Goal: Task Accomplishment & Management: Use online tool/utility

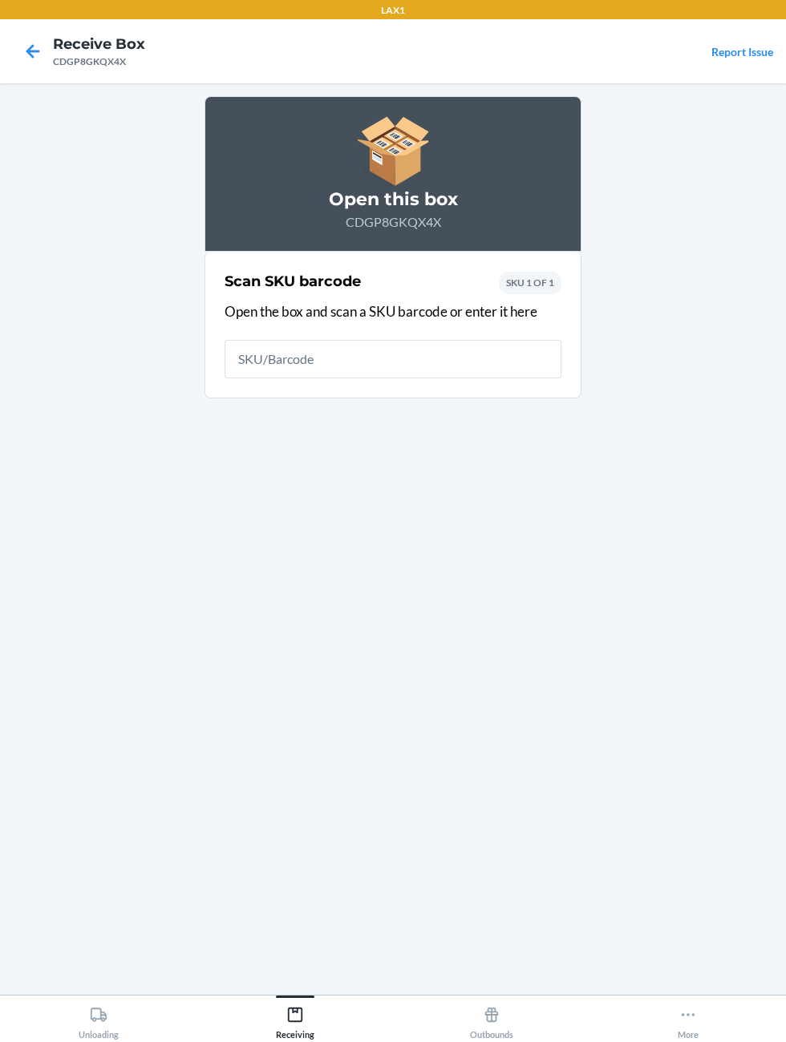
scroll to position [6, 0]
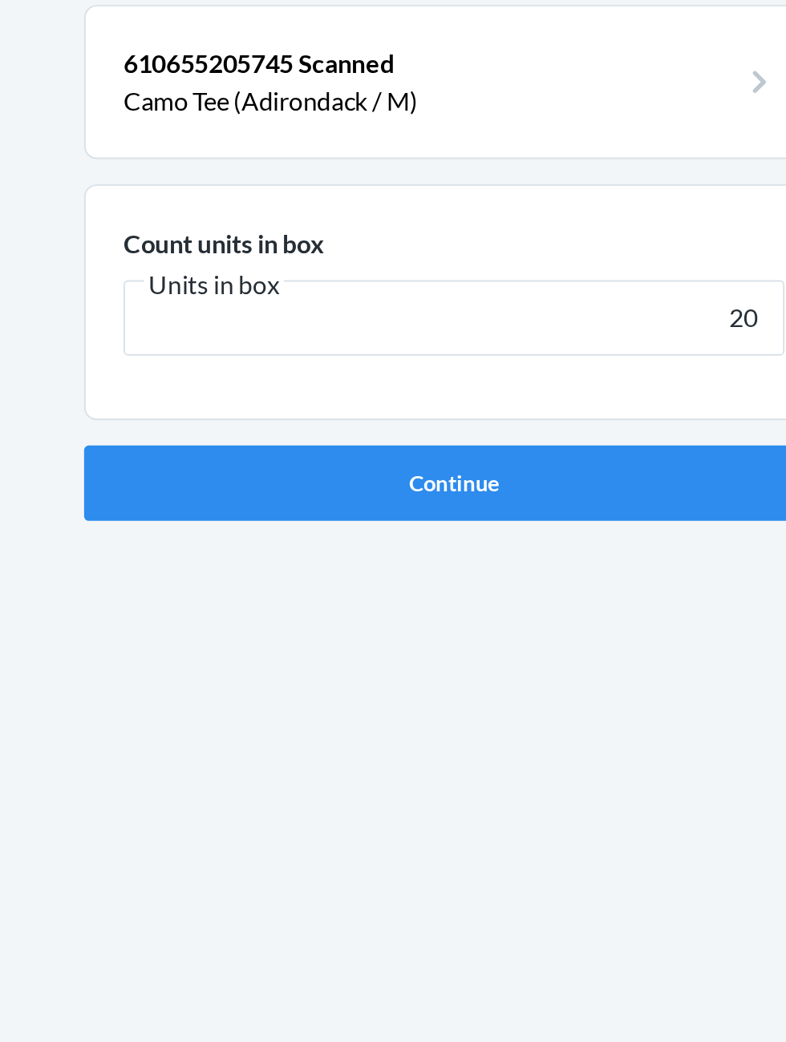
type input "20"
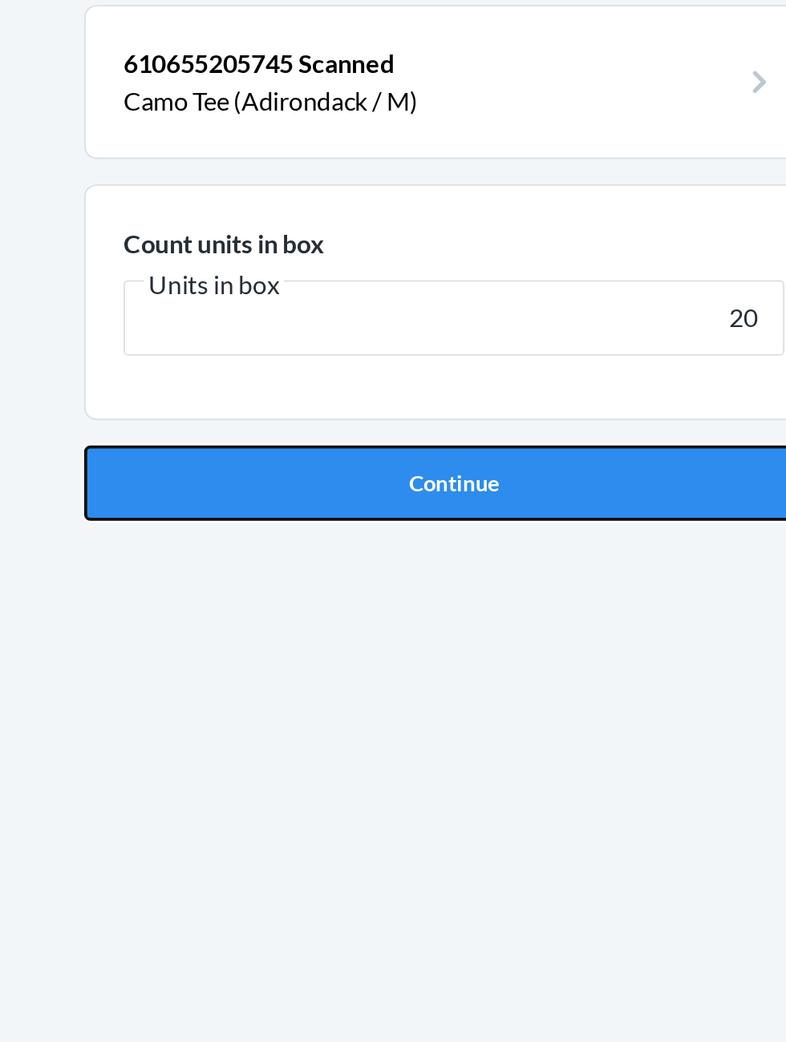
click at [479, 335] on button "Continue" at bounding box center [392, 340] width 377 height 38
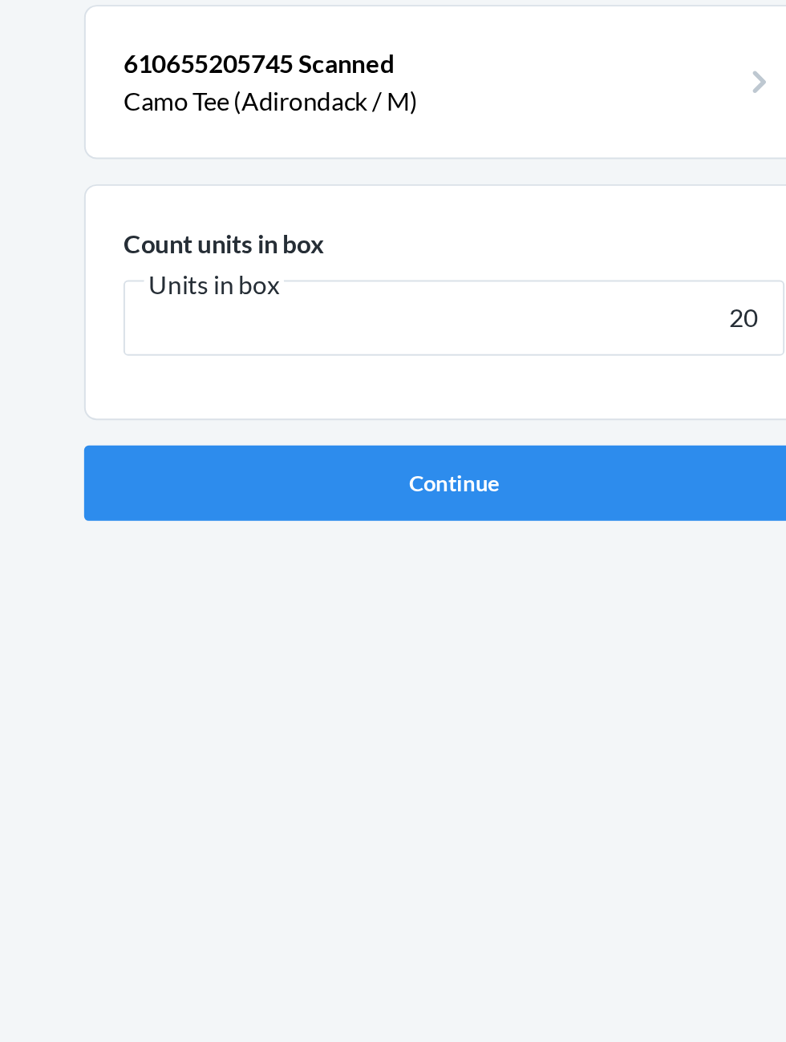
scroll to position [6, 0]
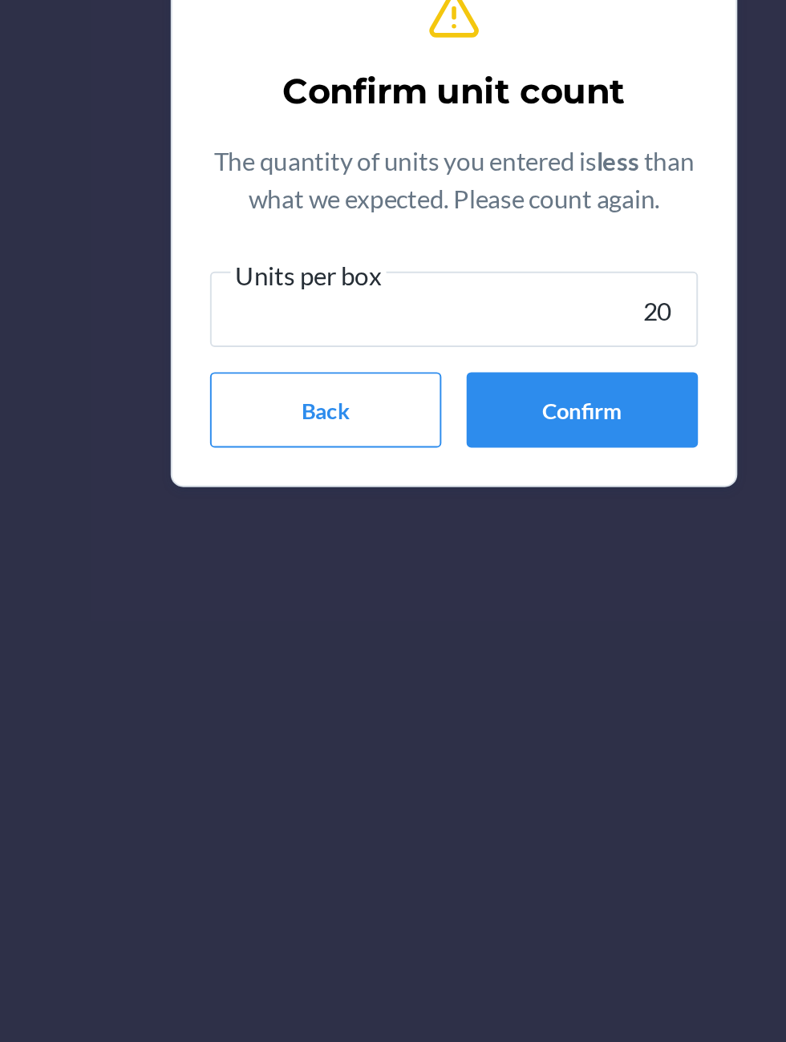
type input "20"
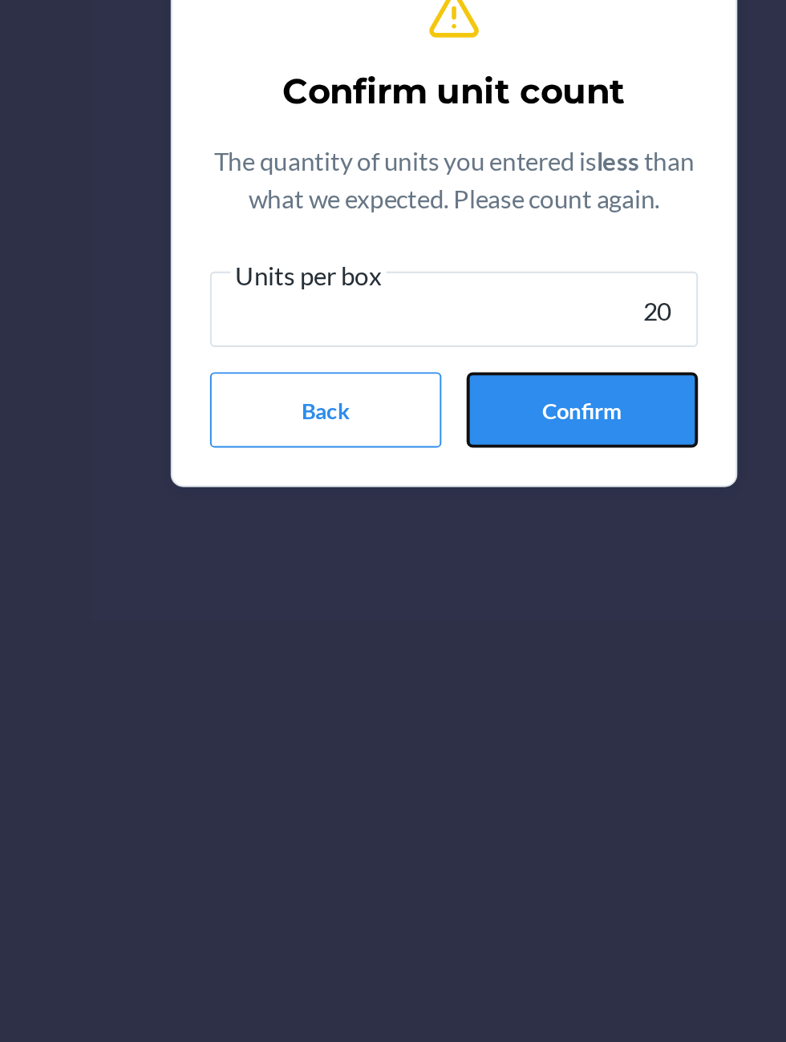
click at [496, 624] on button "Confirm" at bounding box center [458, 619] width 118 height 38
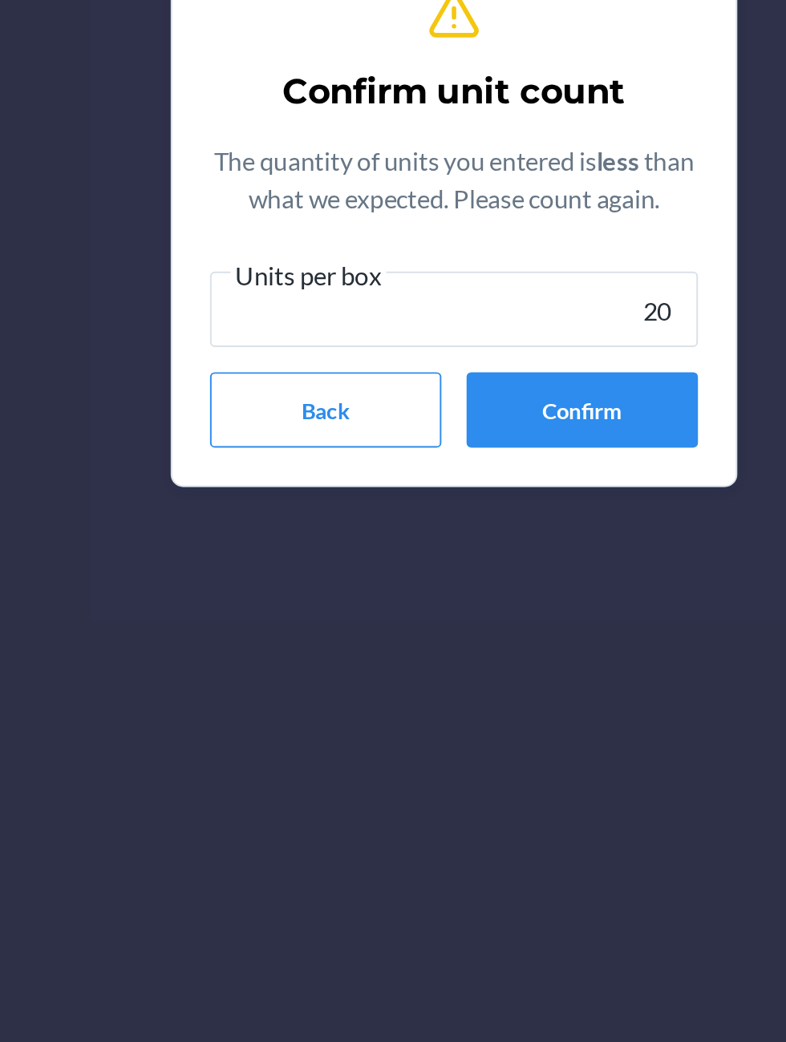
scroll to position [6, 0]
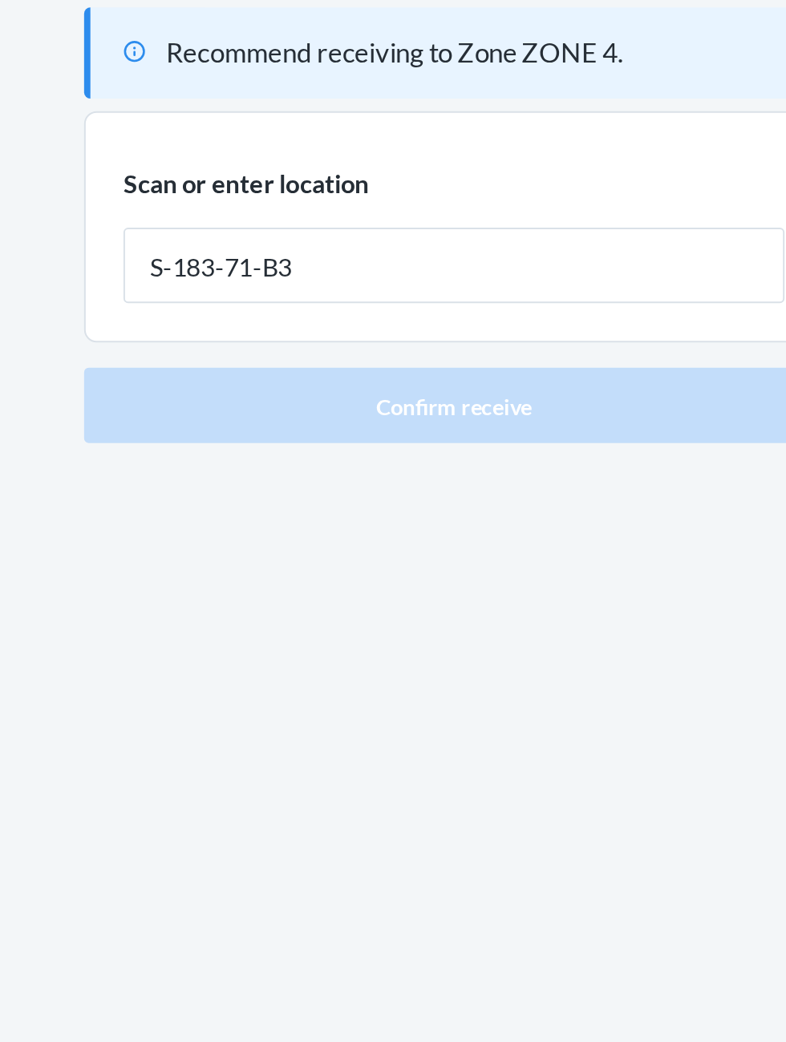
type input "S-183-71-B3"
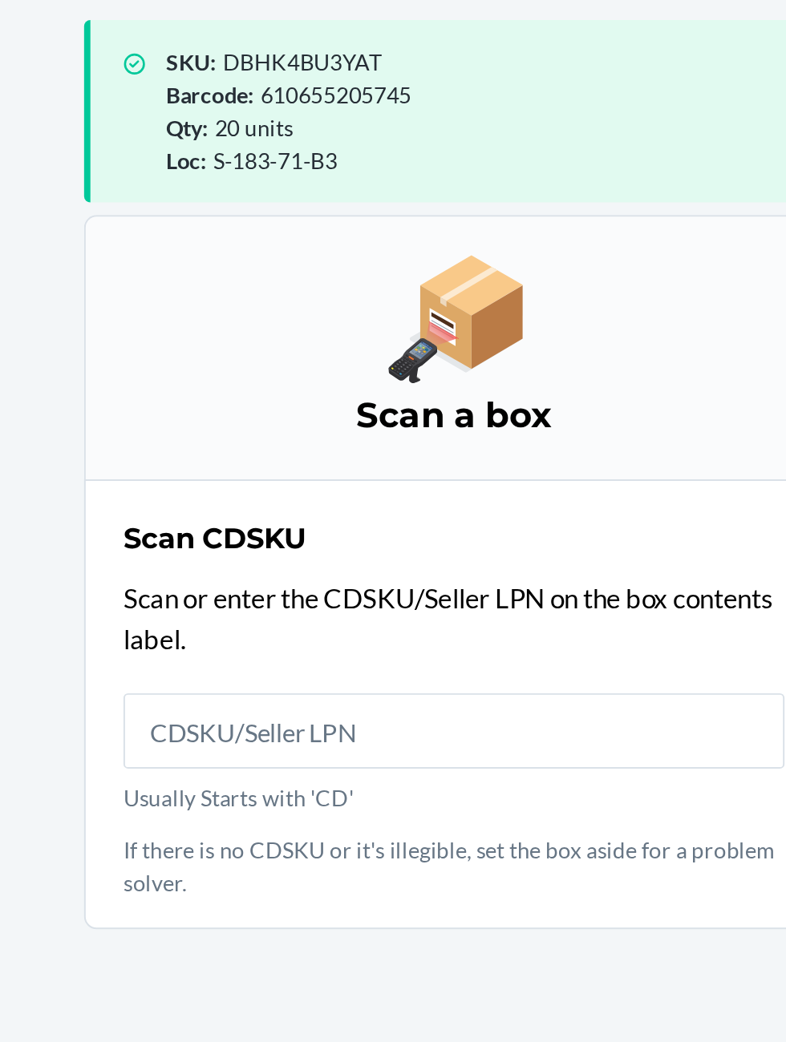
scroll to position [113, 0]
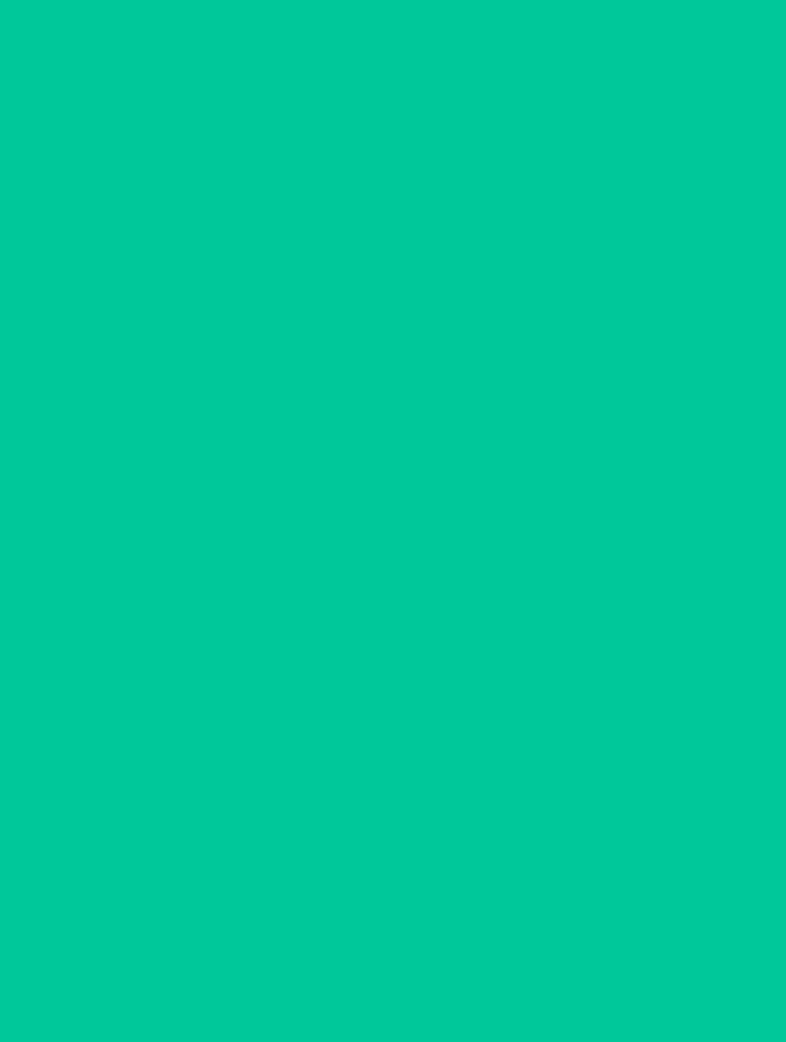
scroll to position [7, 0]
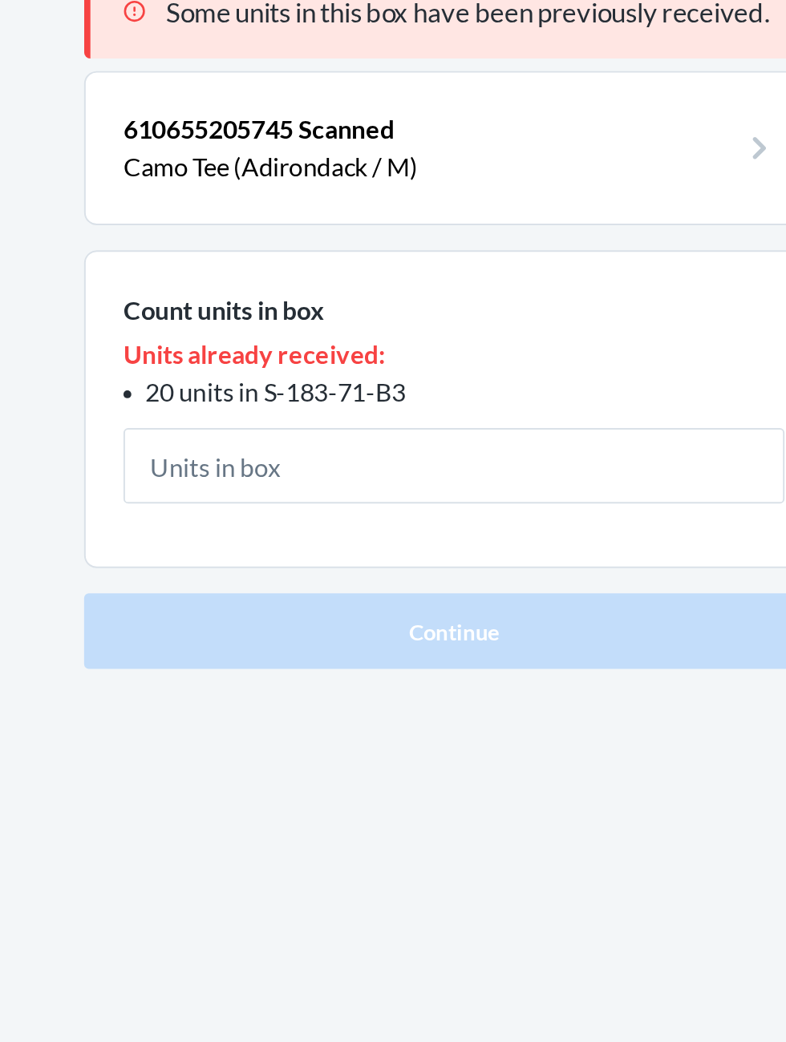
scroll to position [7, 0]
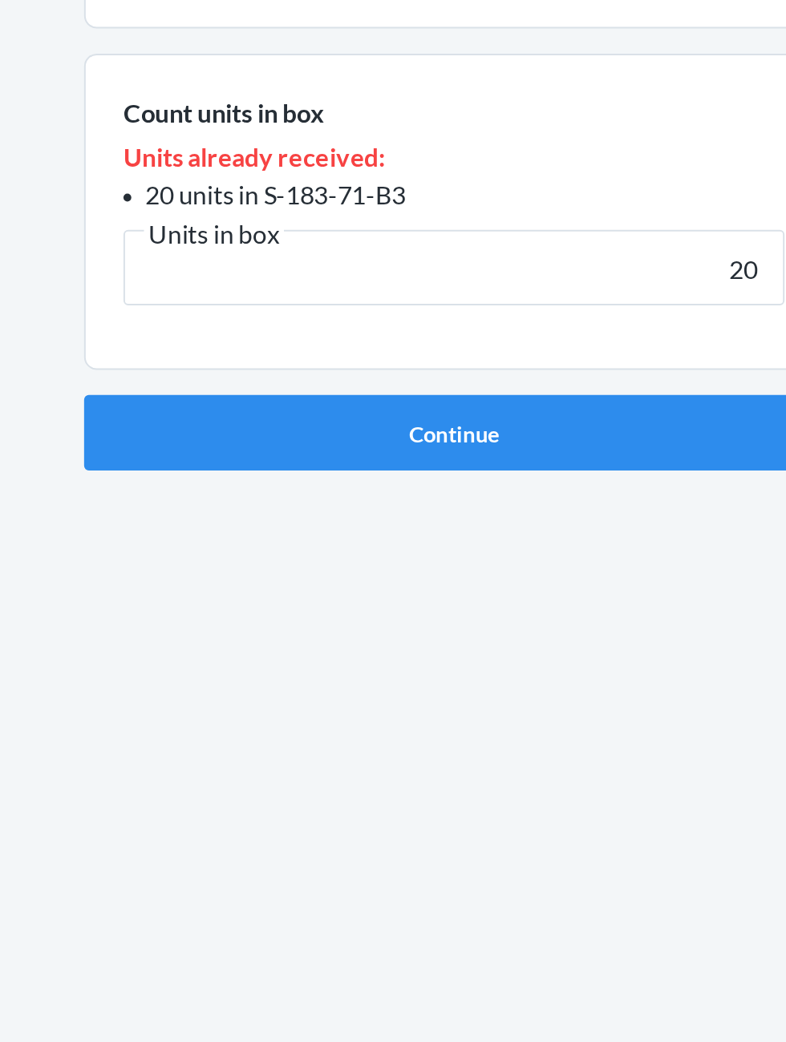
type input "20"
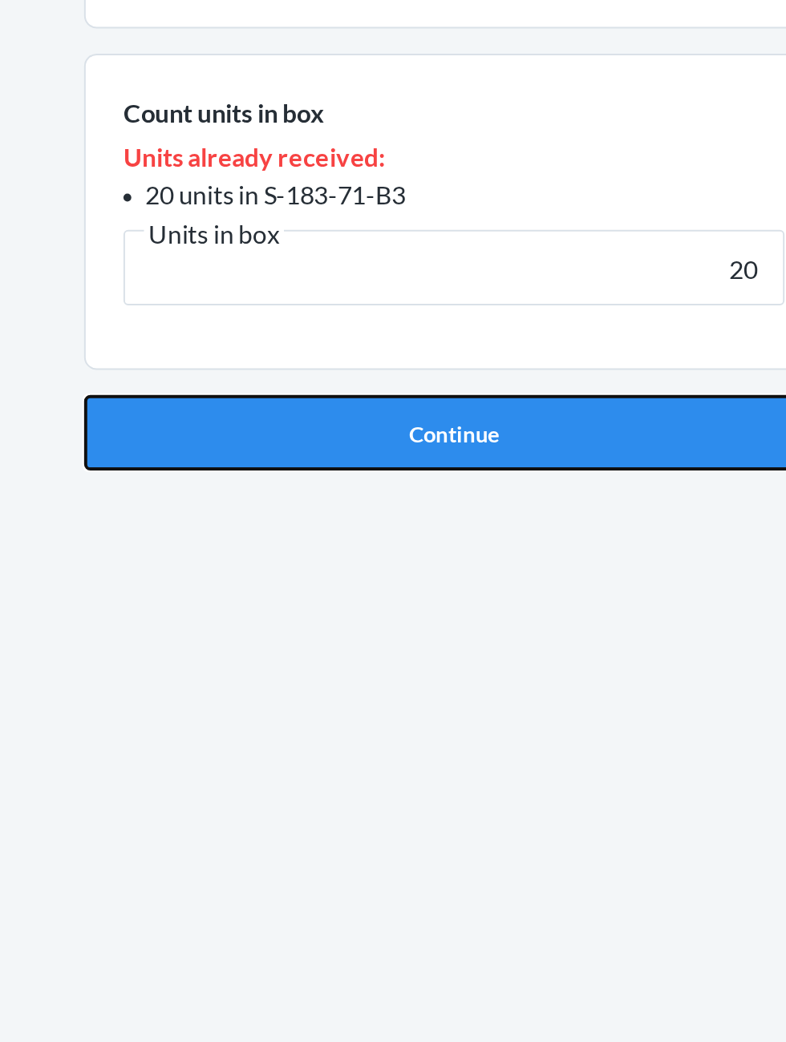
click at [496, 415] on button "Continue" at bounding box center [392, 434] width 377 height 38
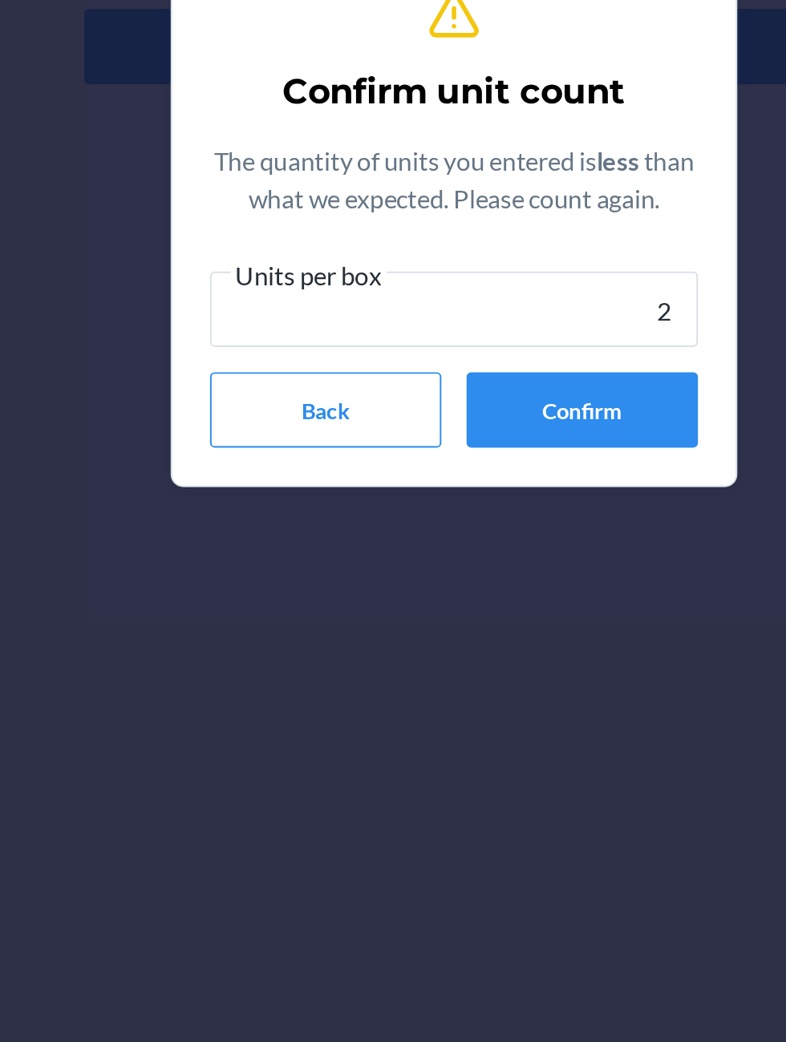
type input "20"
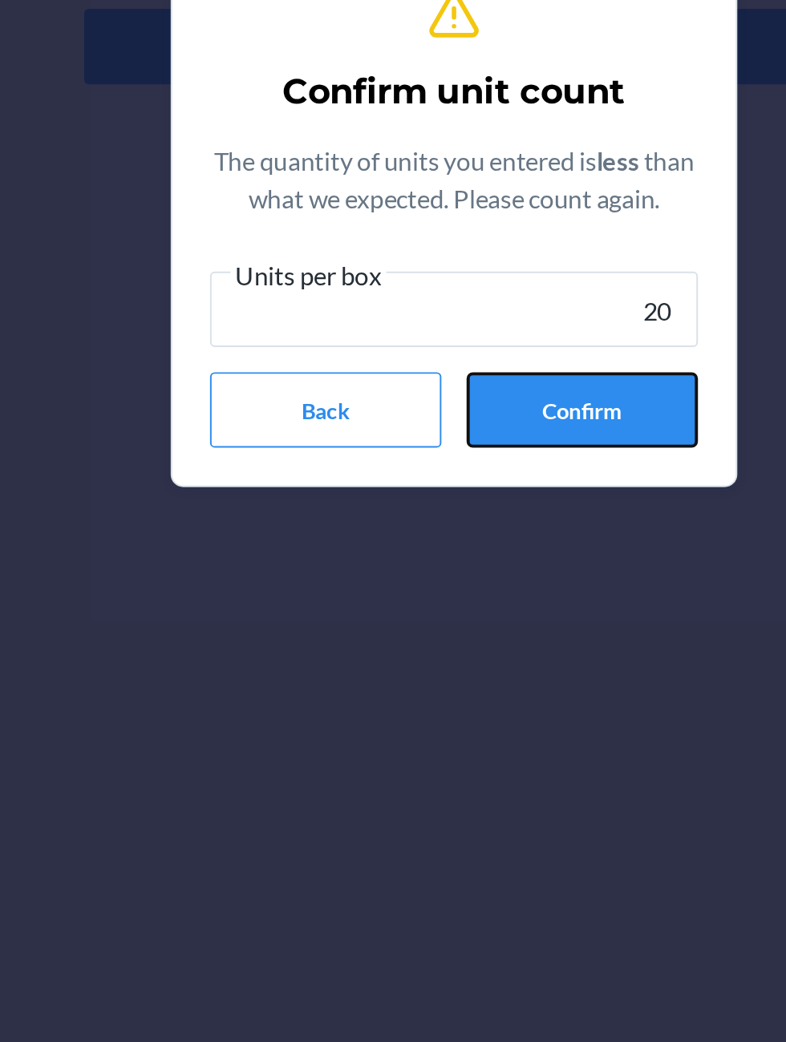
click at [496, 605] on button "Confirm" at bounding box center [458, 619] width 118 height 38
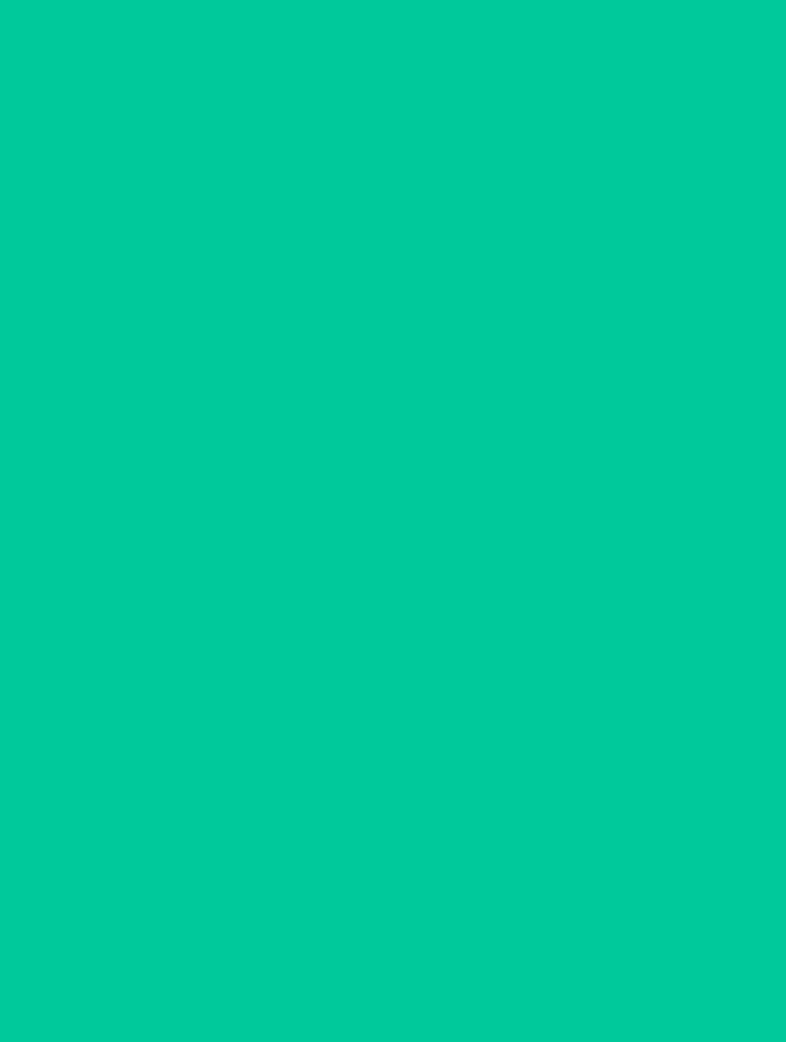
scroll to position [7, 0]
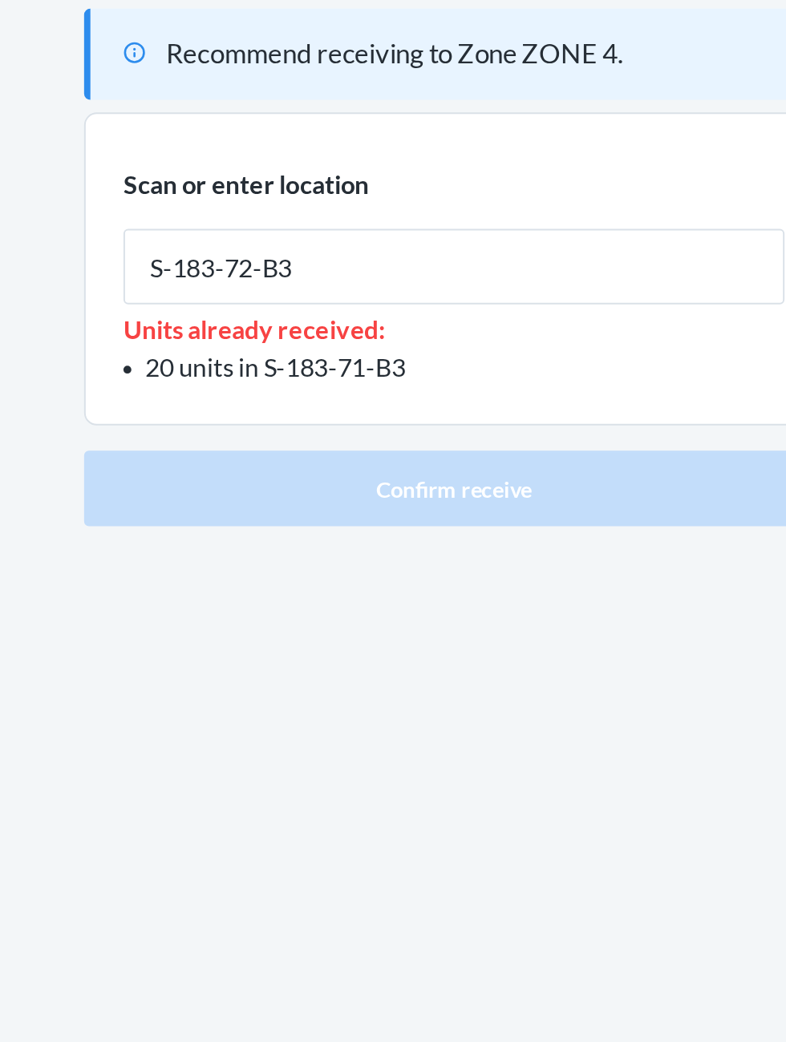
type input "S-183-72-B3"
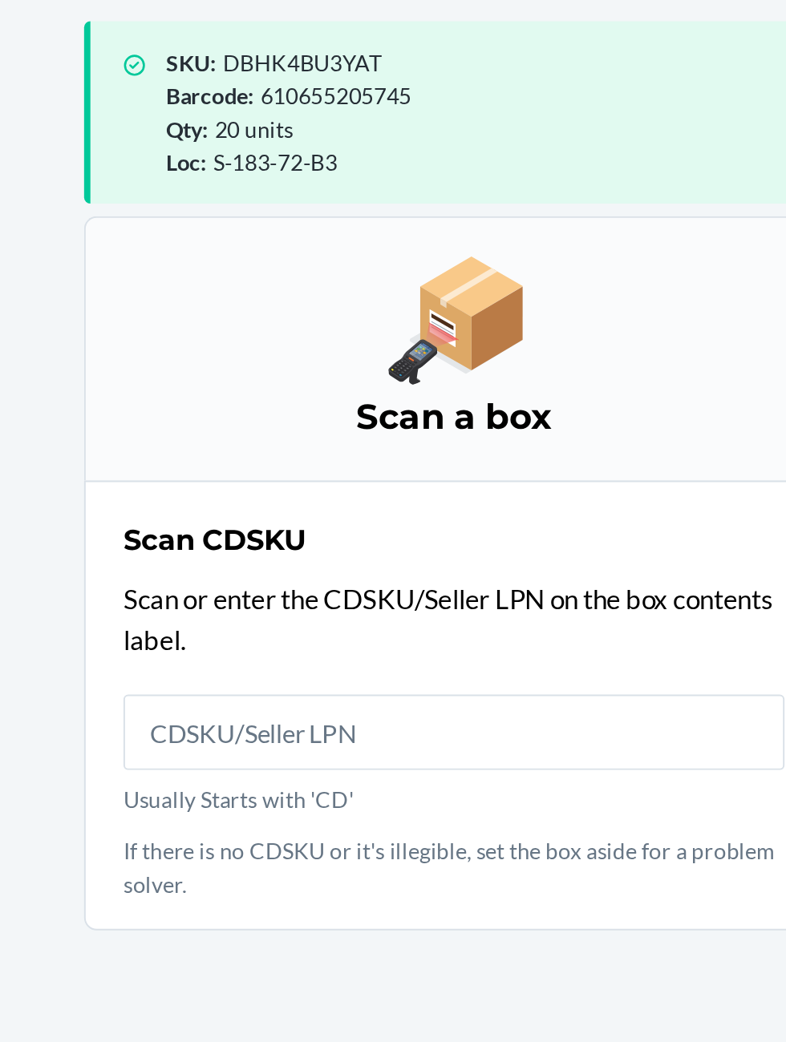
scroll to position [113, 0]
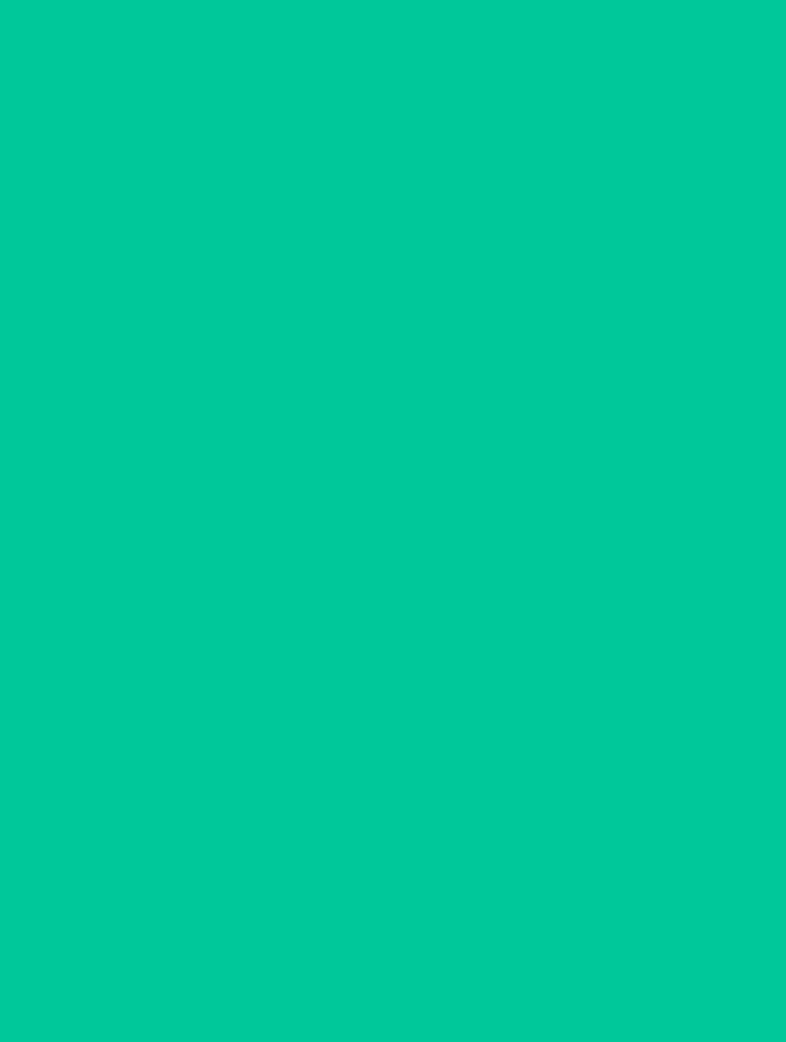
scroll to position [8, 0]
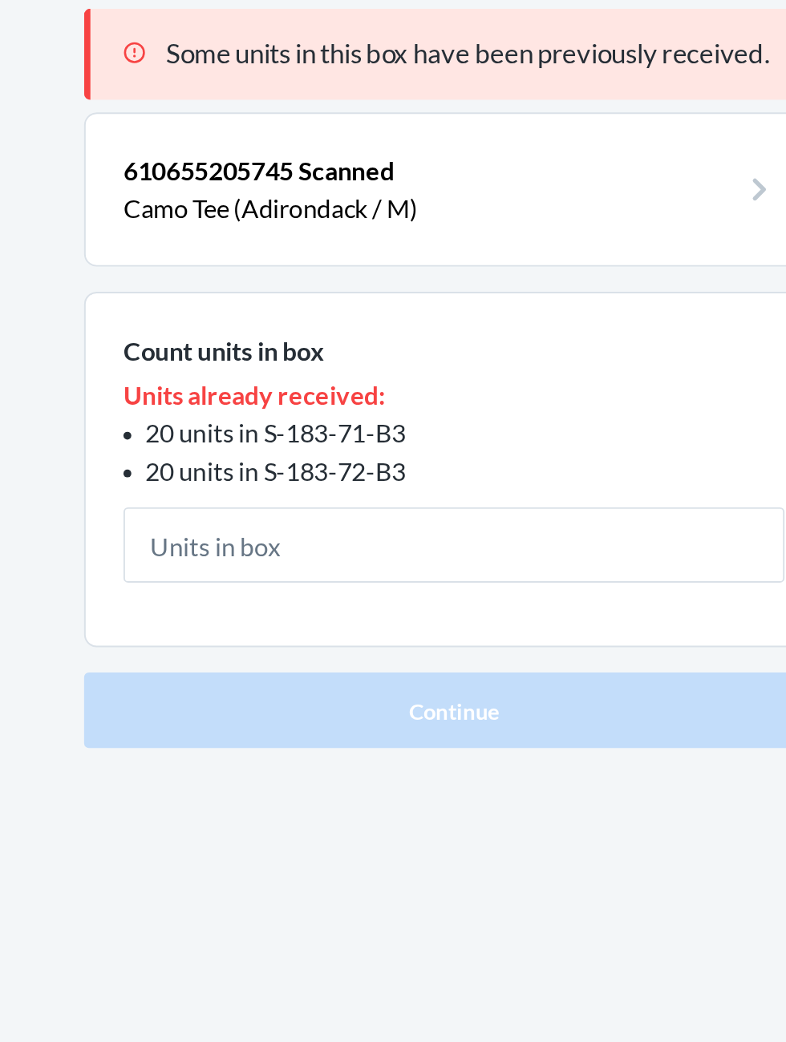
scroll to position [8, 0]
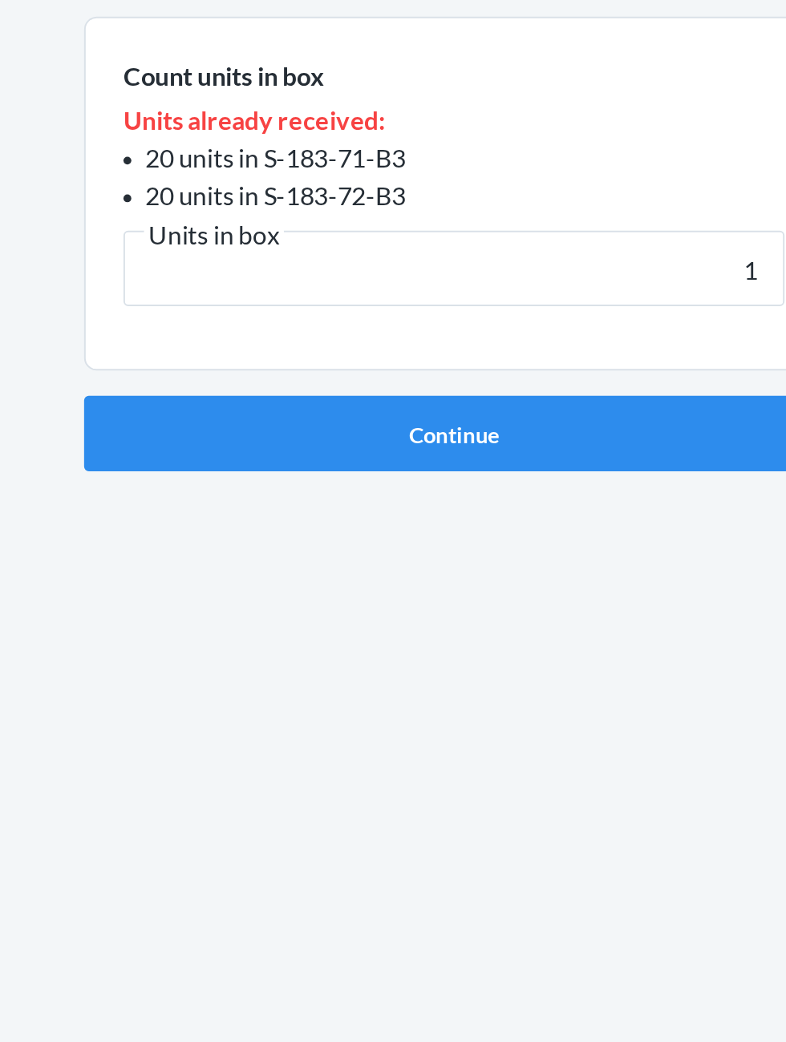
type input "15"
click button "Continue" at bounding box center [392, 453] width 377 height 38
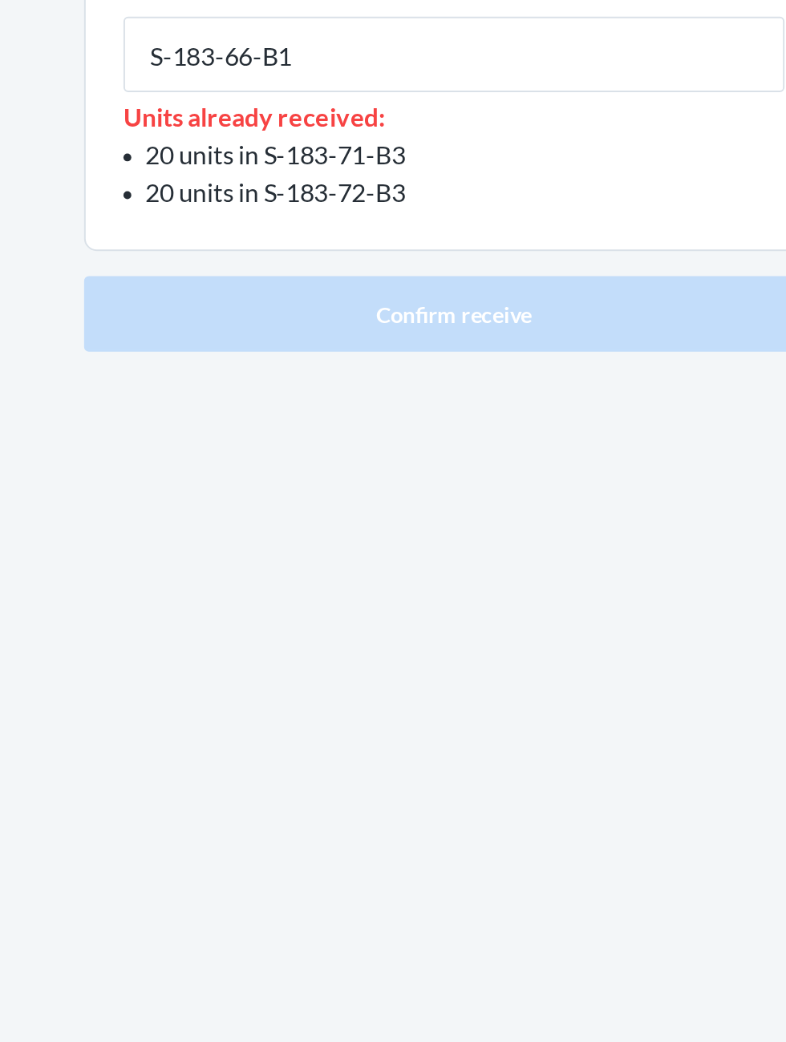
type input "S-183-66-B1"
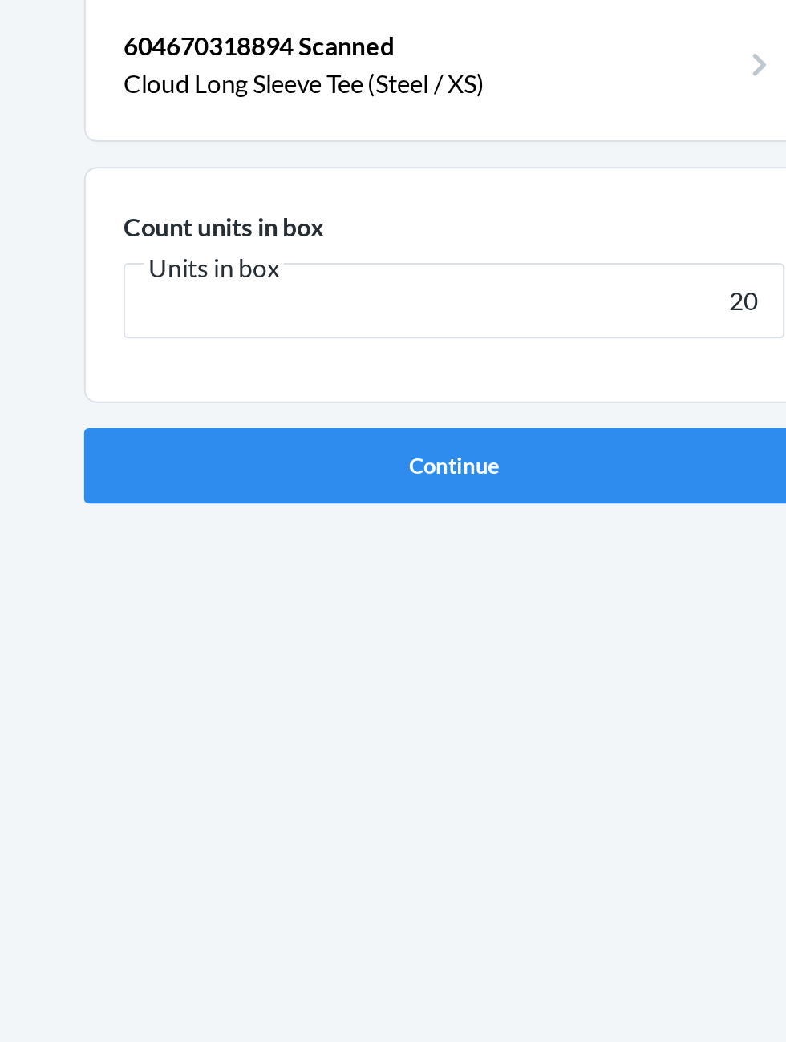
type input "20"
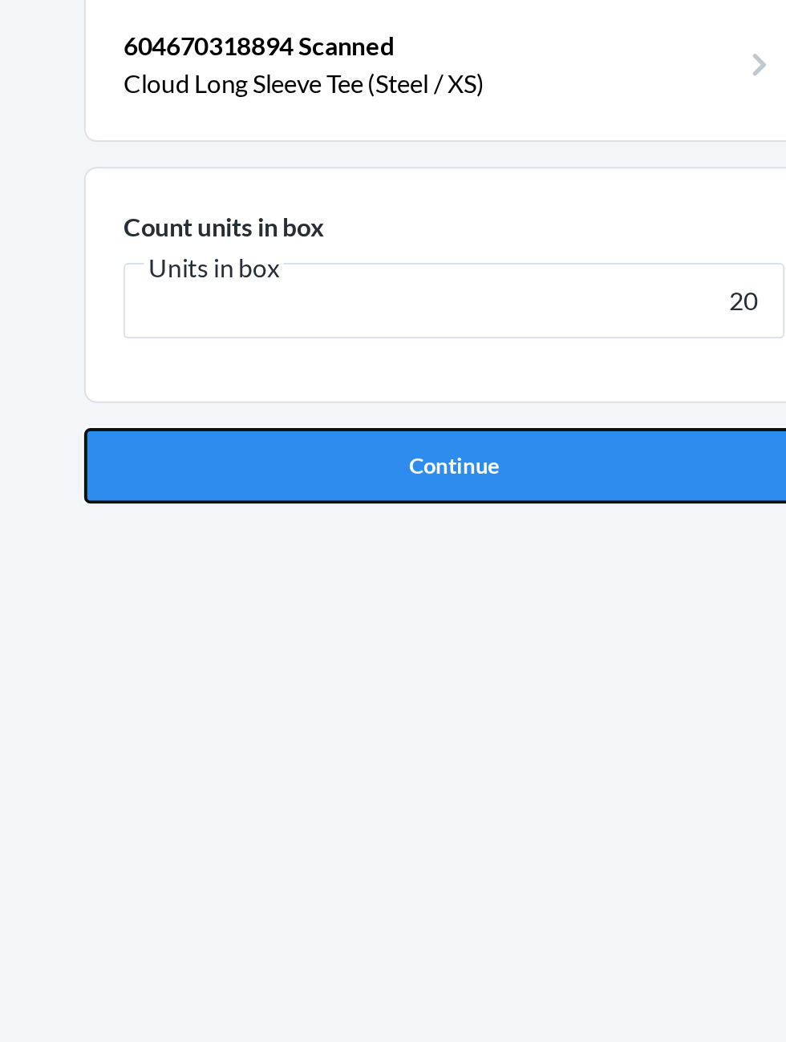
click at [303, 339] on button "Continue" at bounding box center [392, 340] width 377 height 38
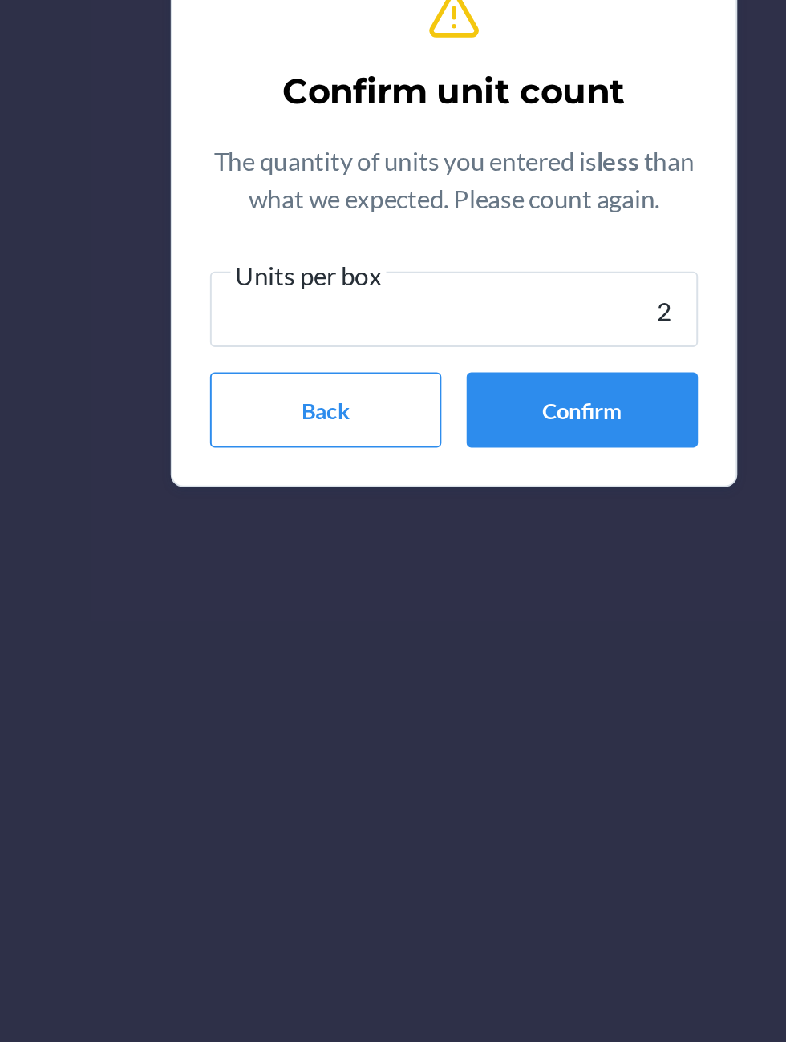
type input "20"
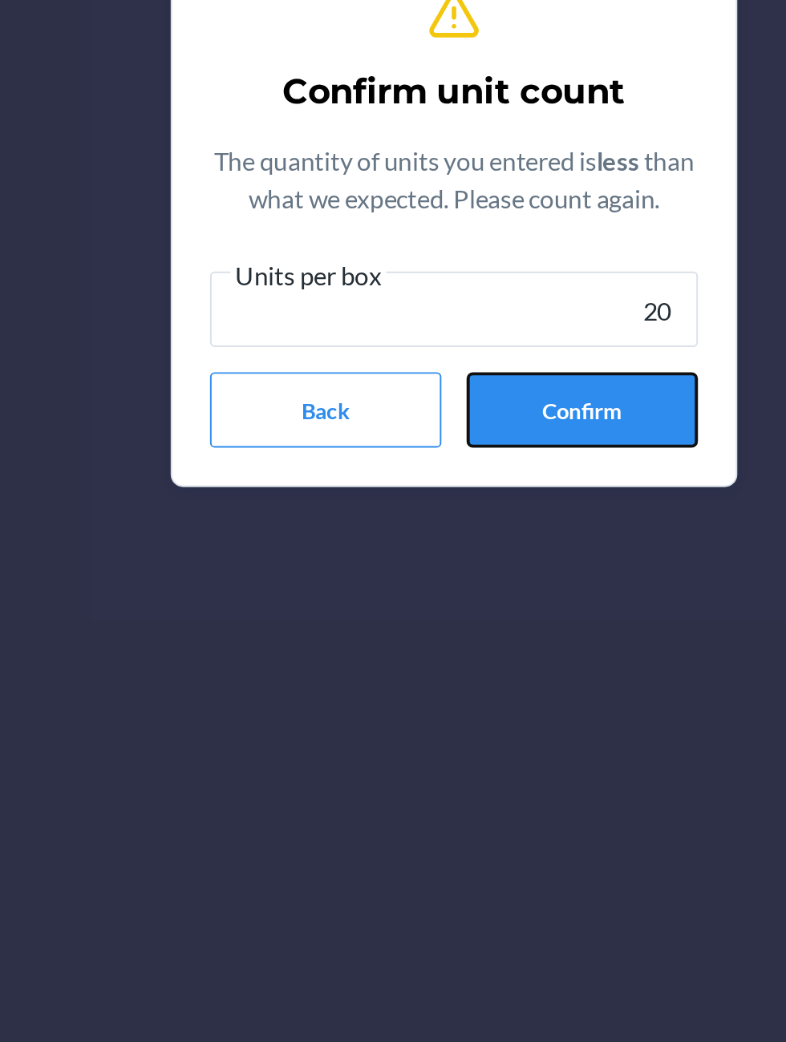
click at [446, 627] on button "Confirm" at bounding box center [458, 619] width 118 height 38
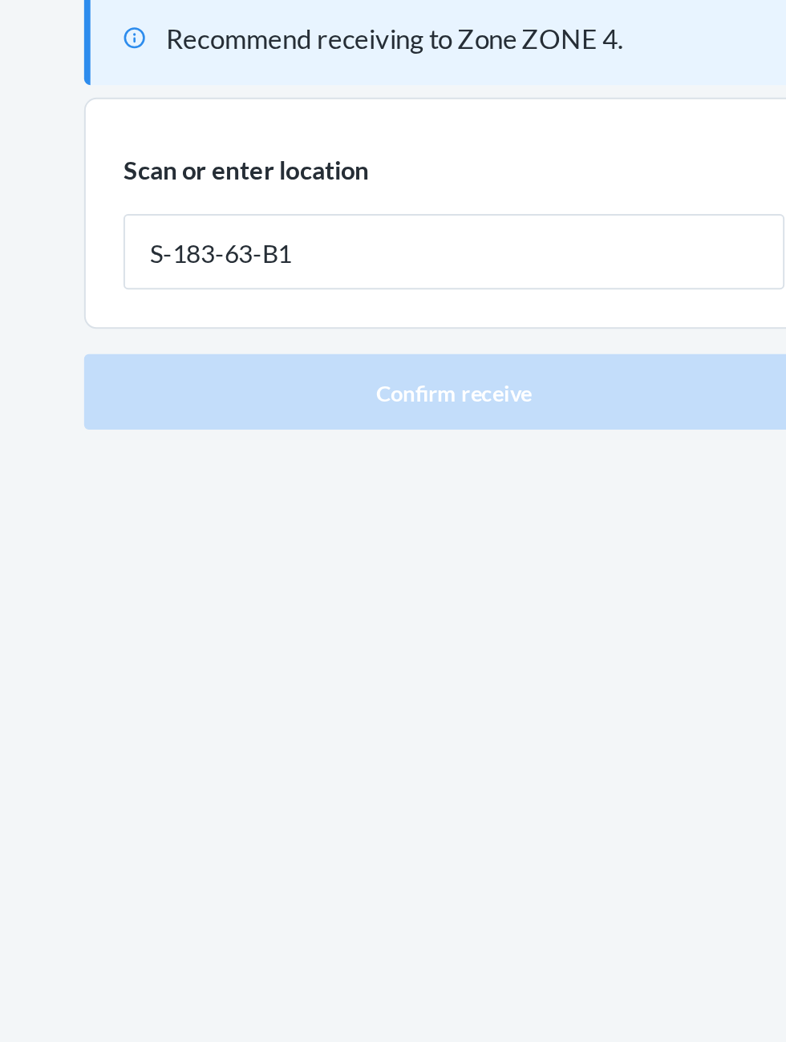
type input "S-183-63-B1"
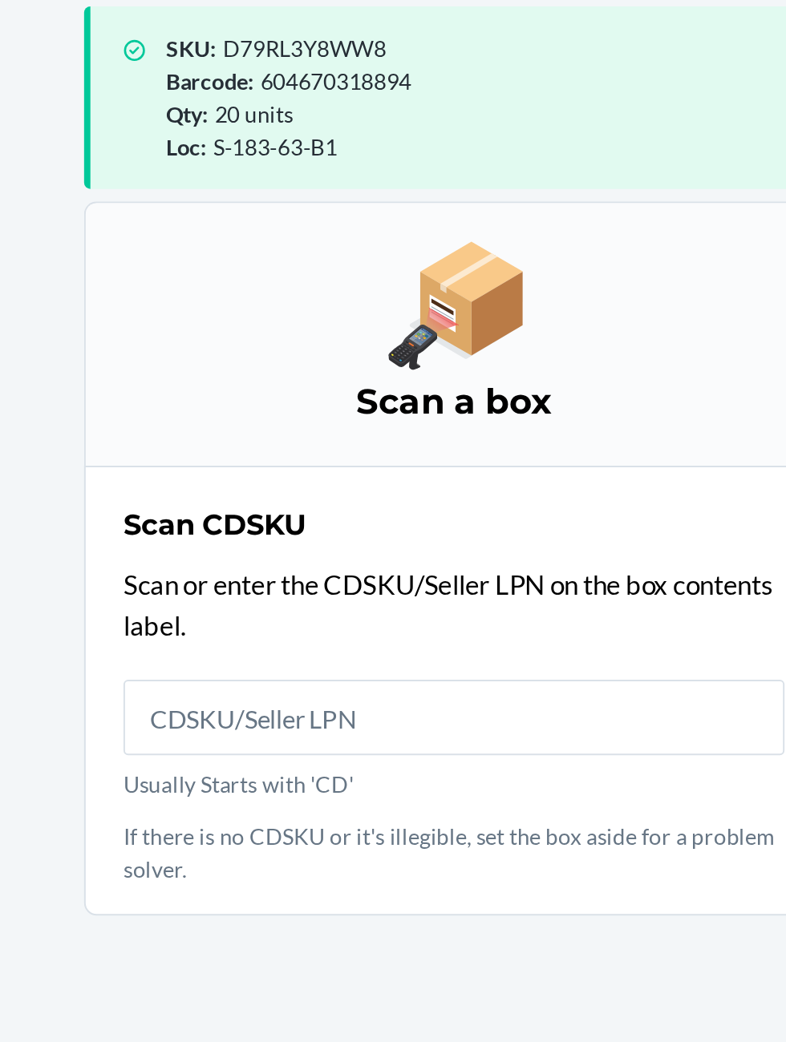
scroll to position [106, 0]
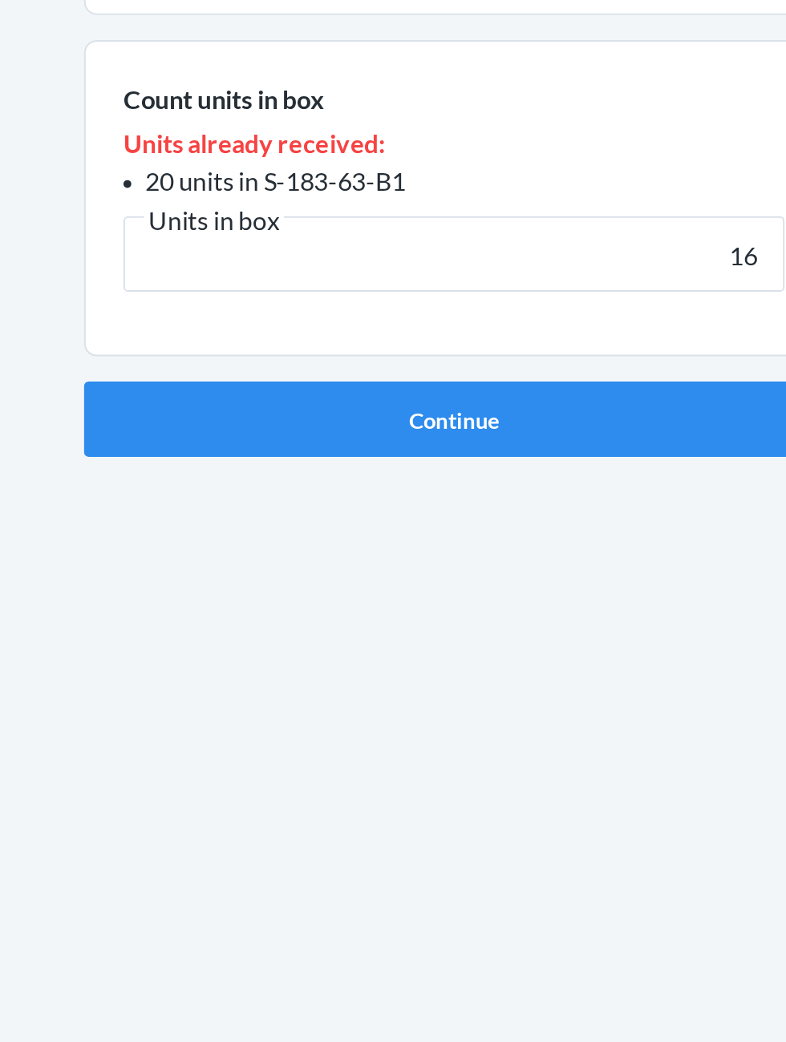
type input "16"
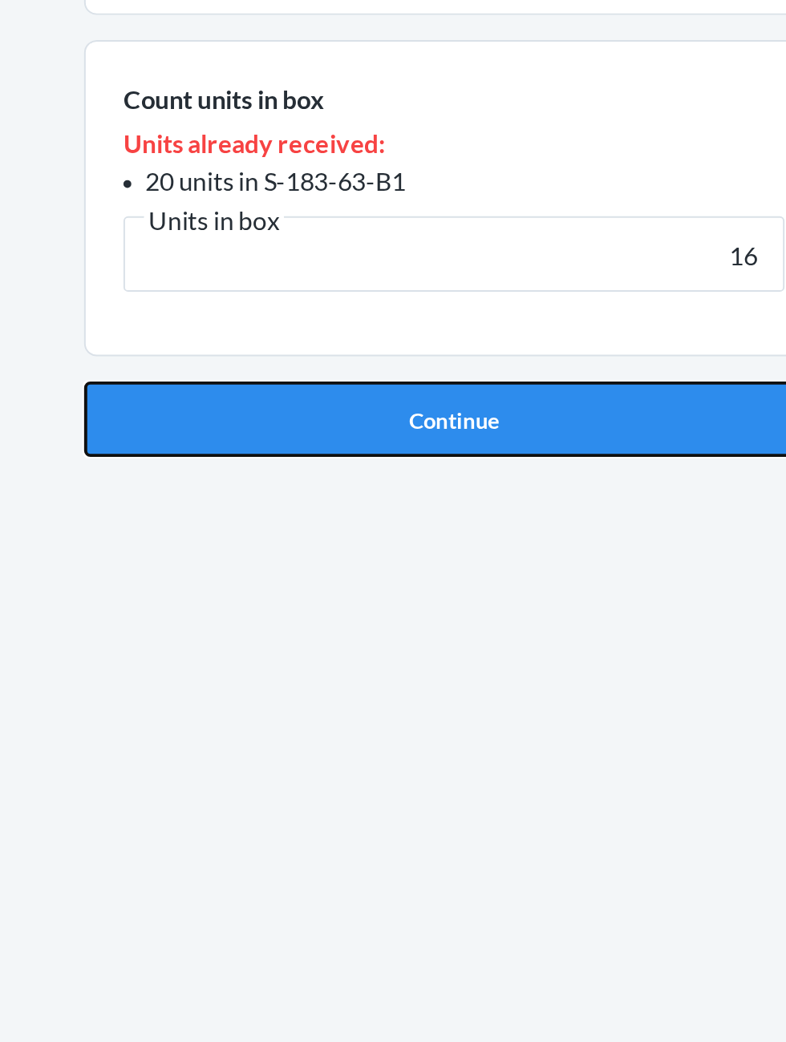
click at [518, 425] on button "Continue" at bounding box center [392, 434] width 377 height 38
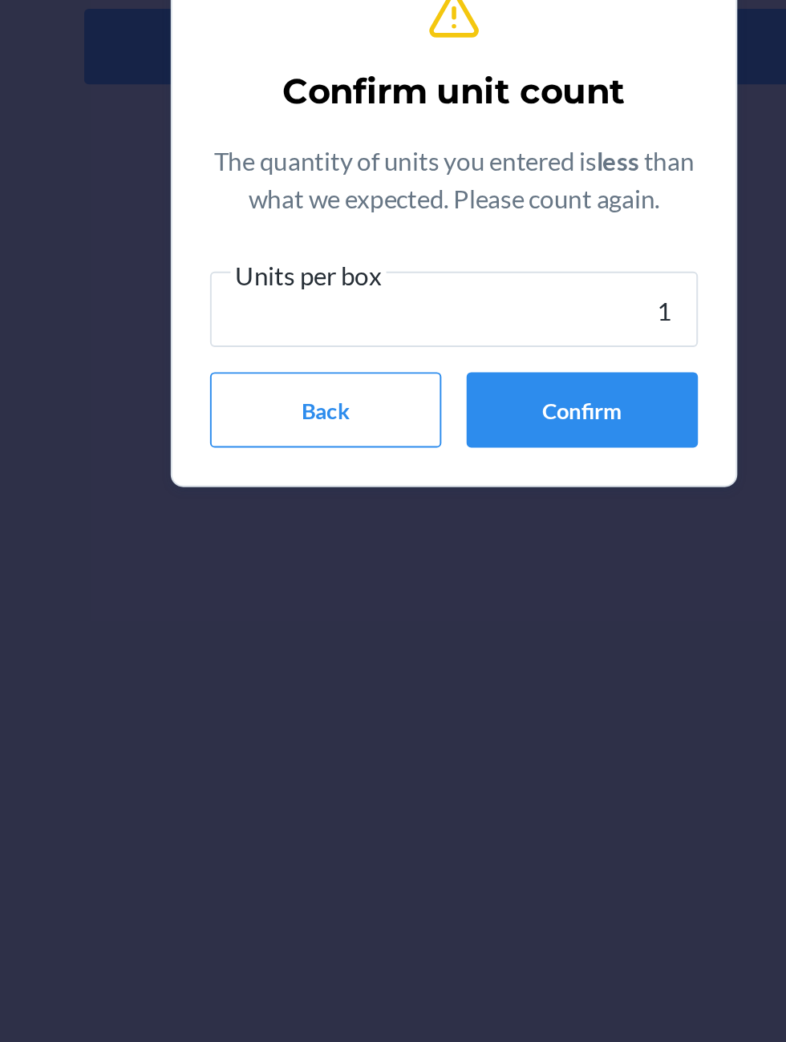
type input "16"
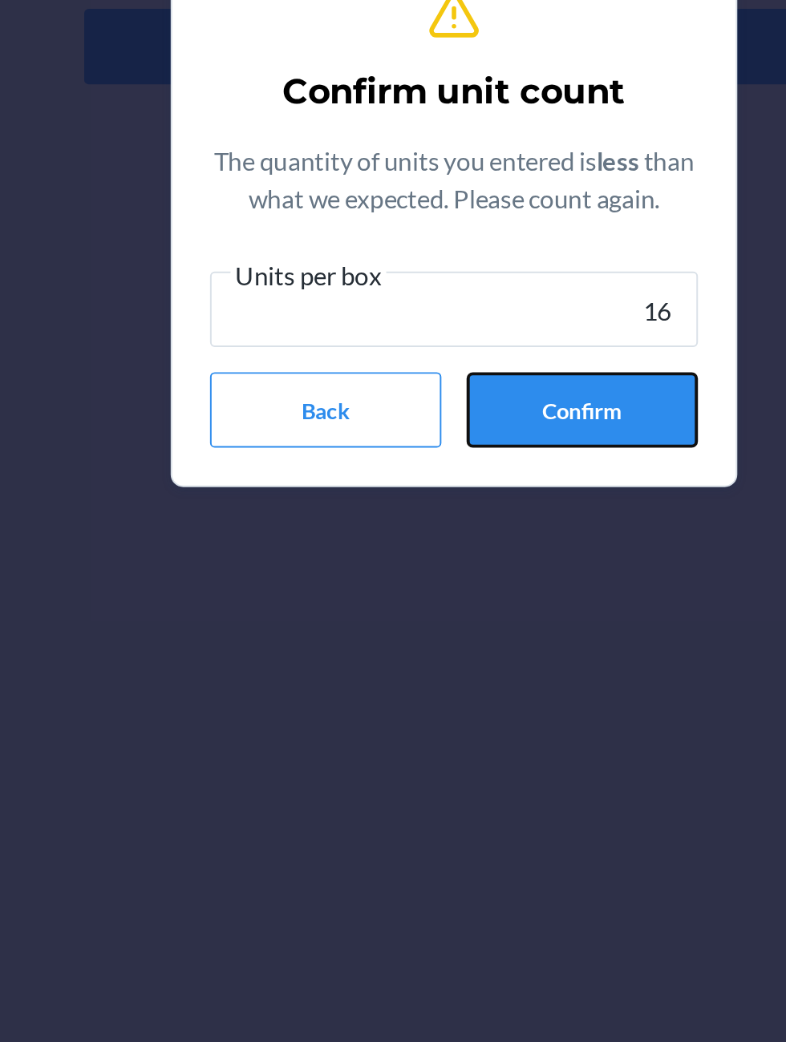
click at [492, 623] on button "Confirm" at bounding box center [458, 619] width 118 height 38
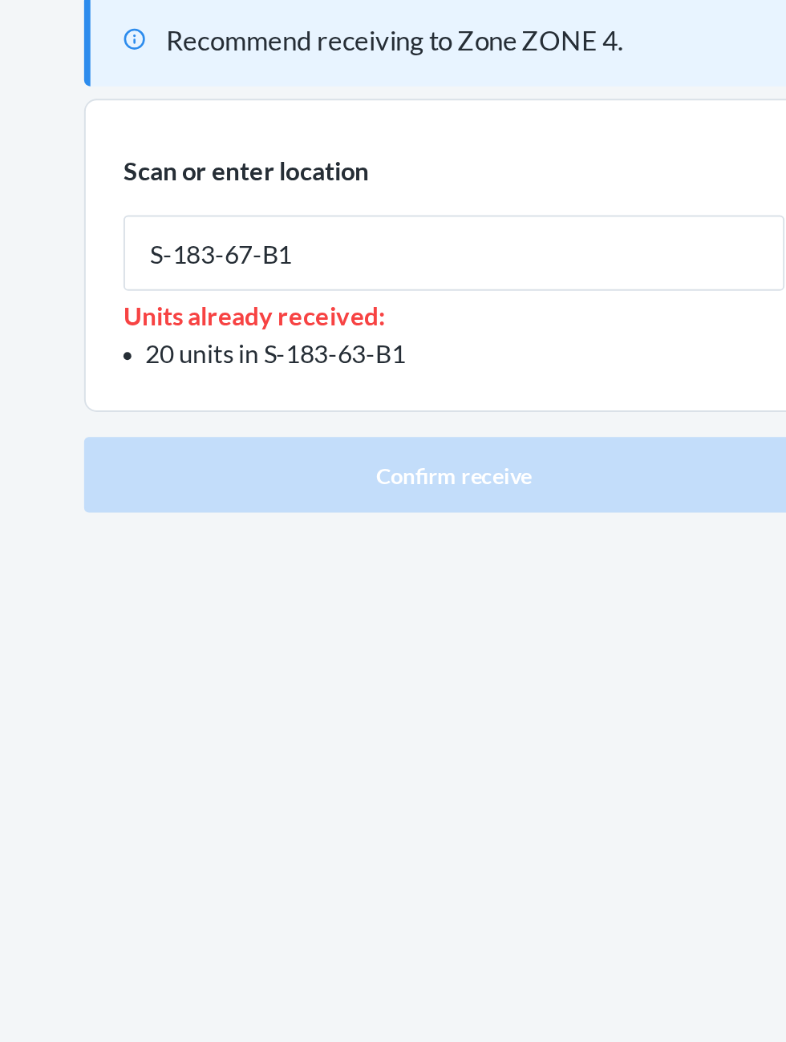
type input "S-183-67-B1"
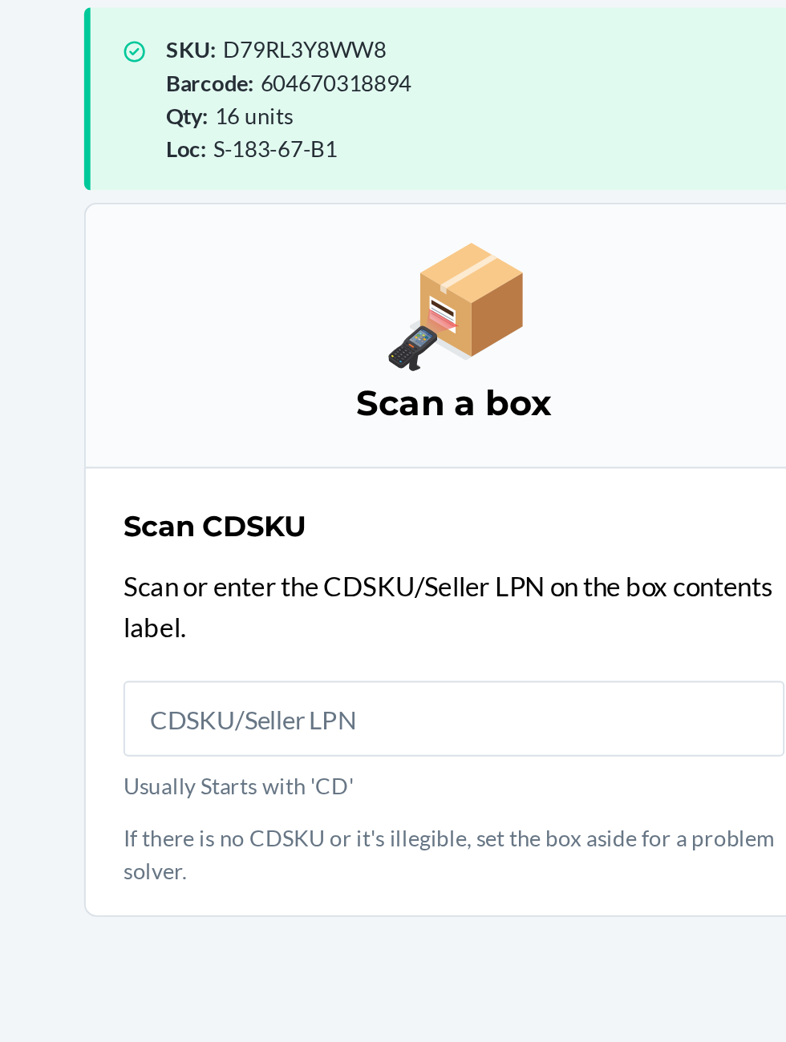
scroll to position [107, 0]
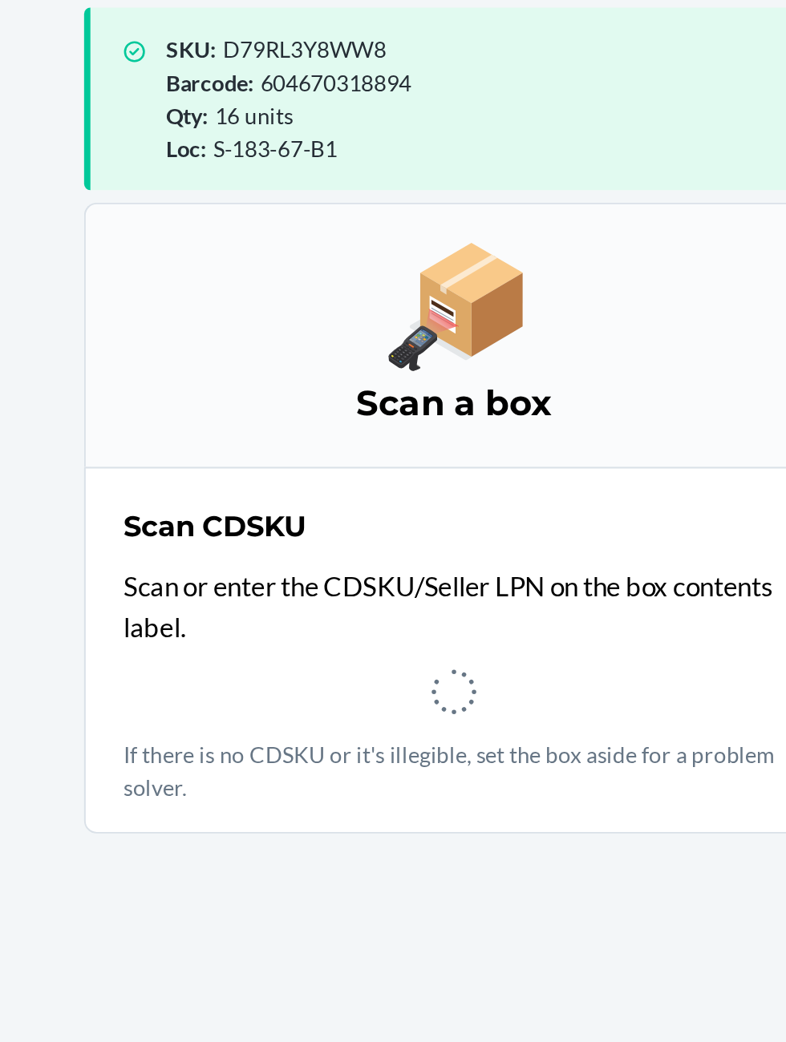
scroll to position [1, 0]
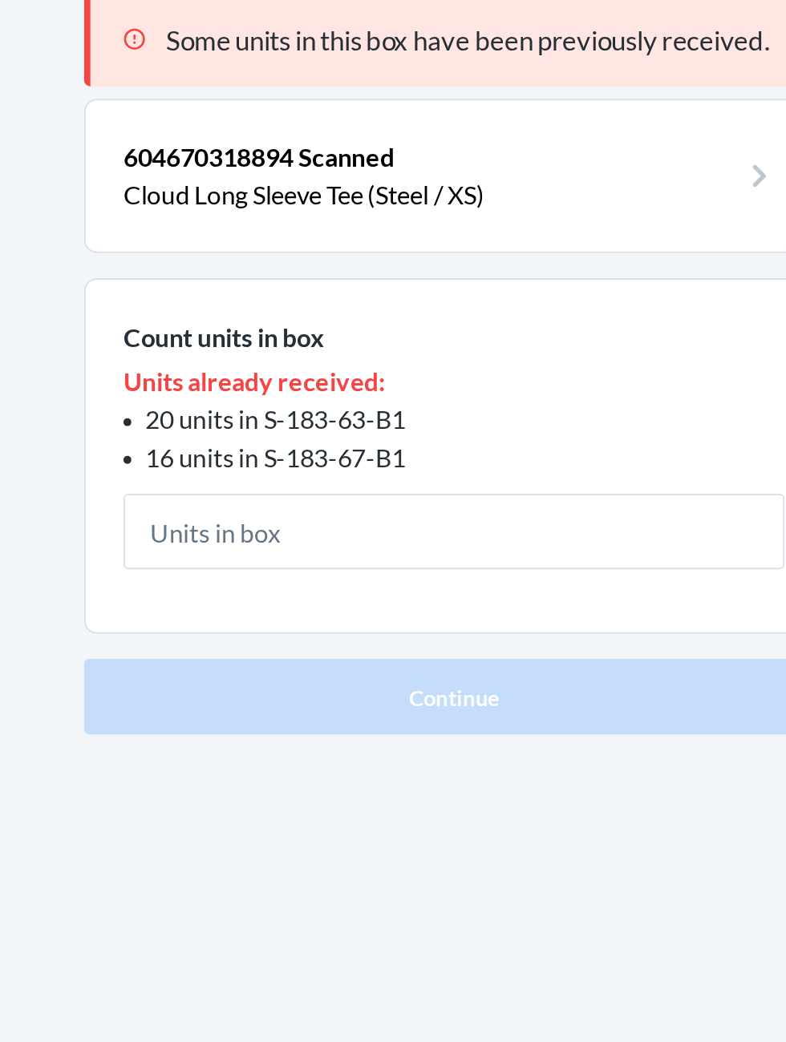
scroll to position [1, 0]
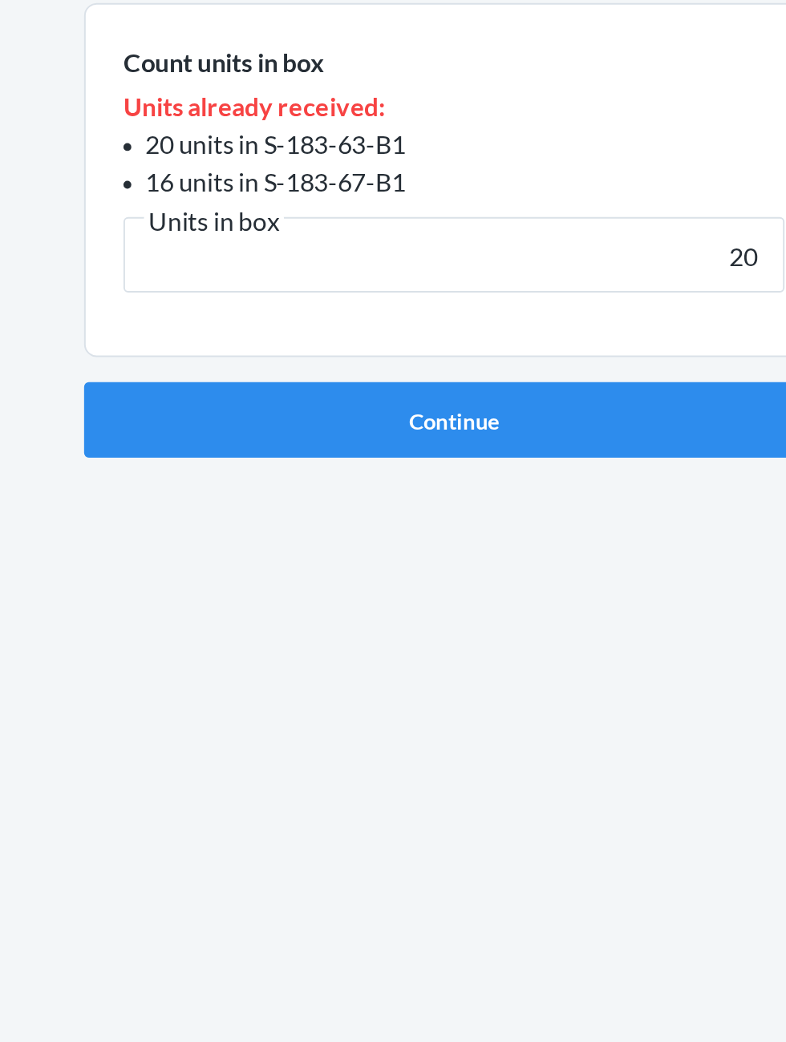
type input "20"
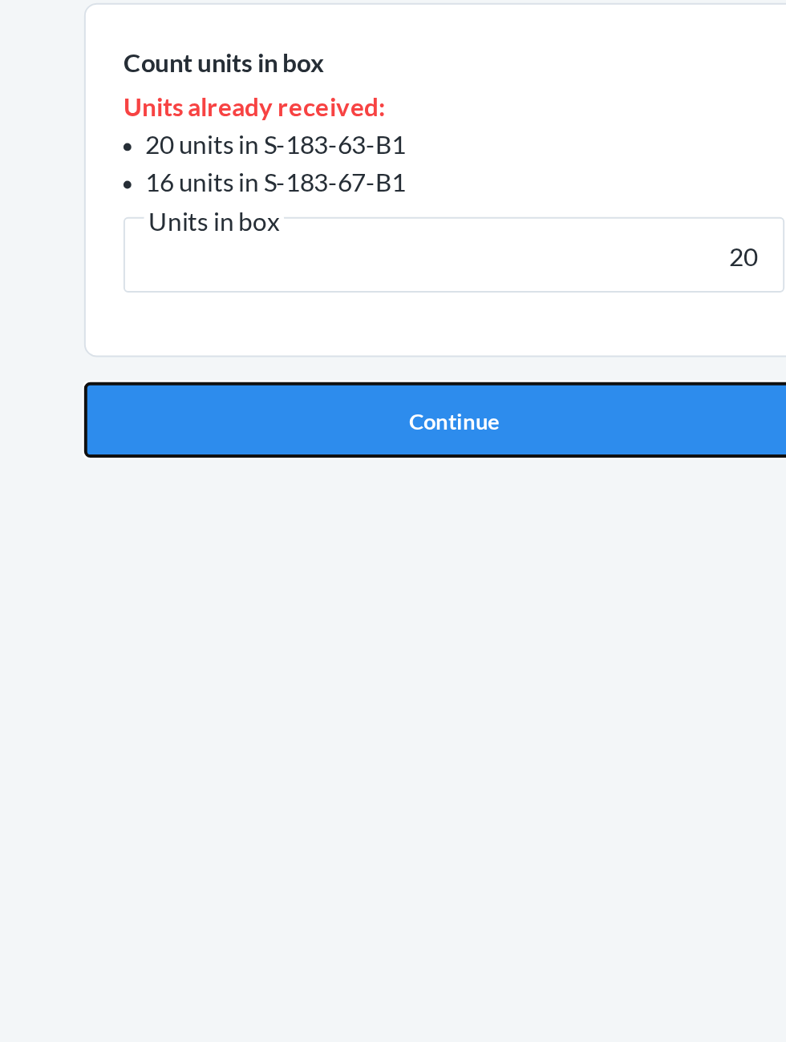
click at [280, 445] on button "Continue" at bounding box center [392, 453] width 377 height 38
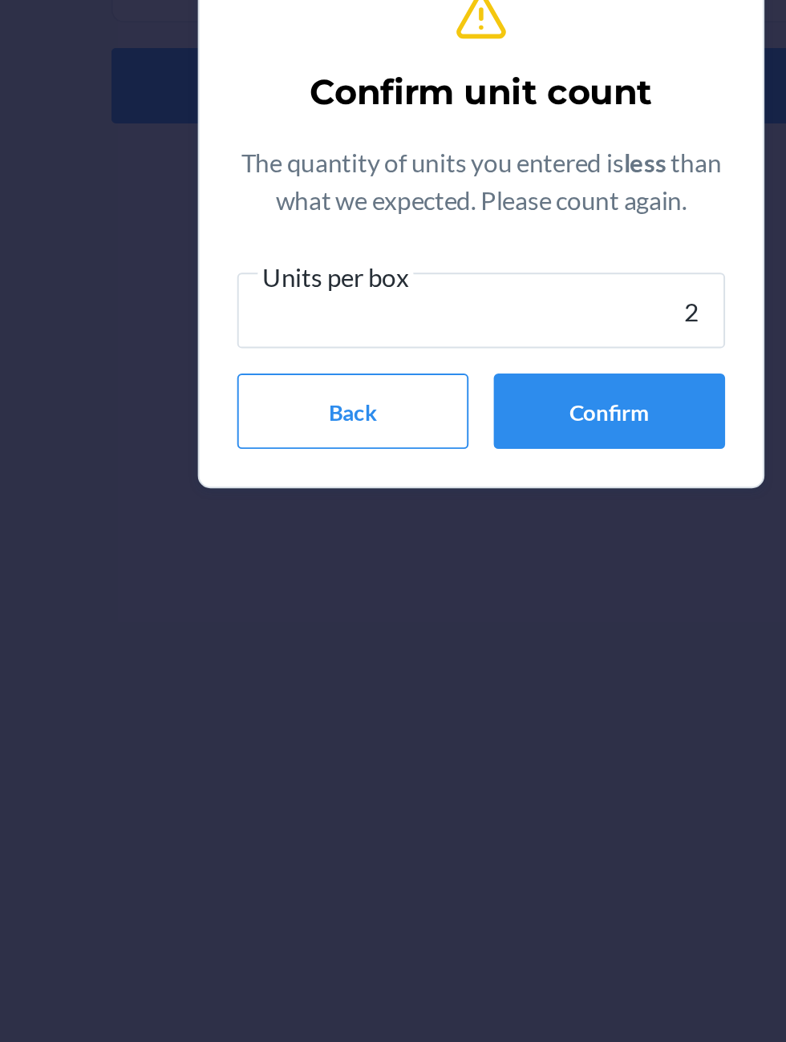
type input "20"
click at [439, 624] on button "Confirm" at bounding box center [458, 619] width 118 height 38
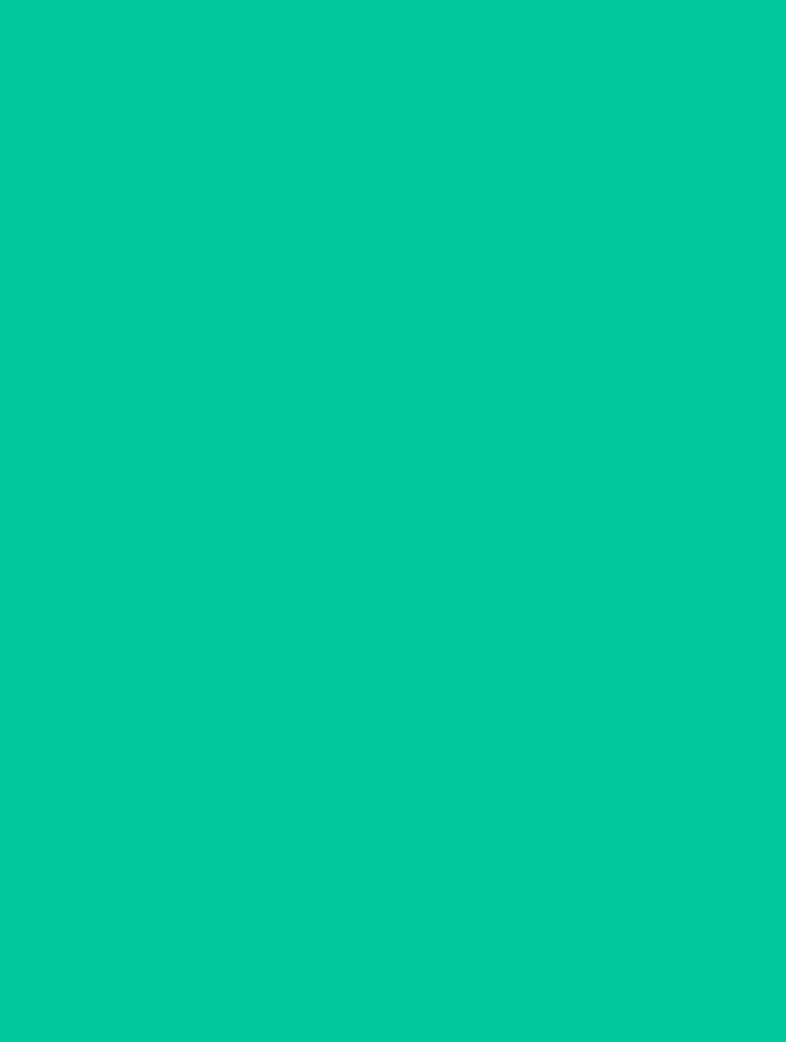
scroll to position [1, 0]
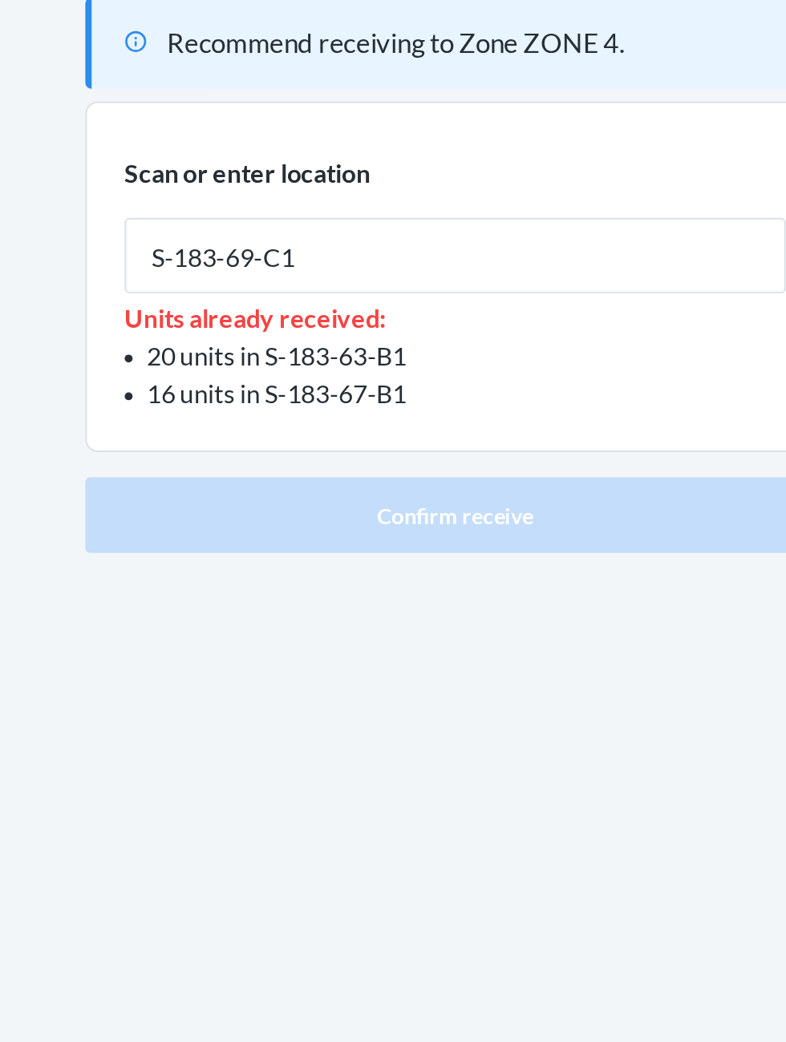
type input "S-183-69-C1"
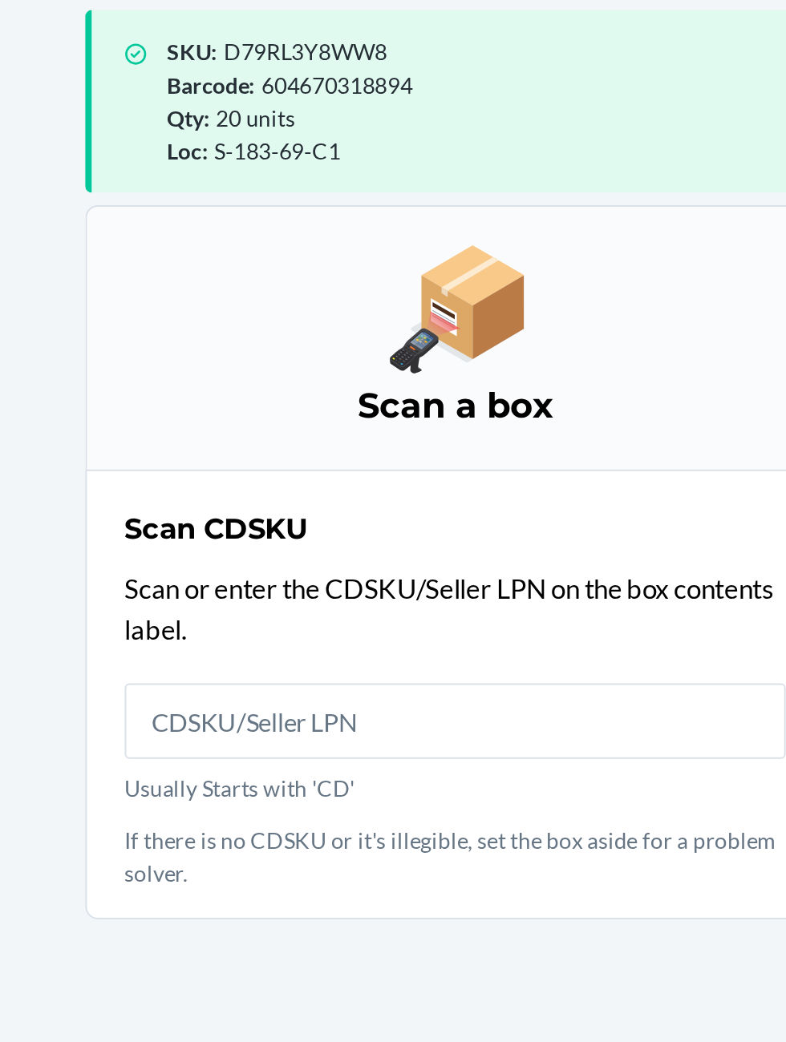
scroll to position [107, 0]
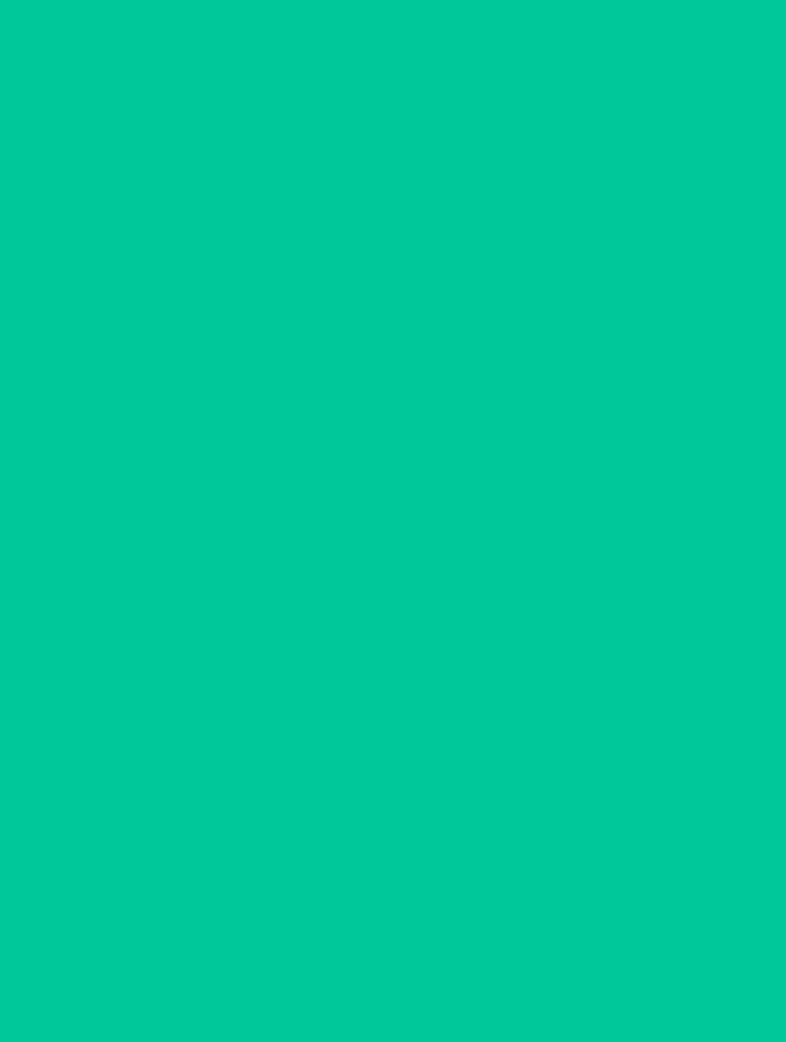
scroll to position [2, 0]
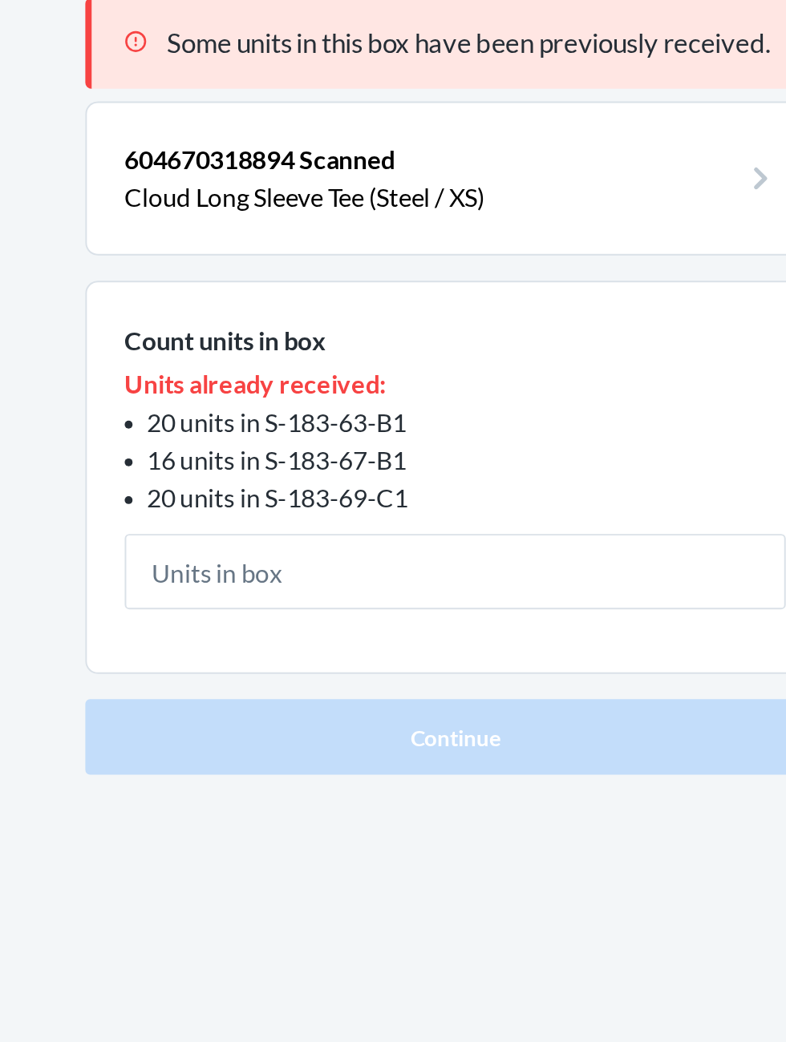
scroll to position [2, 0]
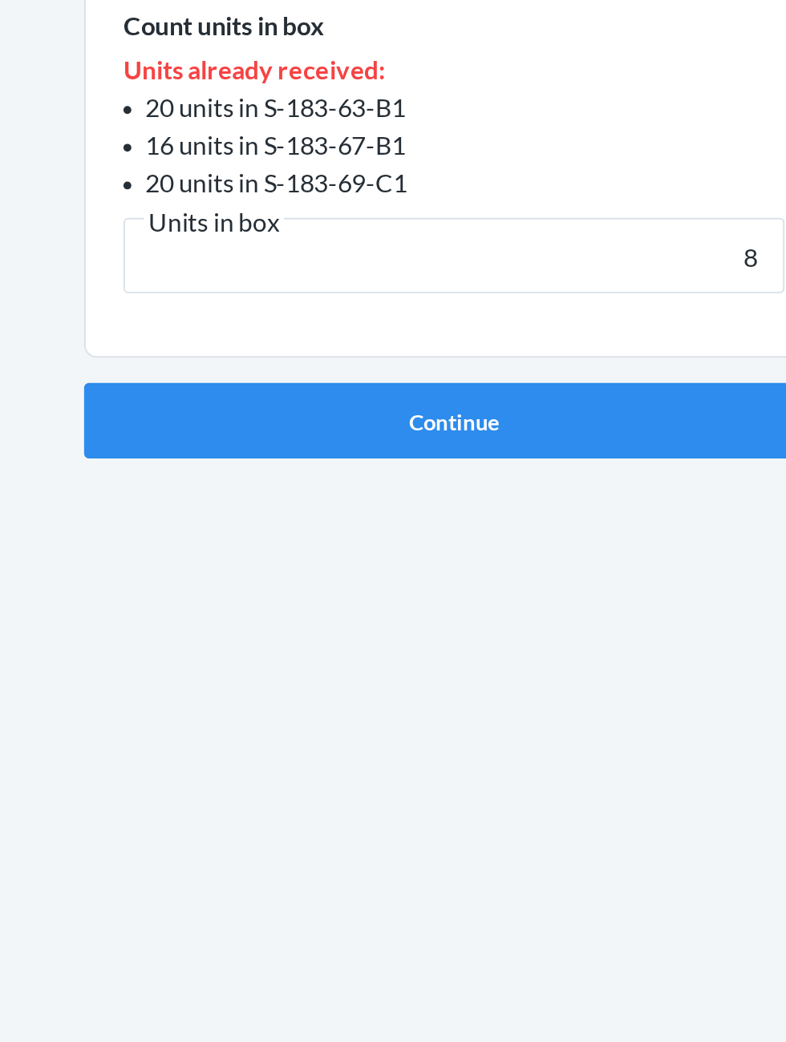
type input "8"
click at [204, 453] on button "Continue" at bounding box center [392, 472] width 377 height 38
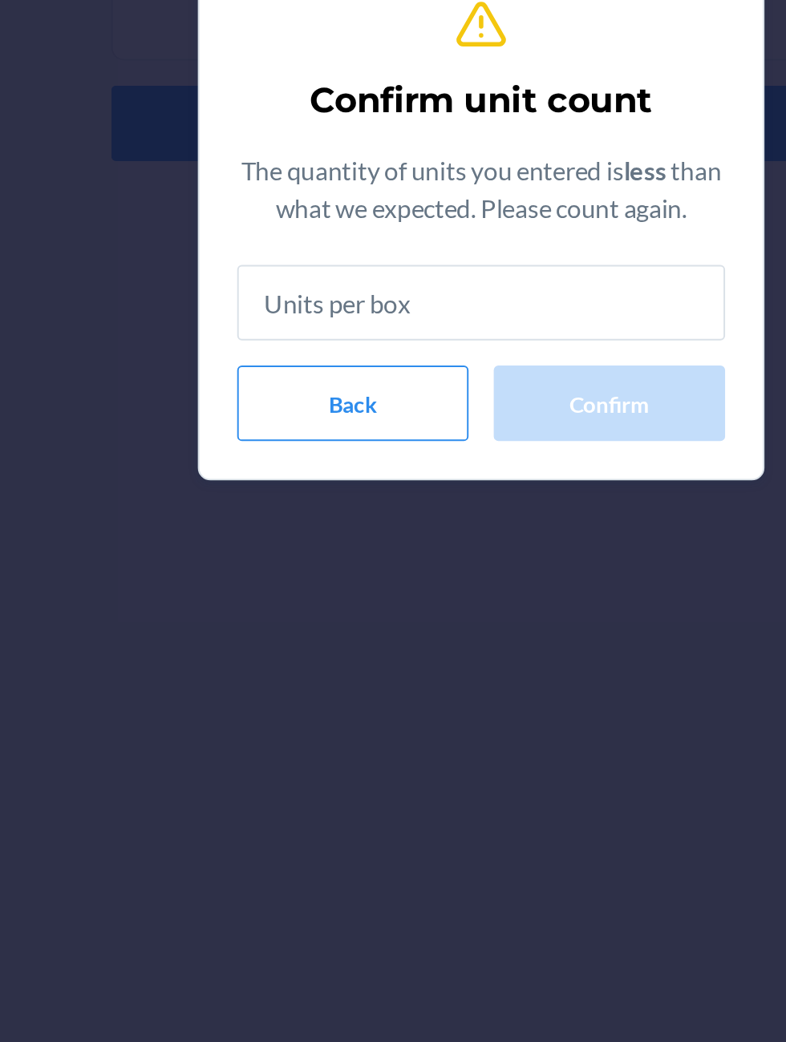
type input "8"
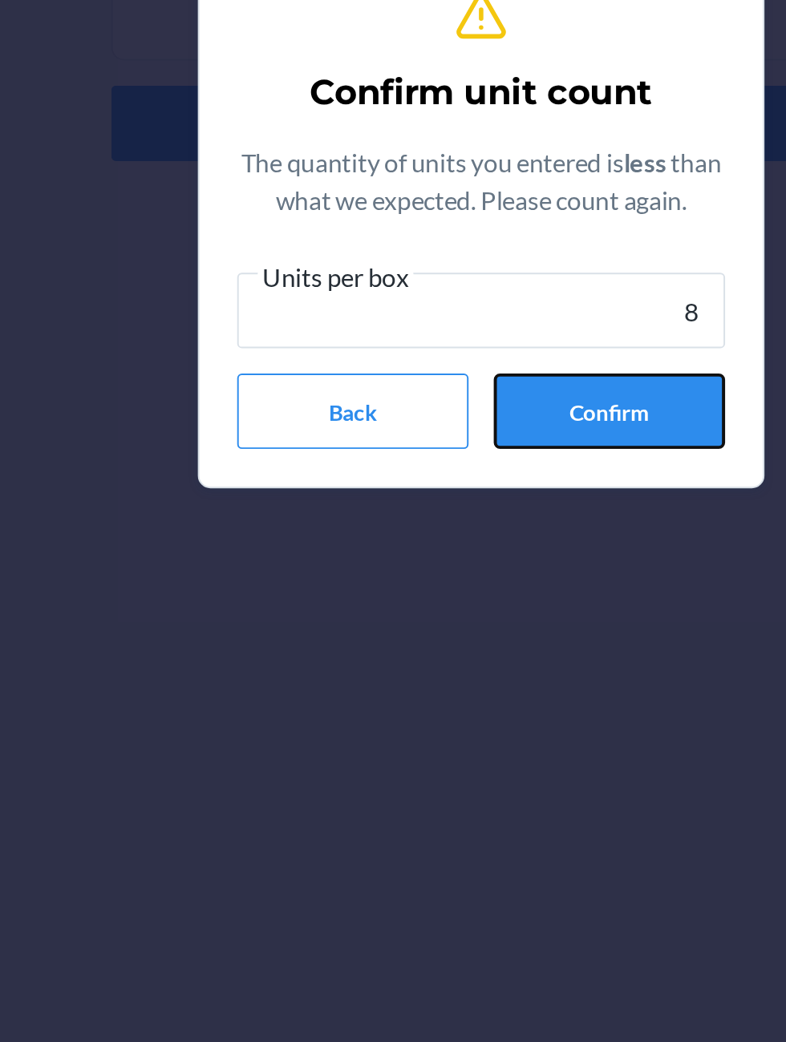
click at [419, 622] on button "Confirm" at bounding box center [458, 619] width 118 height 38
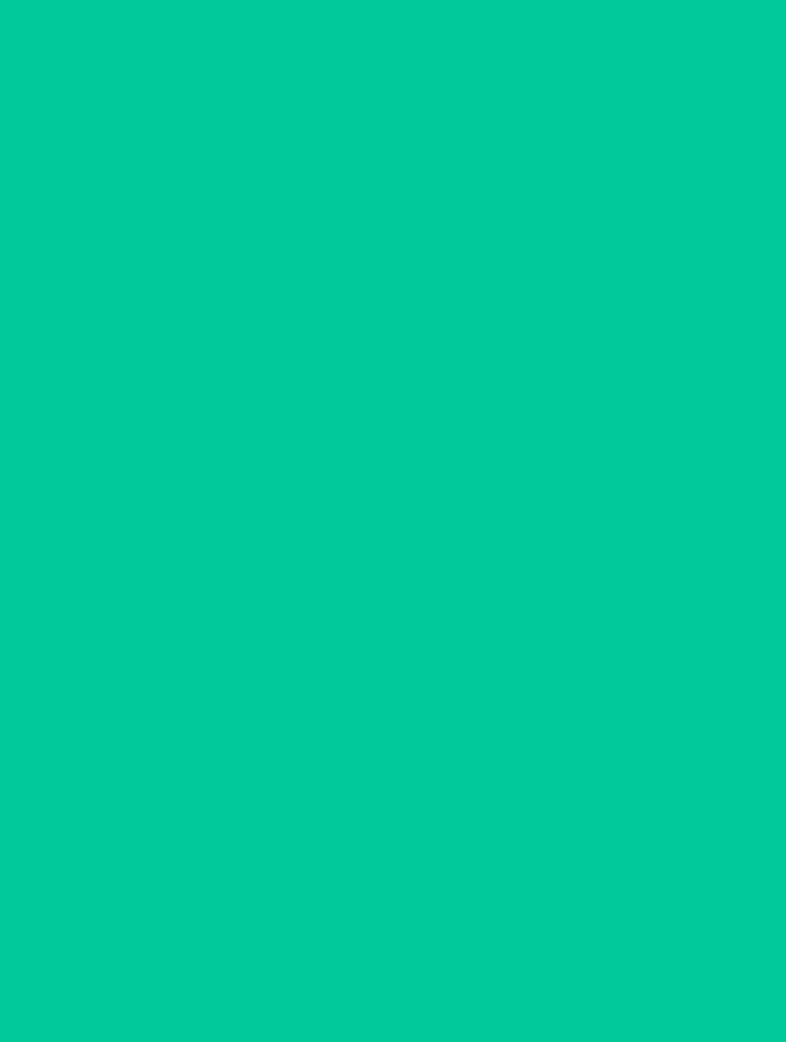
scroll to position [2, 0]
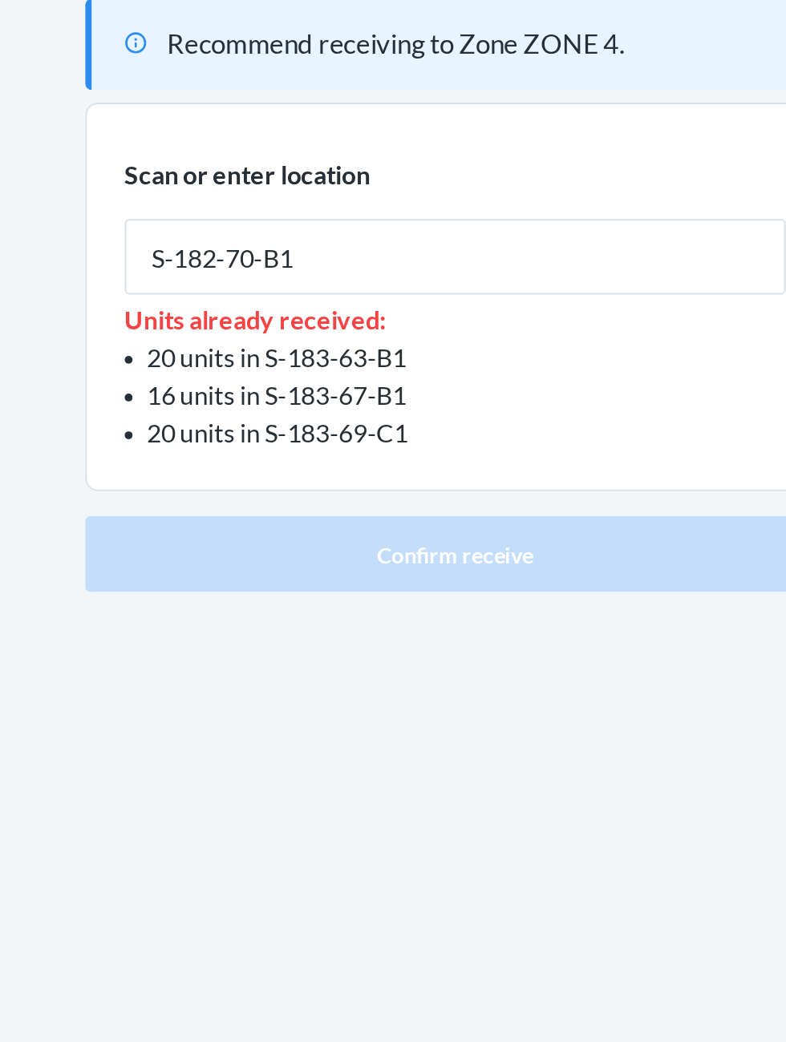
type input "S-182-70-B1"
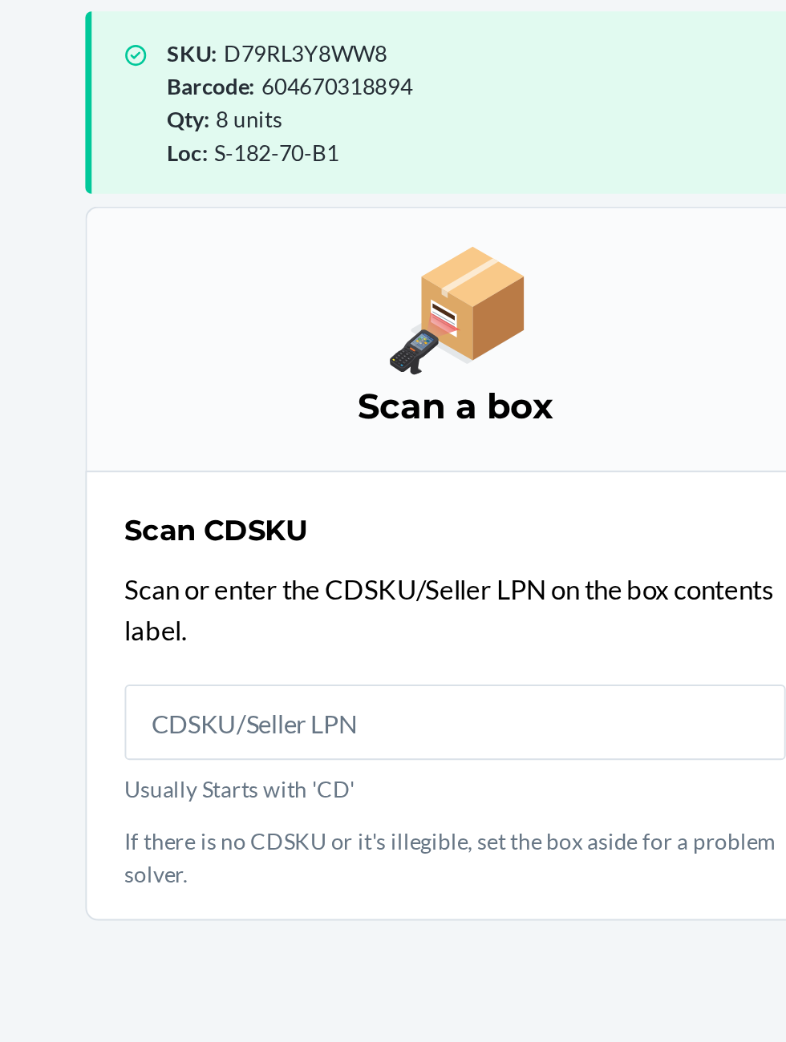
scroll to position [107, 0]
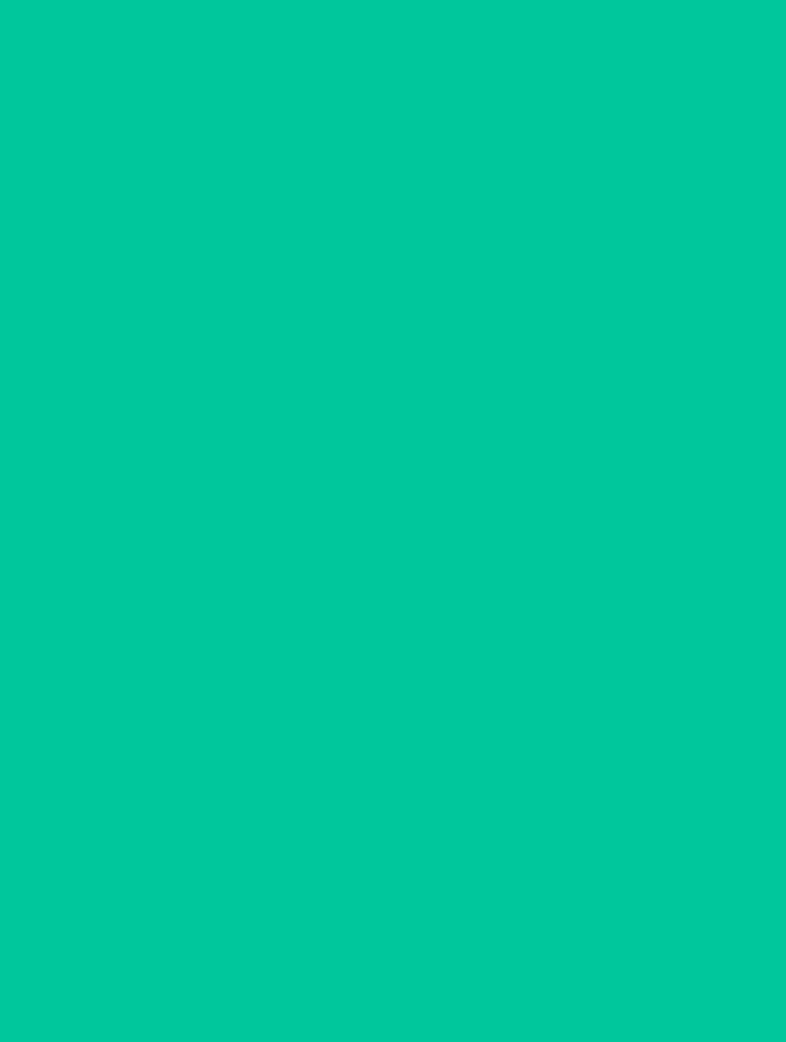
scroll to position [2, 0]
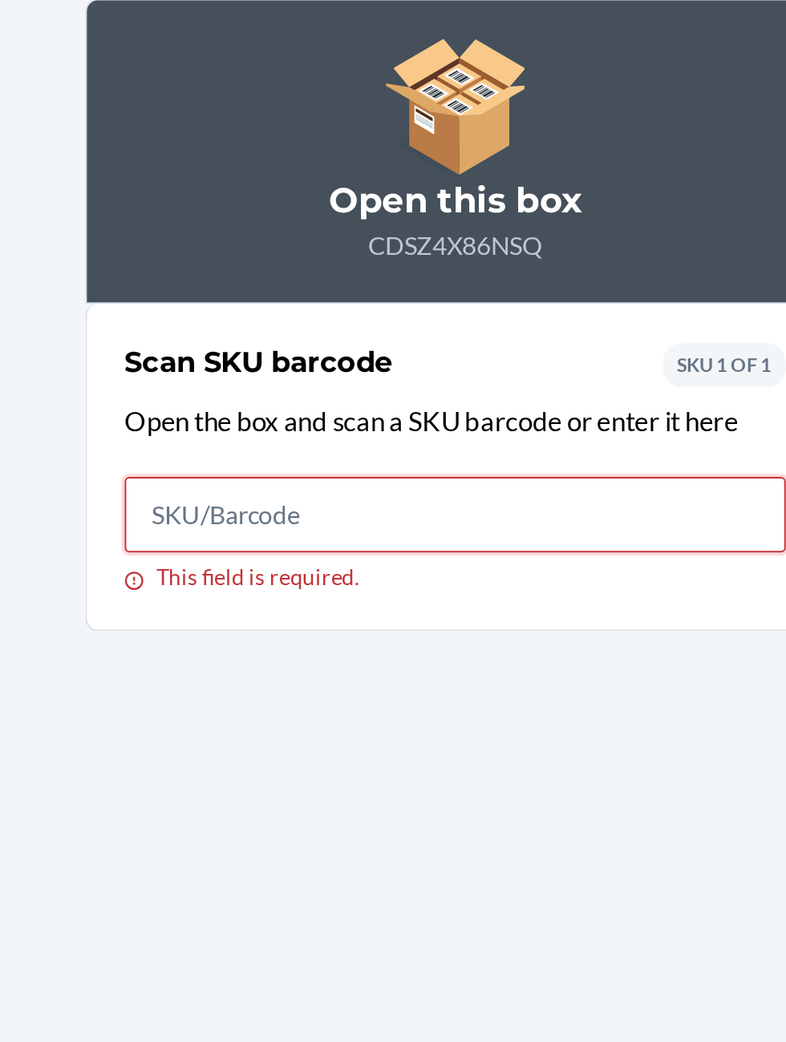
click at [373, 358] on input "This field is required." at bounding box center [393, 359] width 337 height 38
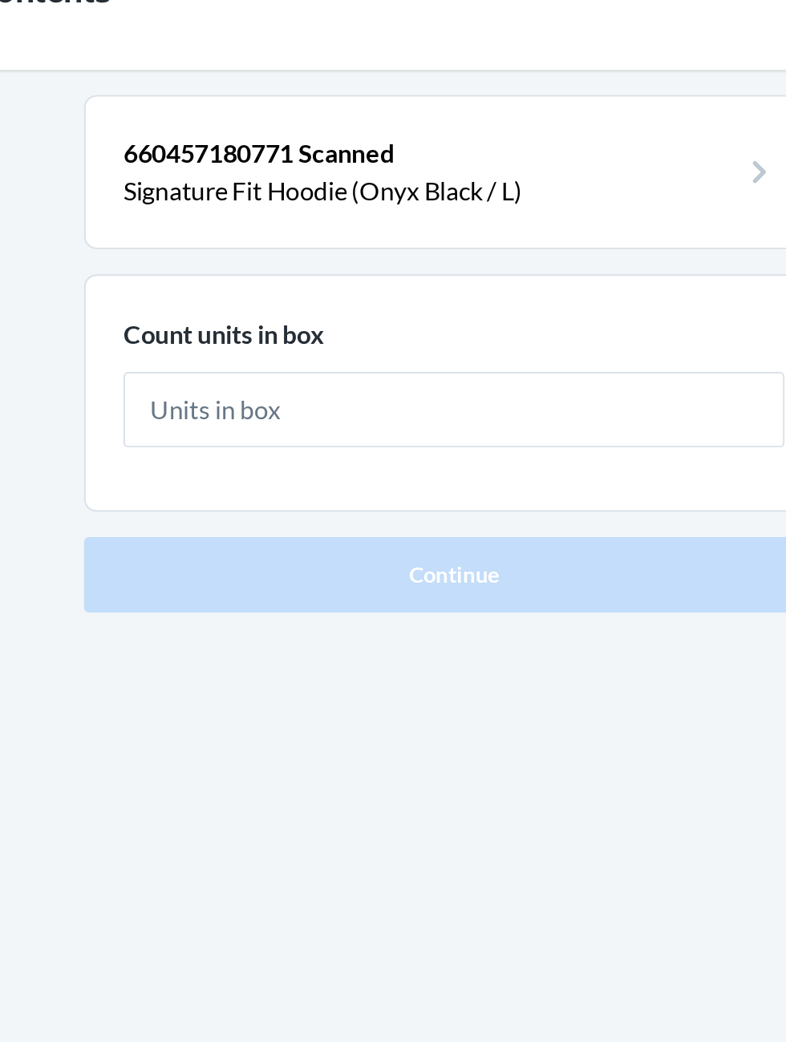
scroll to position [2, 0]
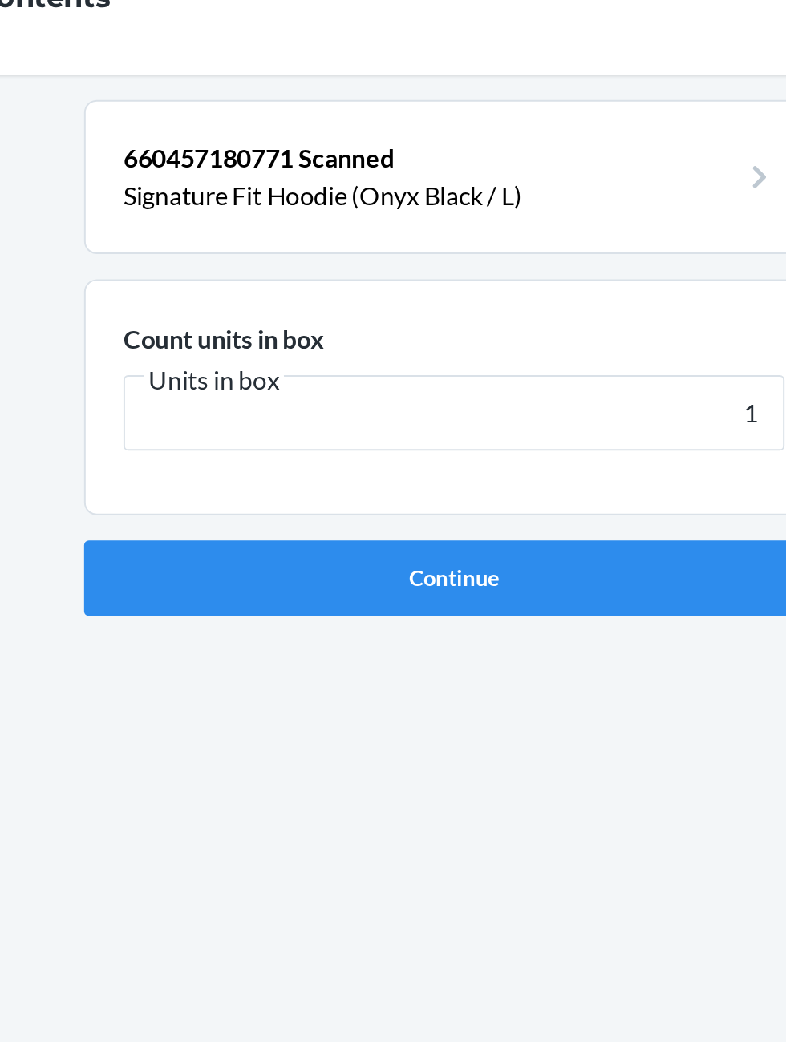
type input "16"
click button "Continue" at bounding box center [392, 340] width 377 height 38
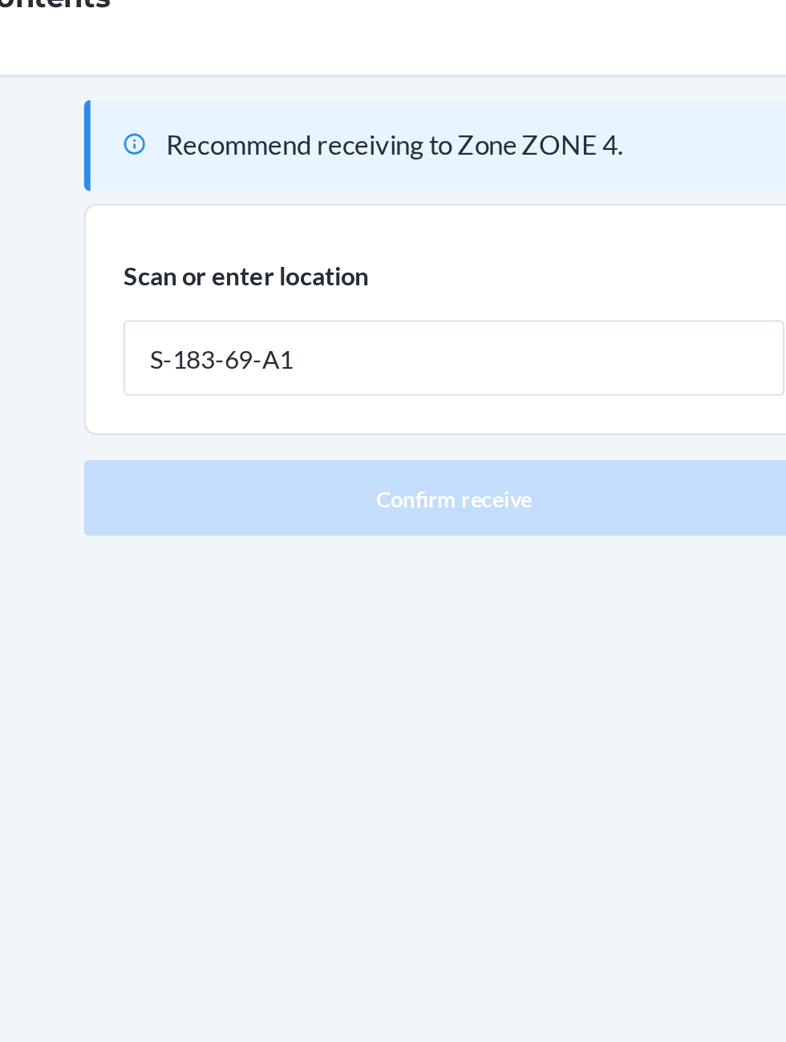
type input "S-183-69-A1"
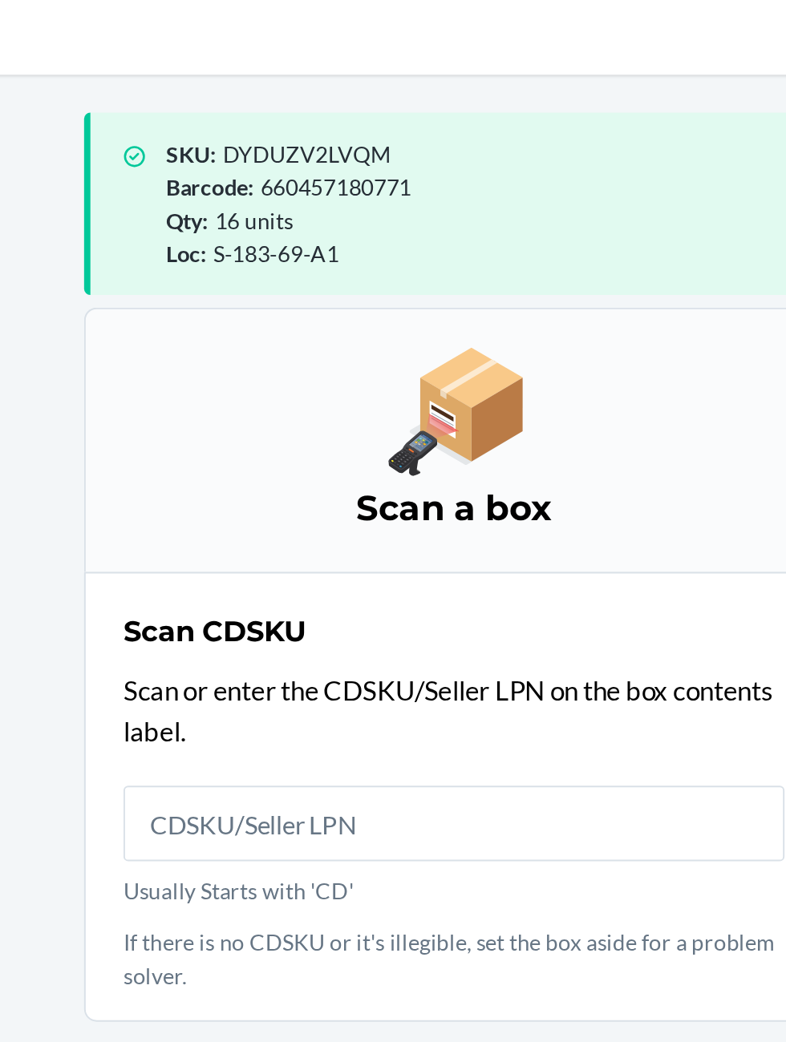
scroll to position [9, 0]
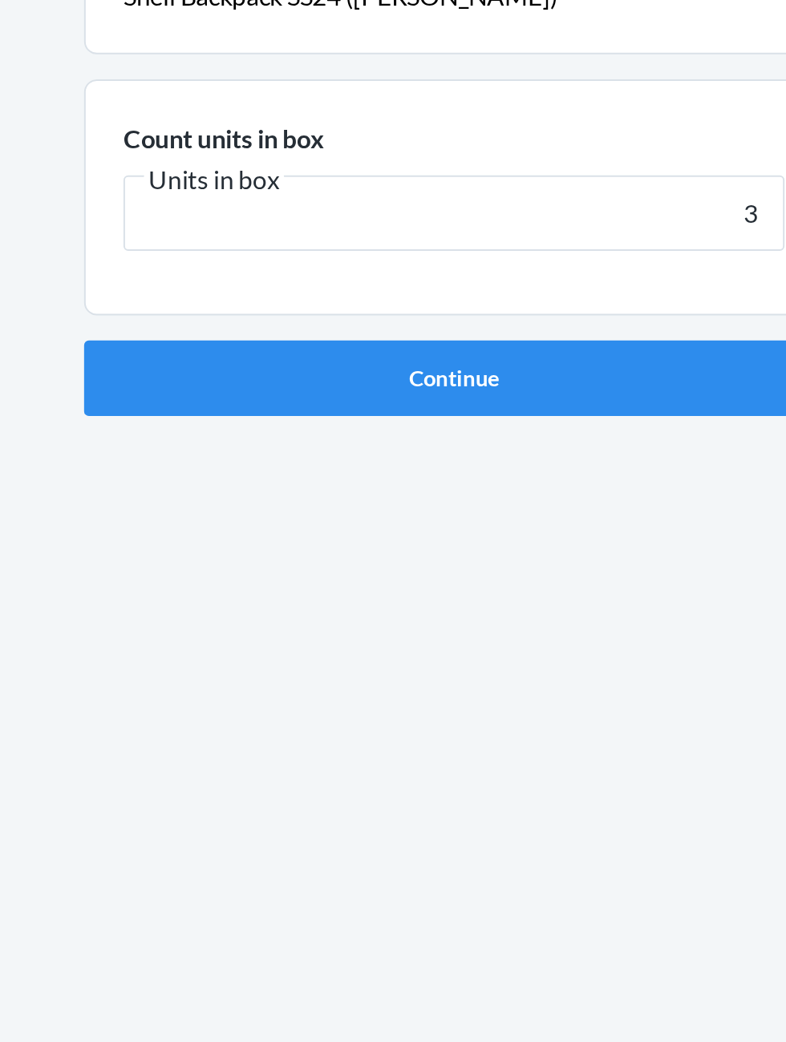
type input "3"
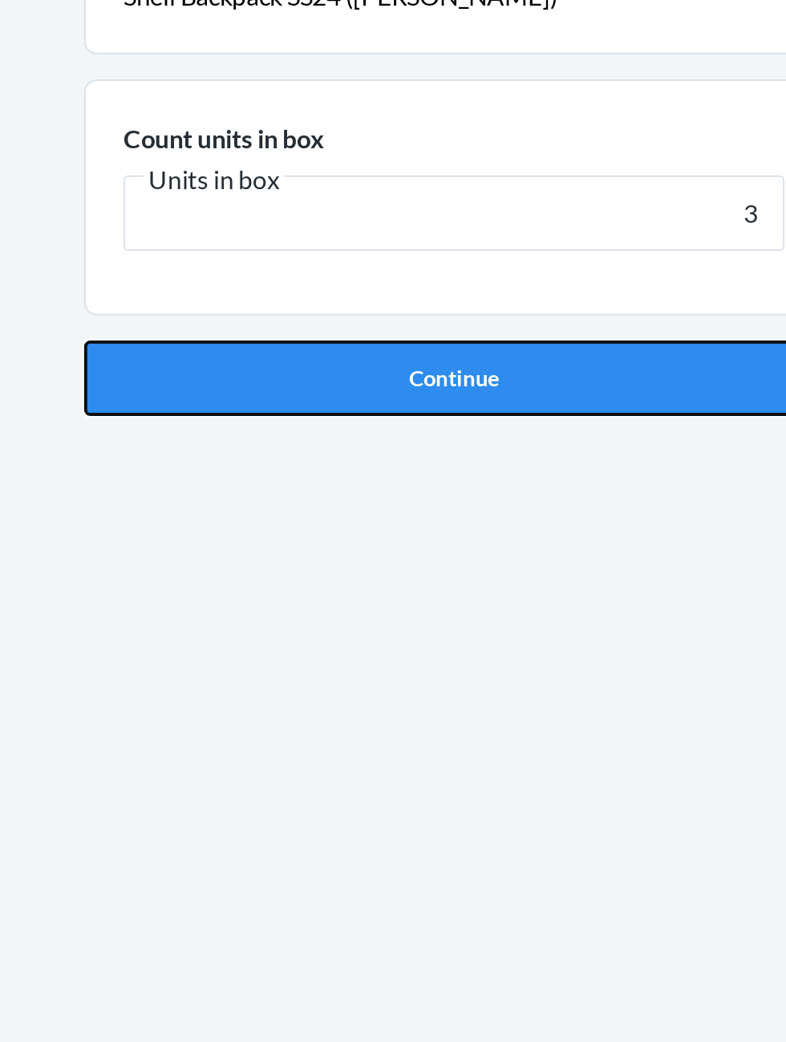
click at [443, 321] on button "Continue" at bounding box center [392, 340] width 377 height 38
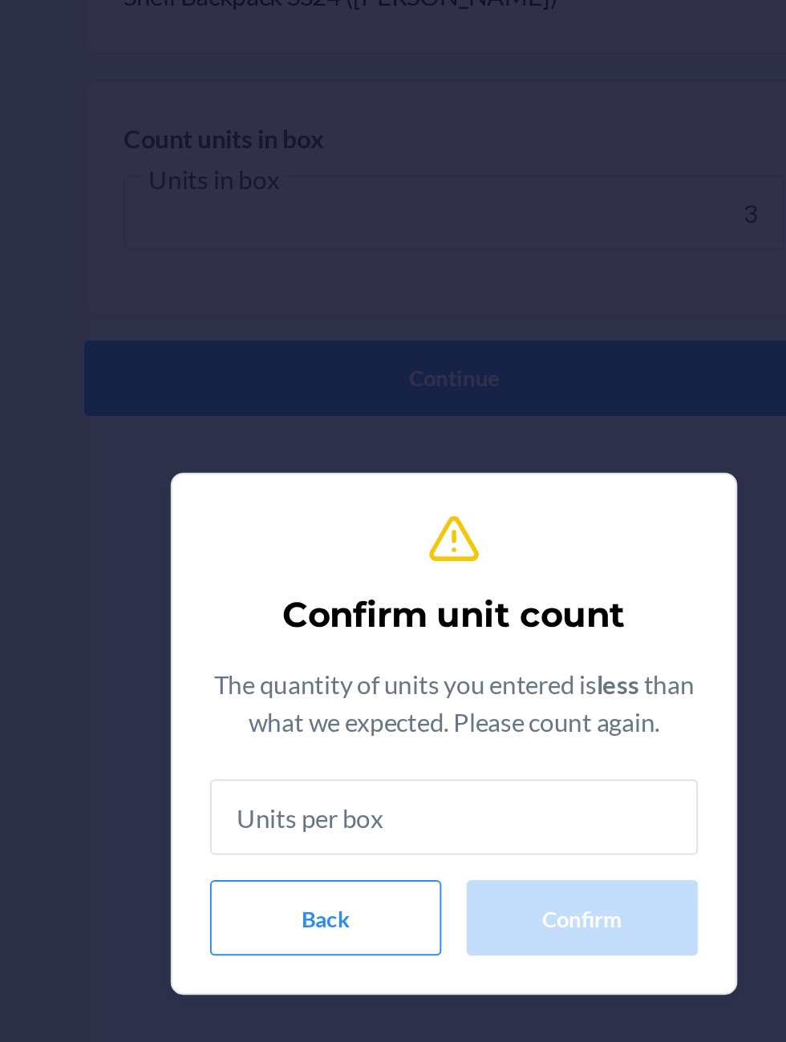
scroll to position [9, 0]
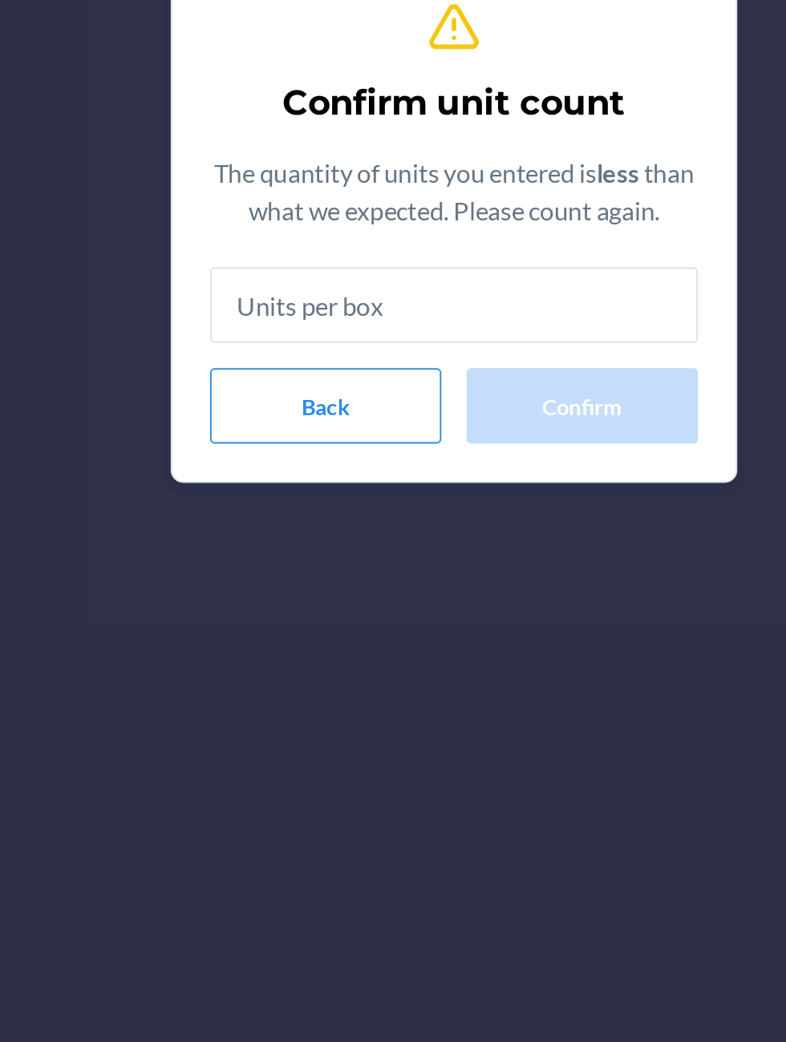
type input "3"
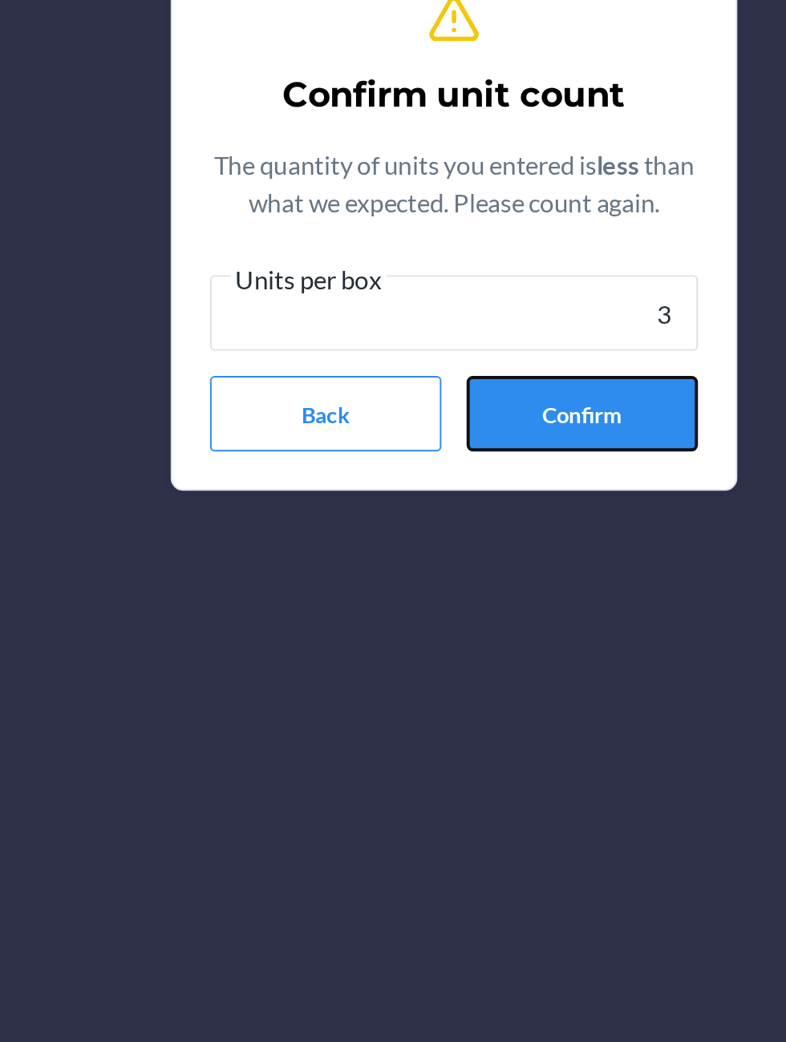
click at [456, 624] on button "Confirm" at bounding box center [458, 619] width 118 height 38
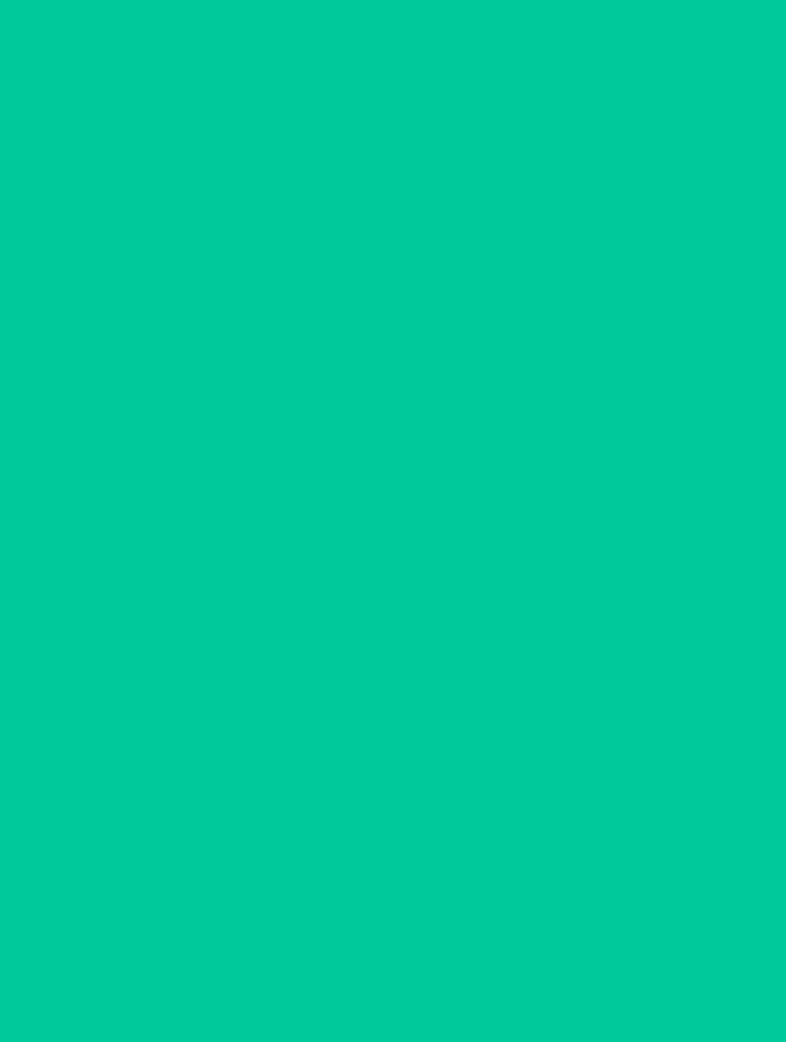
scroll to position [9, 0]
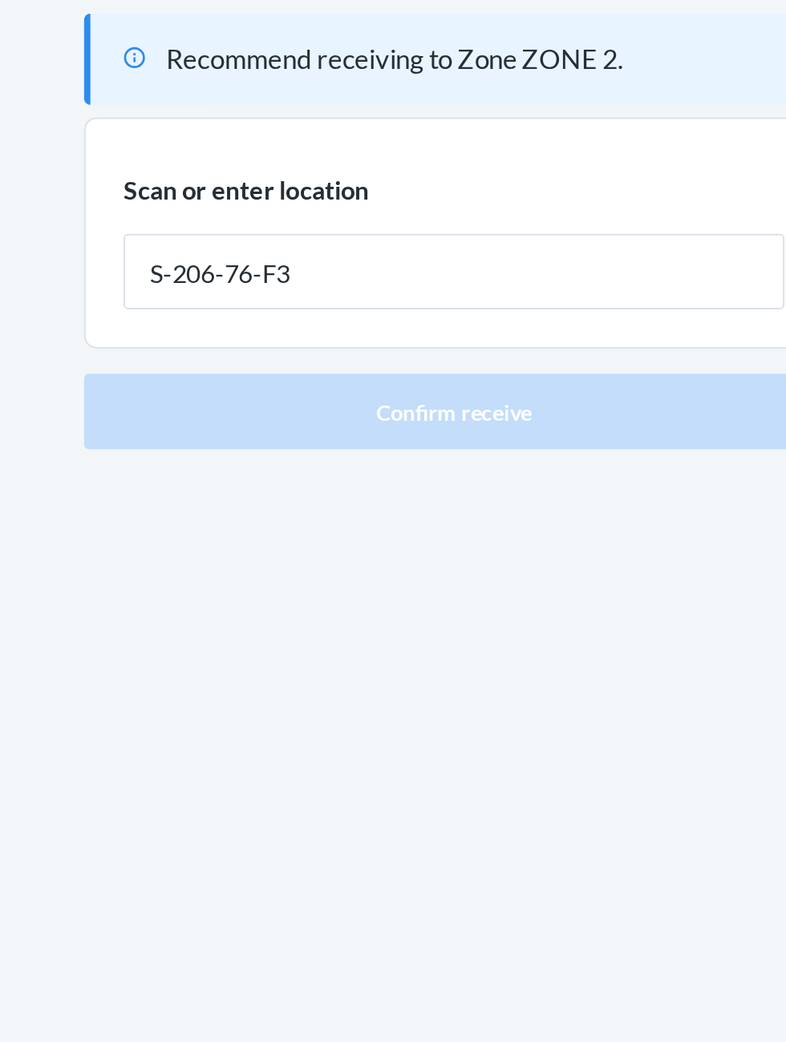
type input "S-206-76-F3"
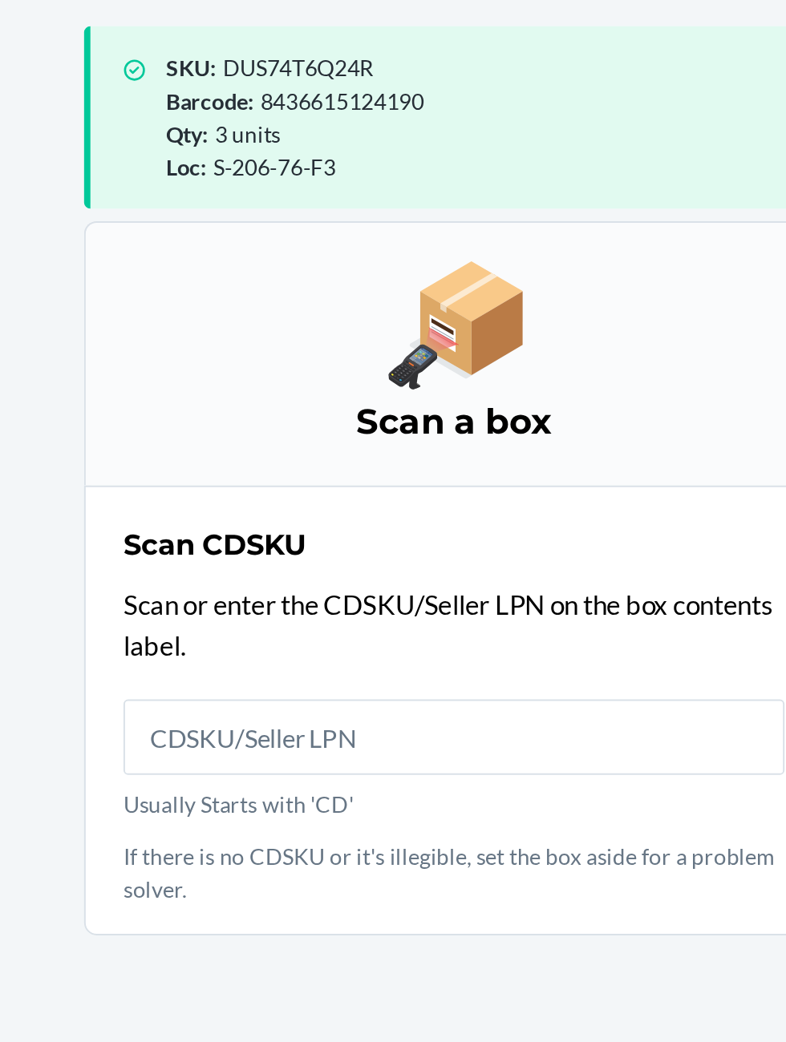
scroll to position [115, 0]
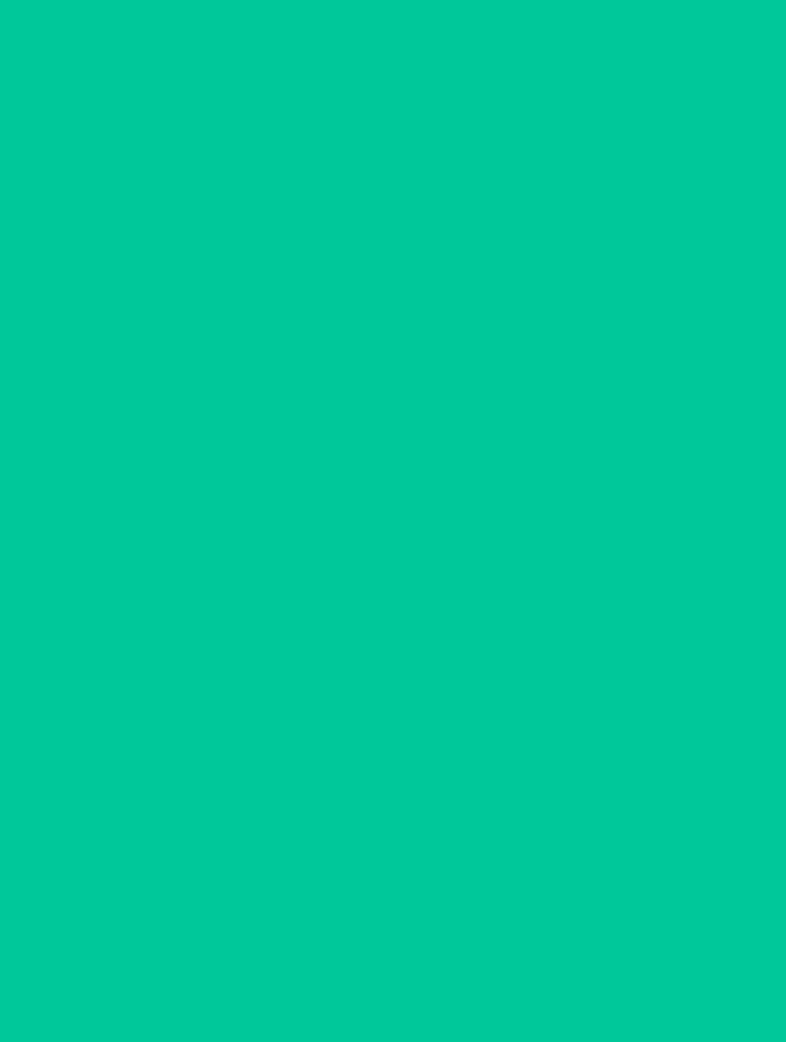
scroll to position [10, 0]
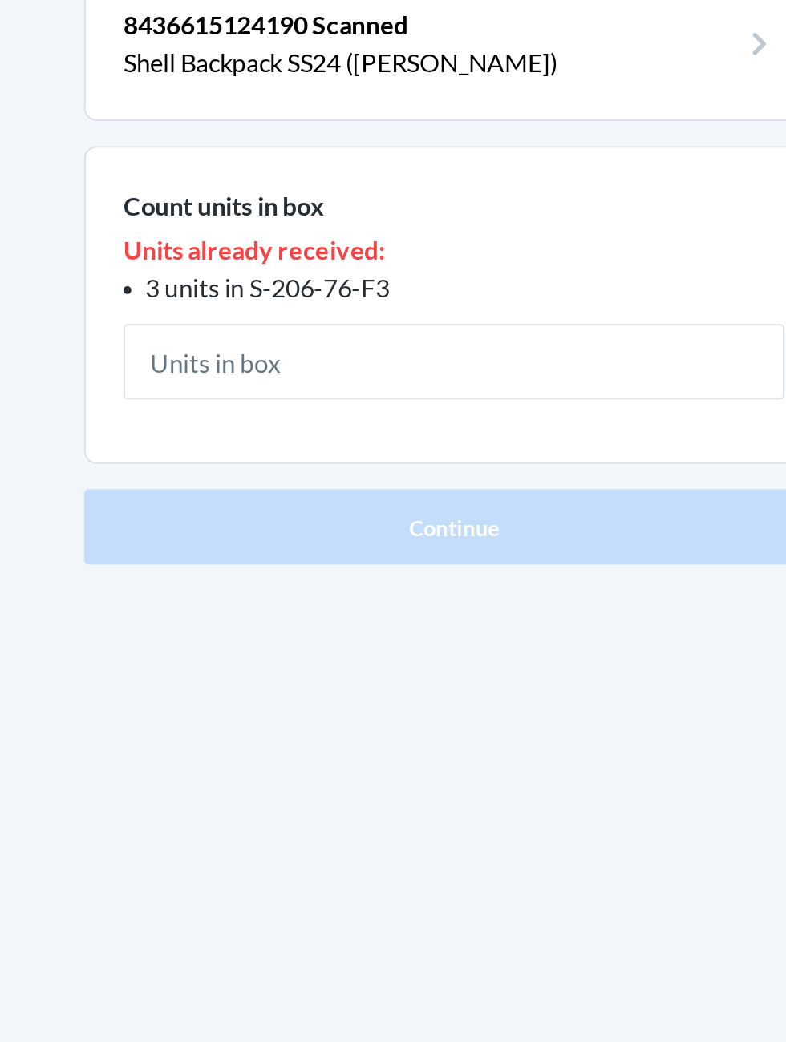
scroll to position [10, 0]
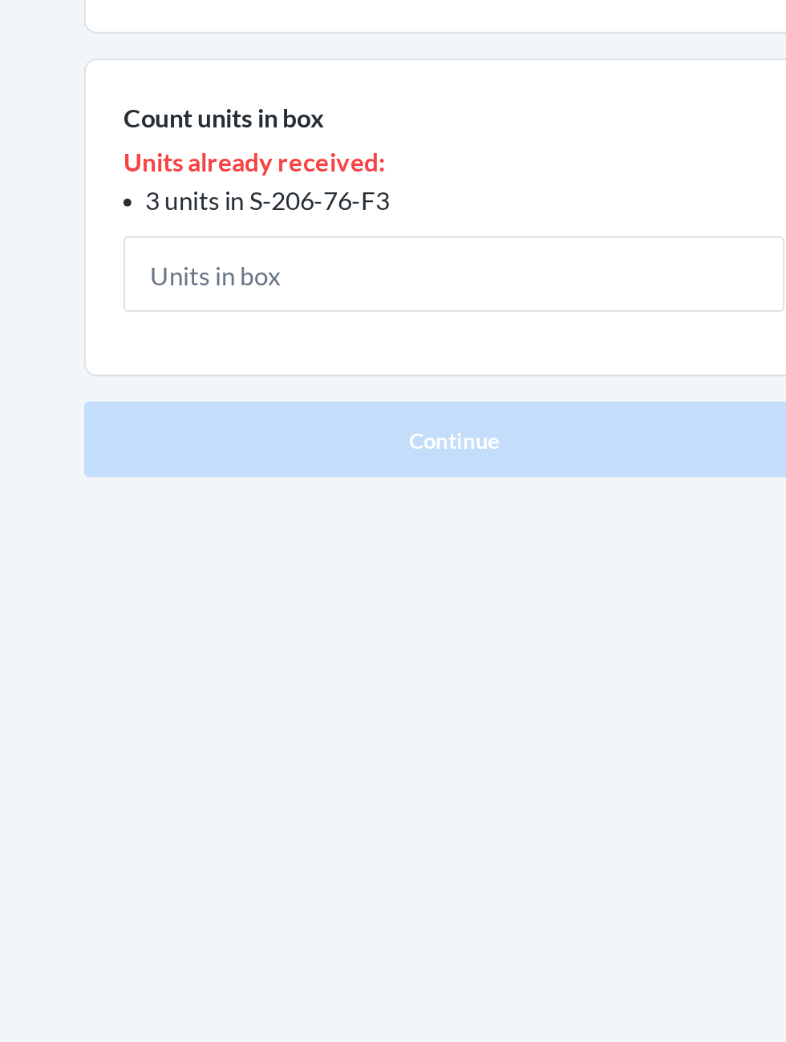
type input "3"
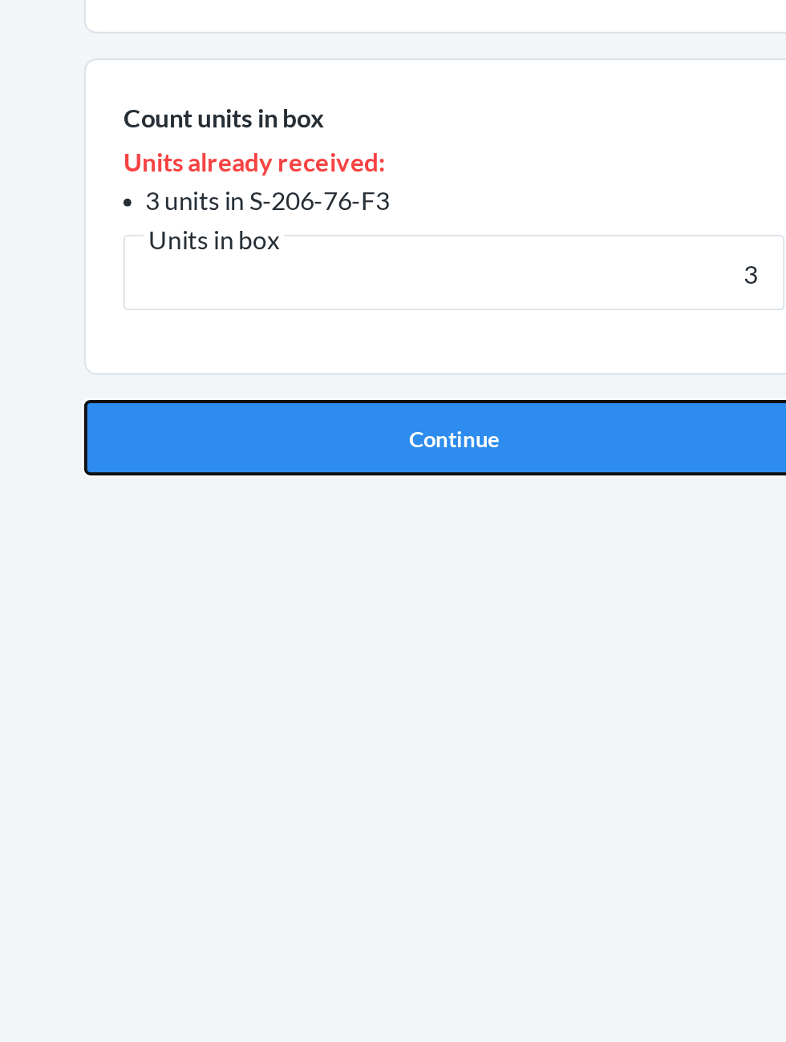
click at [516, 418] on button "Continue" at bounding box center [392, 434] width 377 height 38
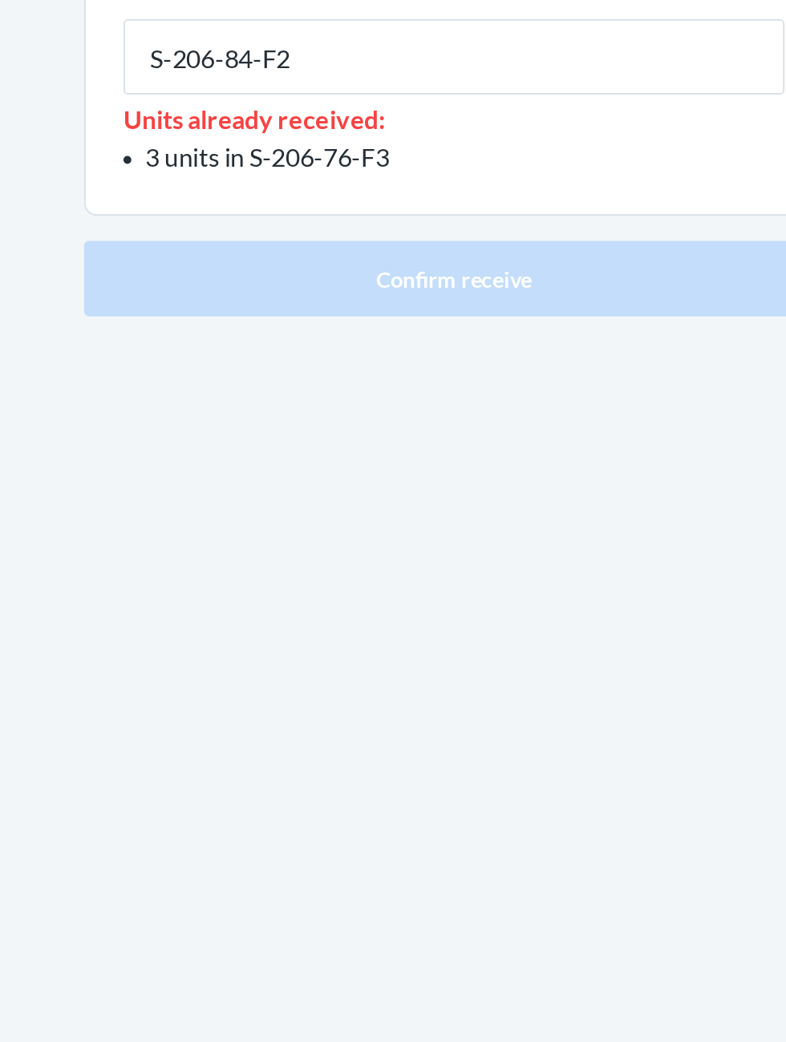
type input "S-206-84-F2"
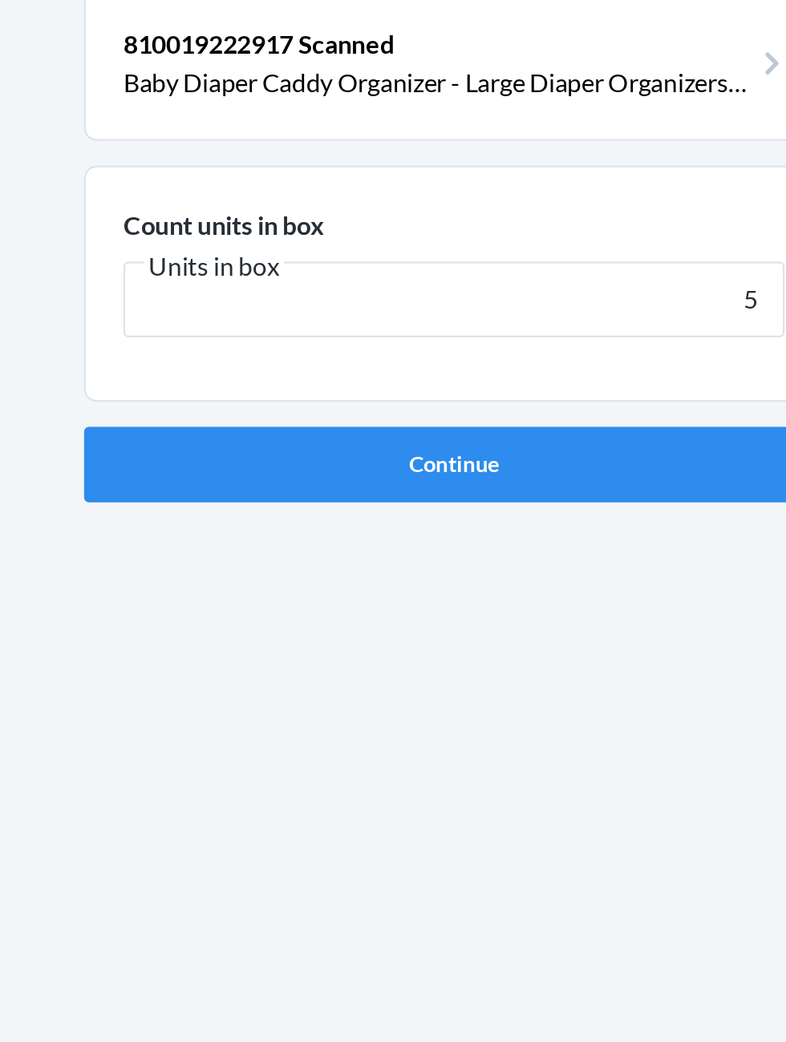
type input "5"
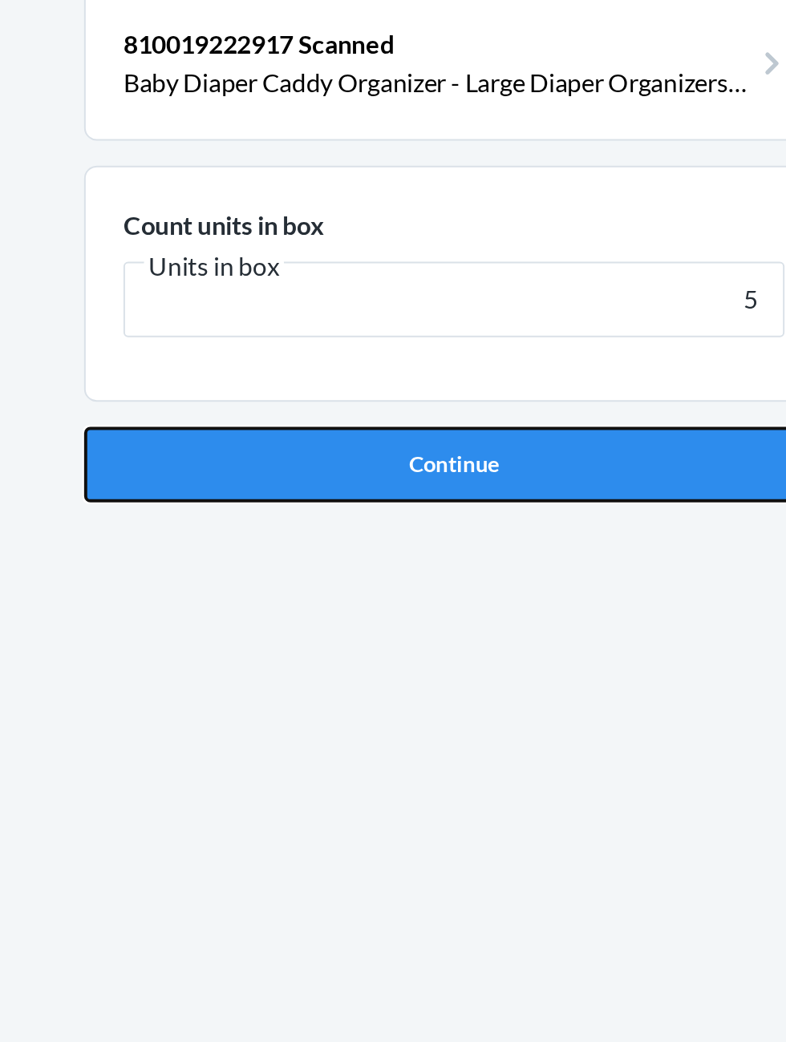
click at [281, 329] on button "Continue" at bounding box center [392, 340] width 377 height 38
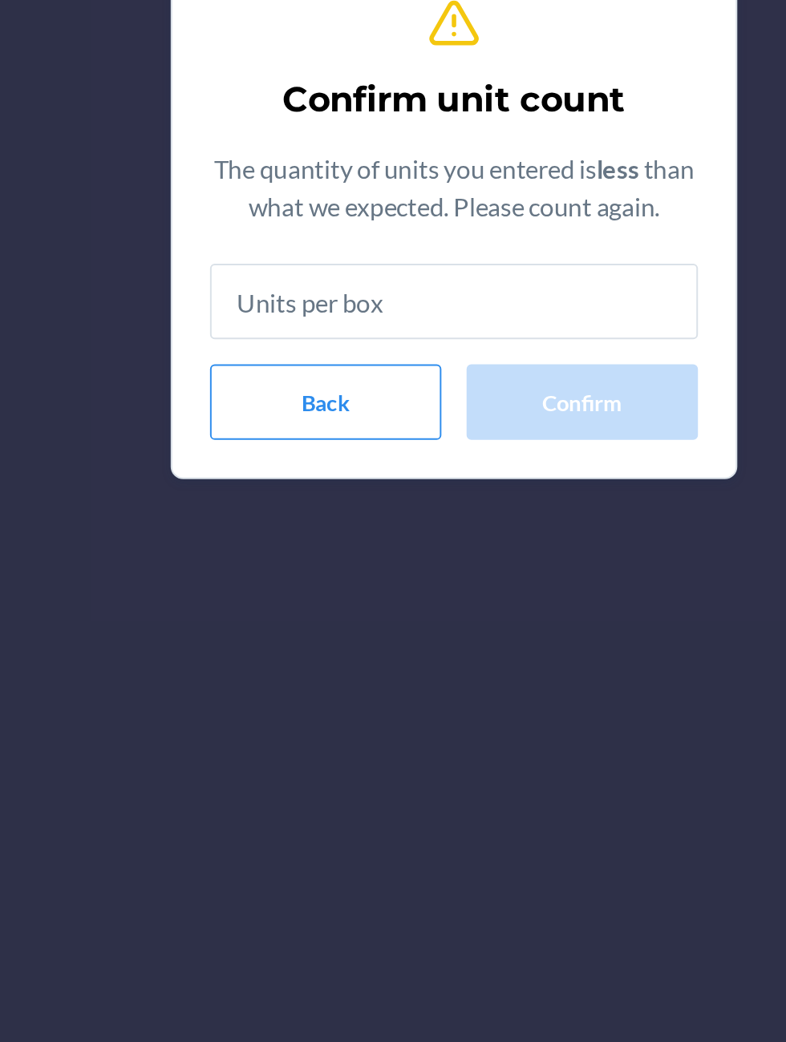
type input "5"
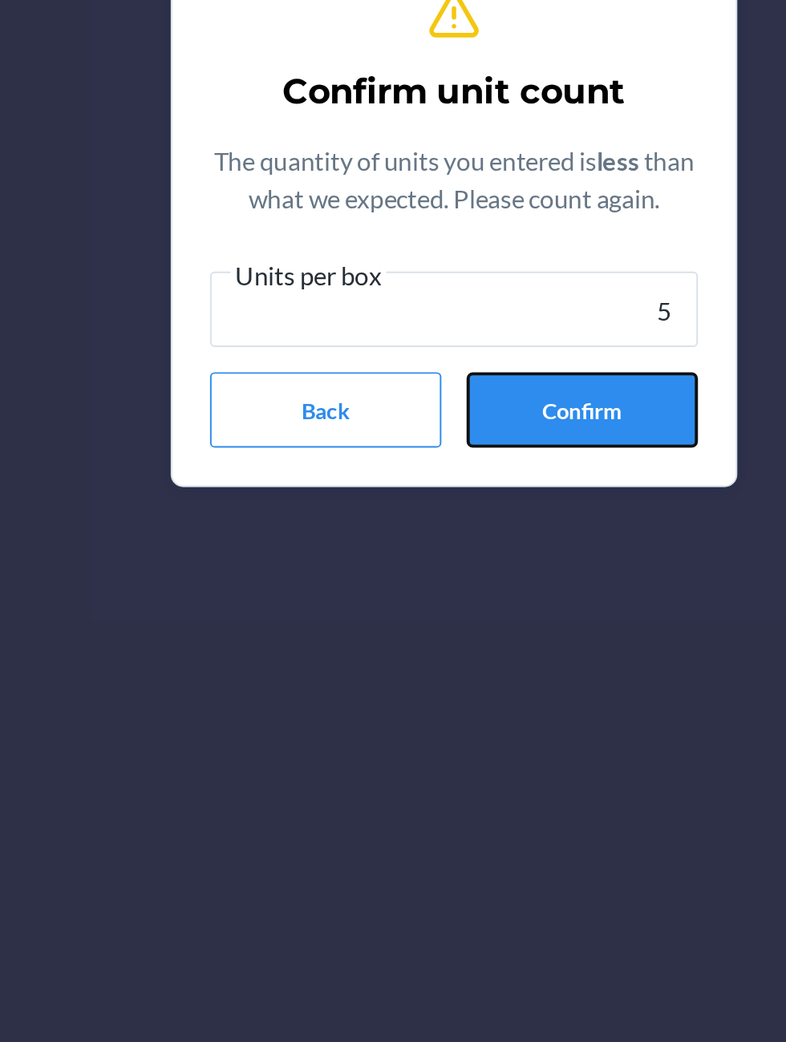
click at [429, 625] on button "Confirm" at bounding box center [458, 619] width 118 height 38
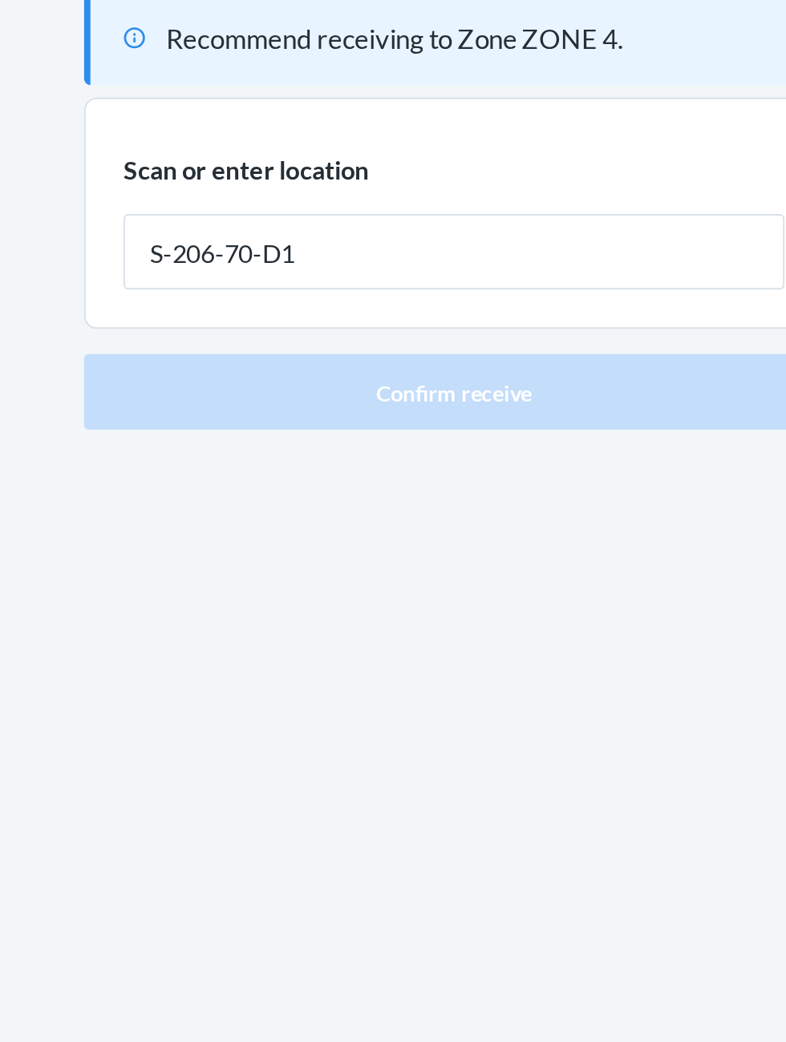
type input "S-206-70-D1"
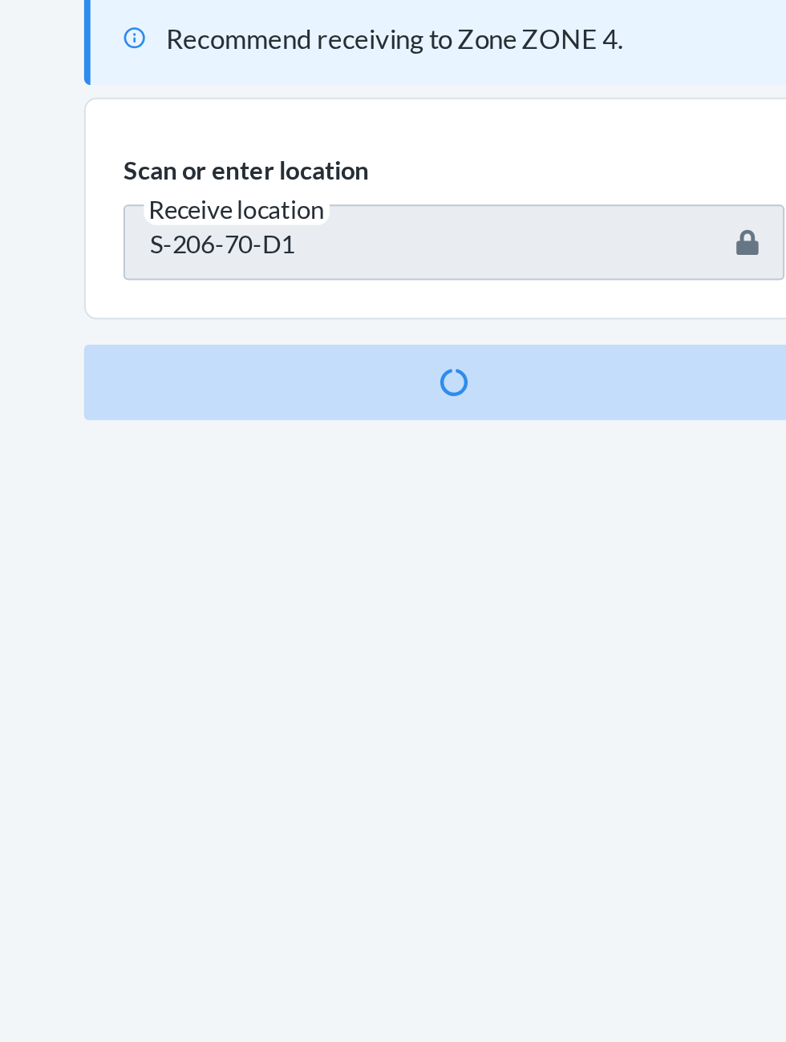
scroll to position [106, 0]
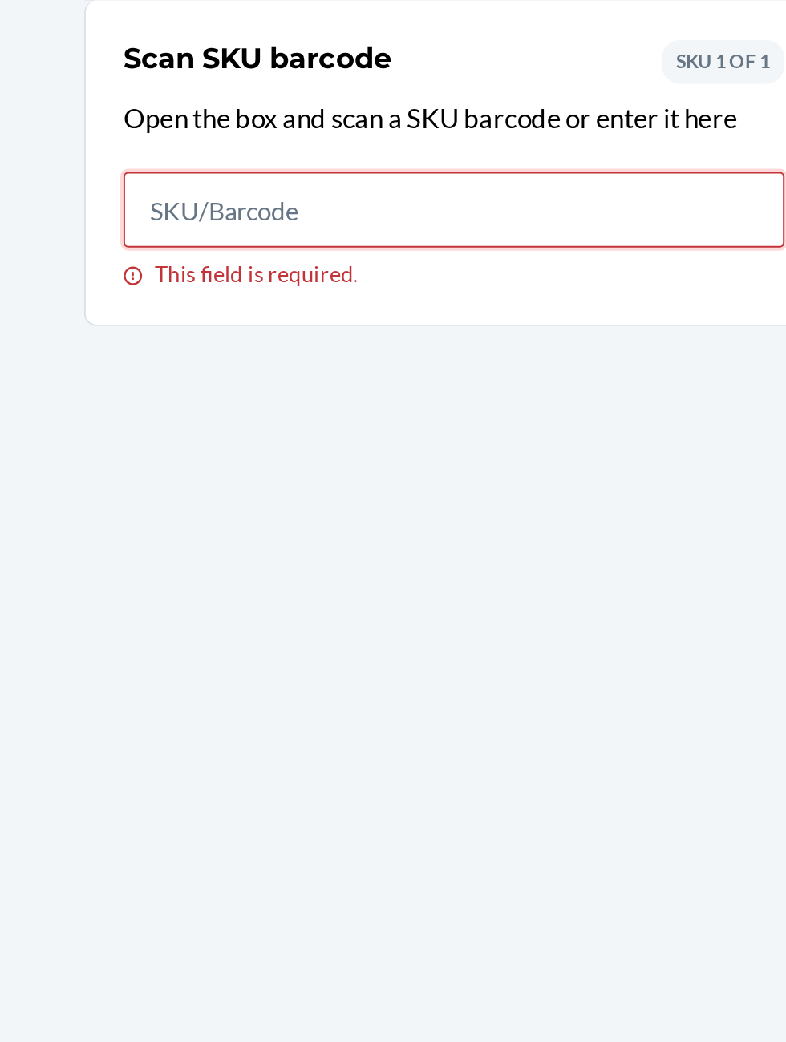
click at [468, 412] on input "This field is required." at bounding box center [393, 408] width 337 height 38
type input "X002UN767B"
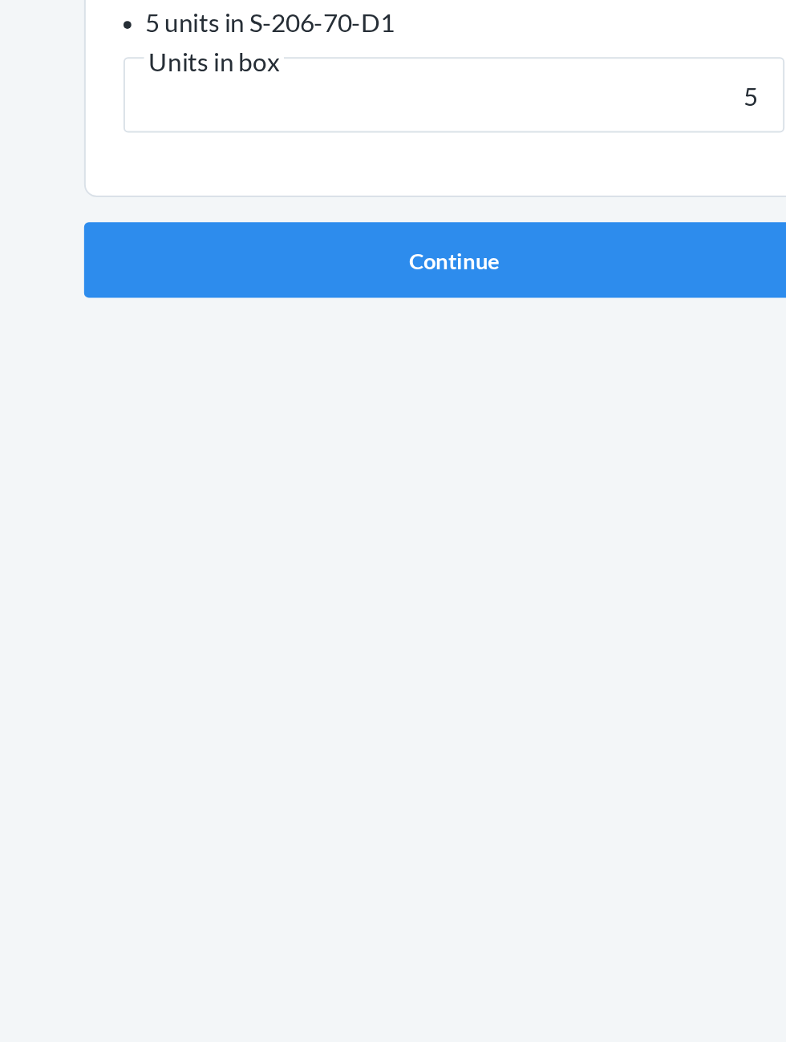
type input "5"
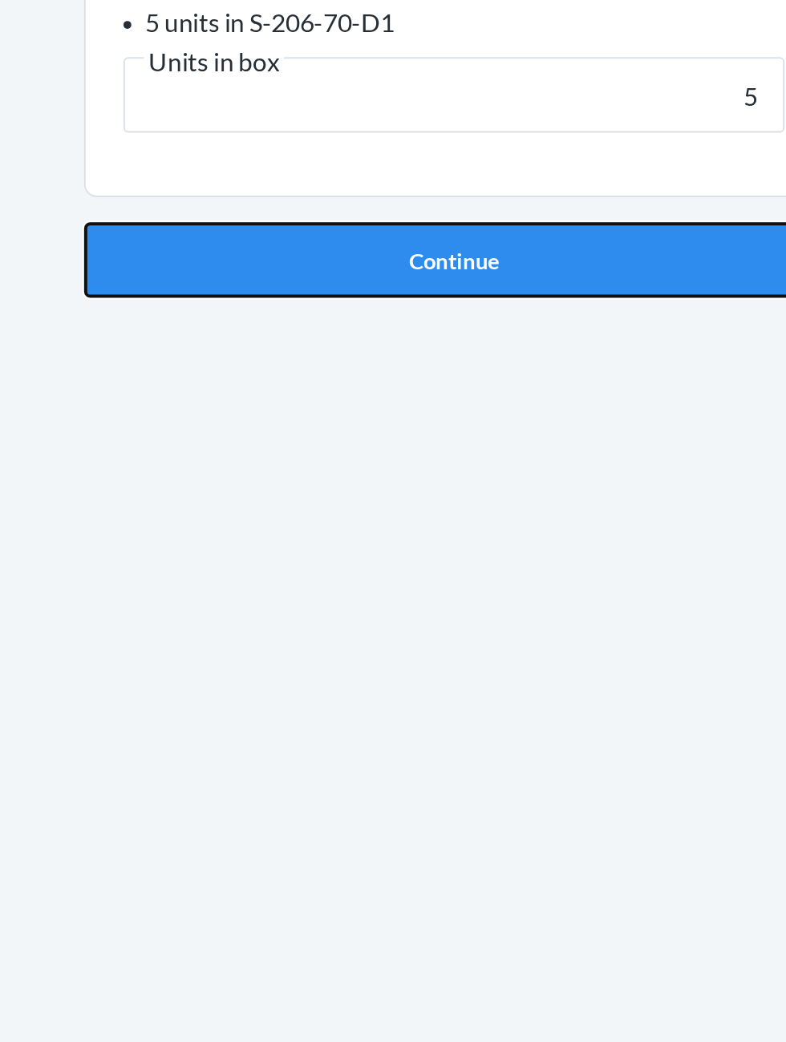
click at [257, 439] on button "Continue" at bounding box center [392, 434] width 377 height 38
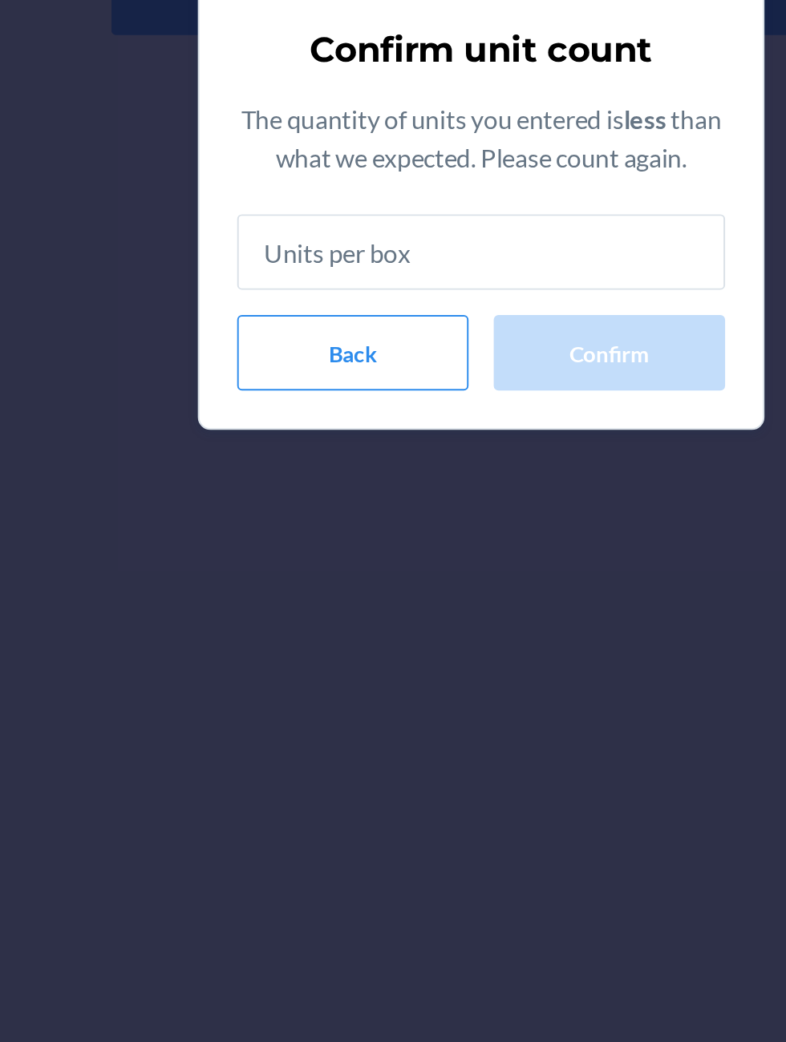
type input "5"
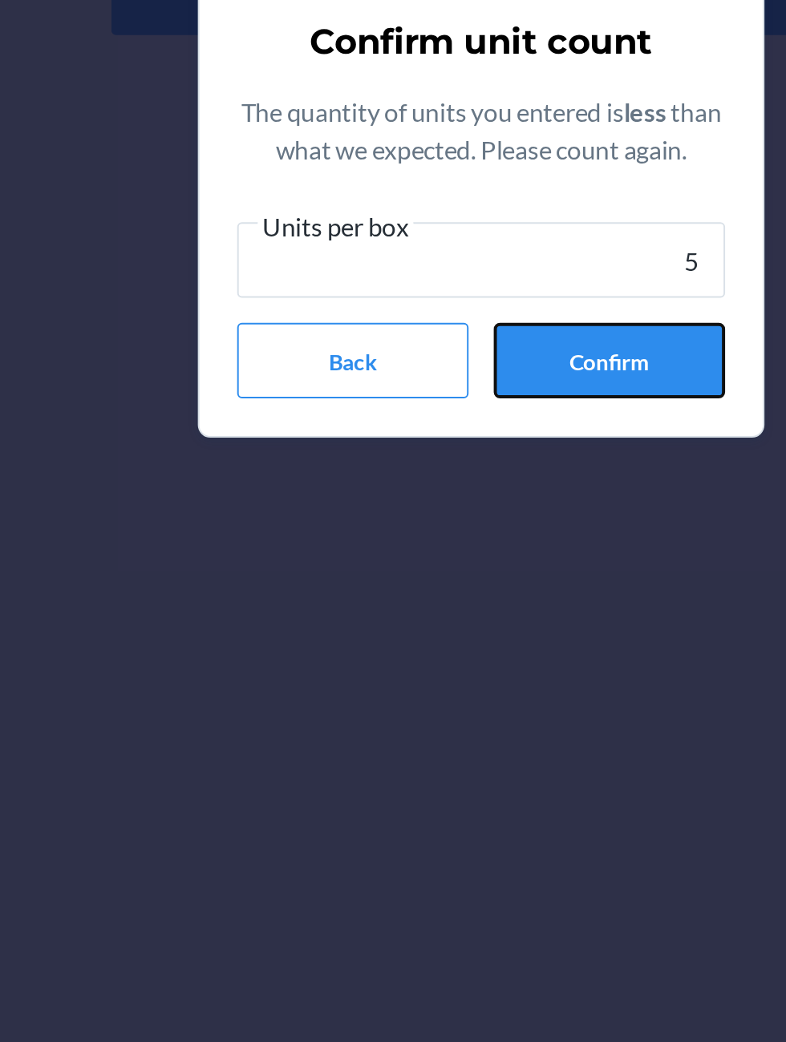
click at [438, 622] on button "Confirm" at bounding box center [458, 619] width 118 height 38
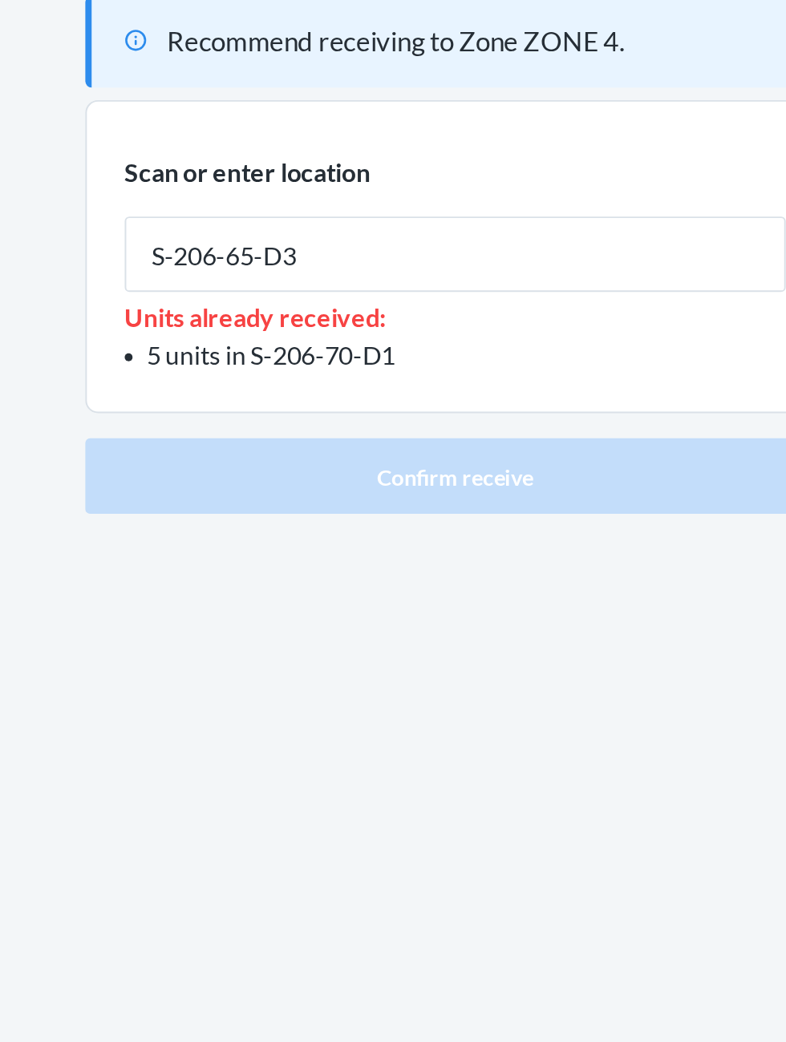
type input "S-206-65-D3"
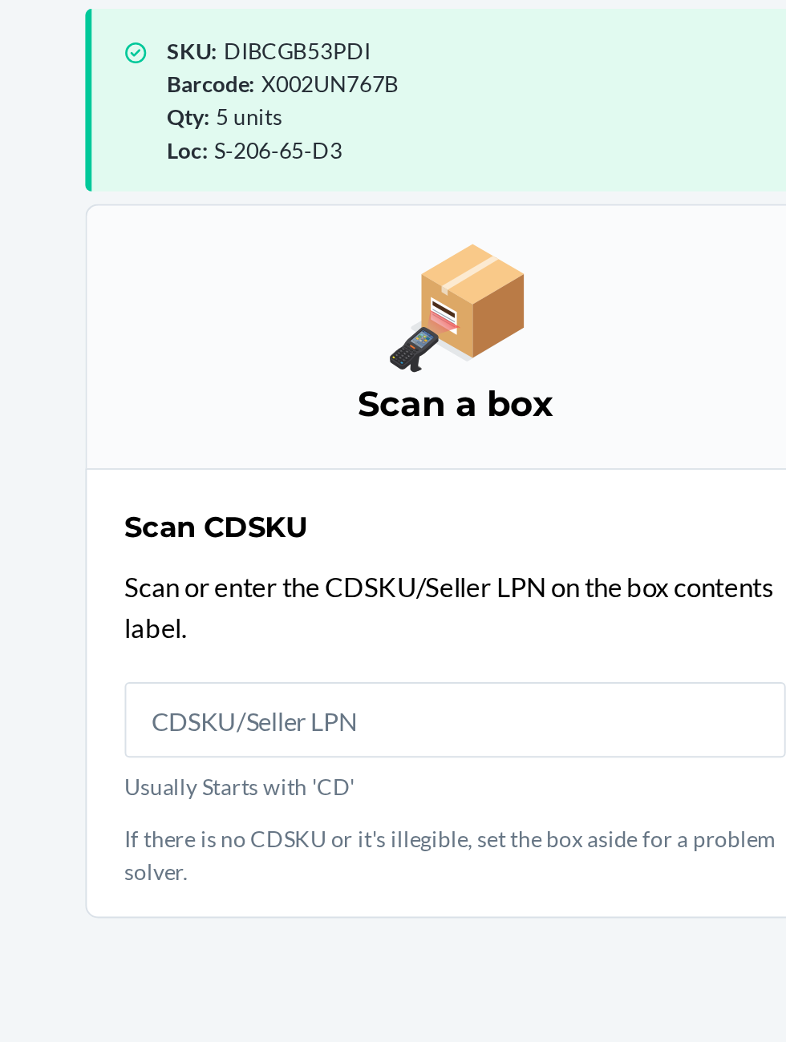
scroll to position [107, 0]
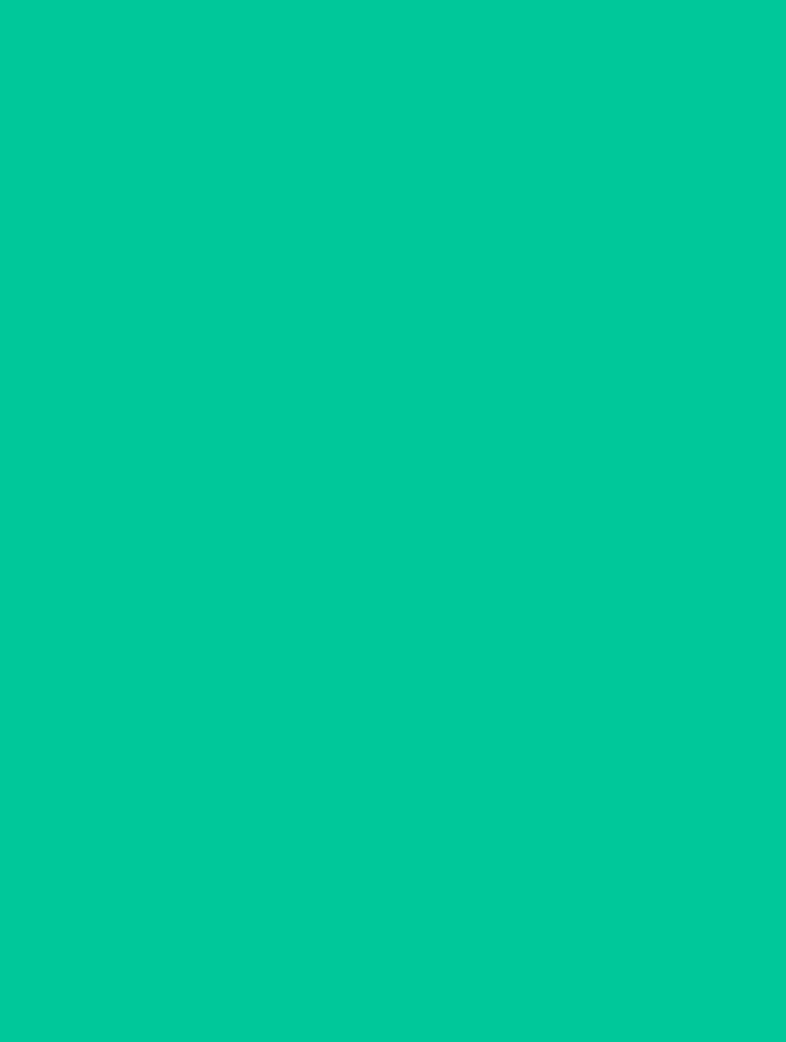
scroll to position [1, 0]
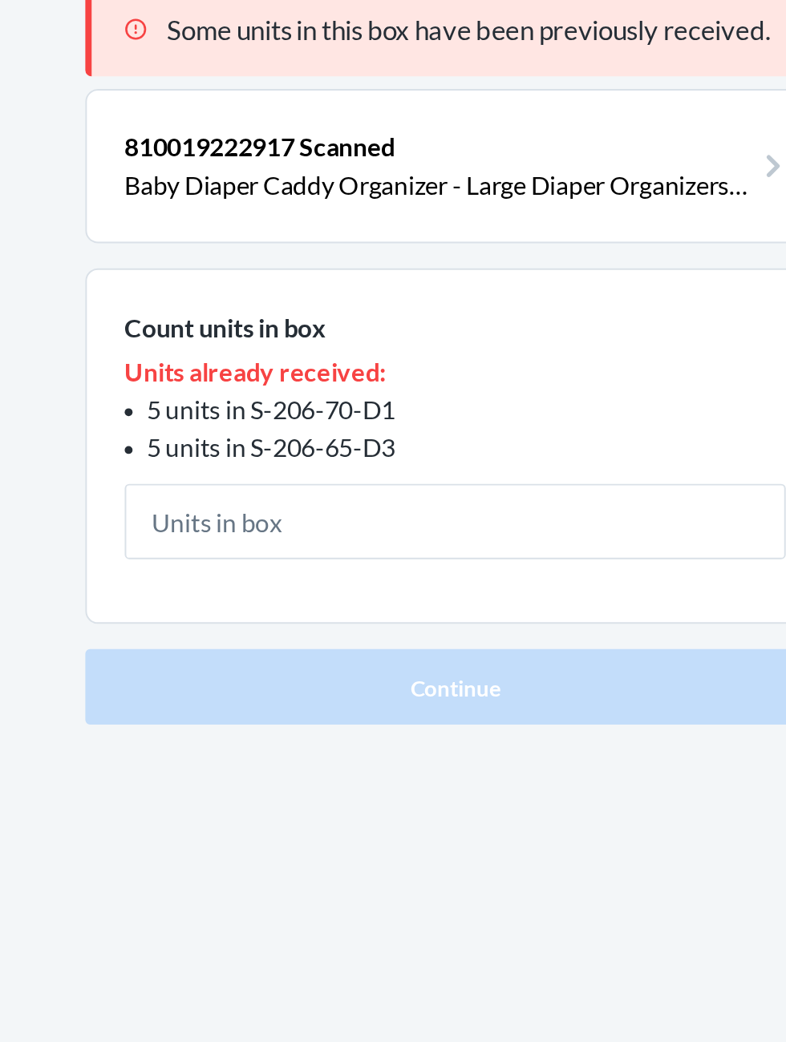
scroll to position [1, 0]
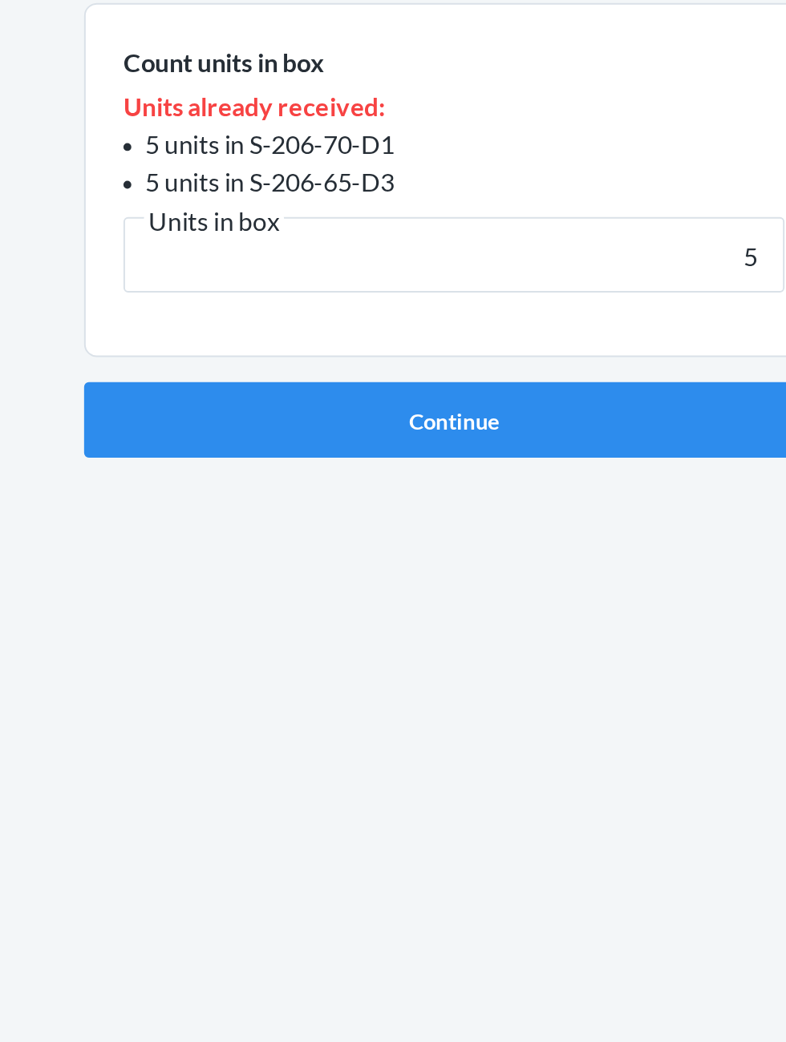
type input "5"
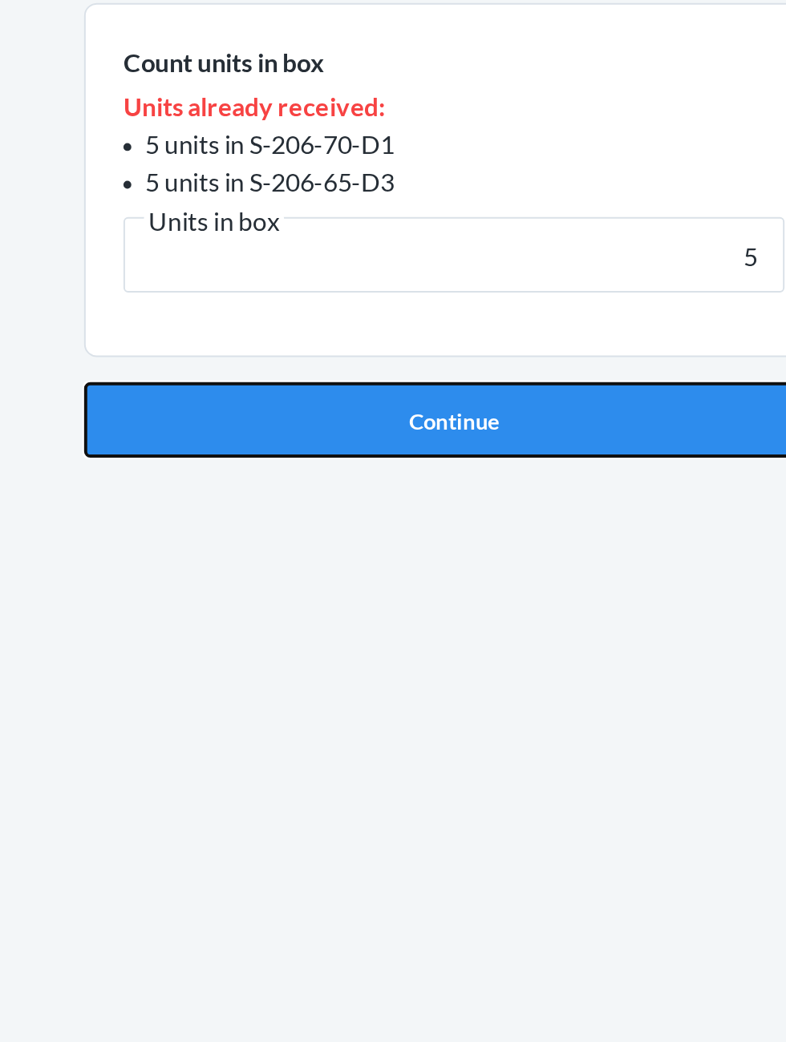
click at [494, 441] on button "Continue" at bounding box center [392, 453] width 377 height 38
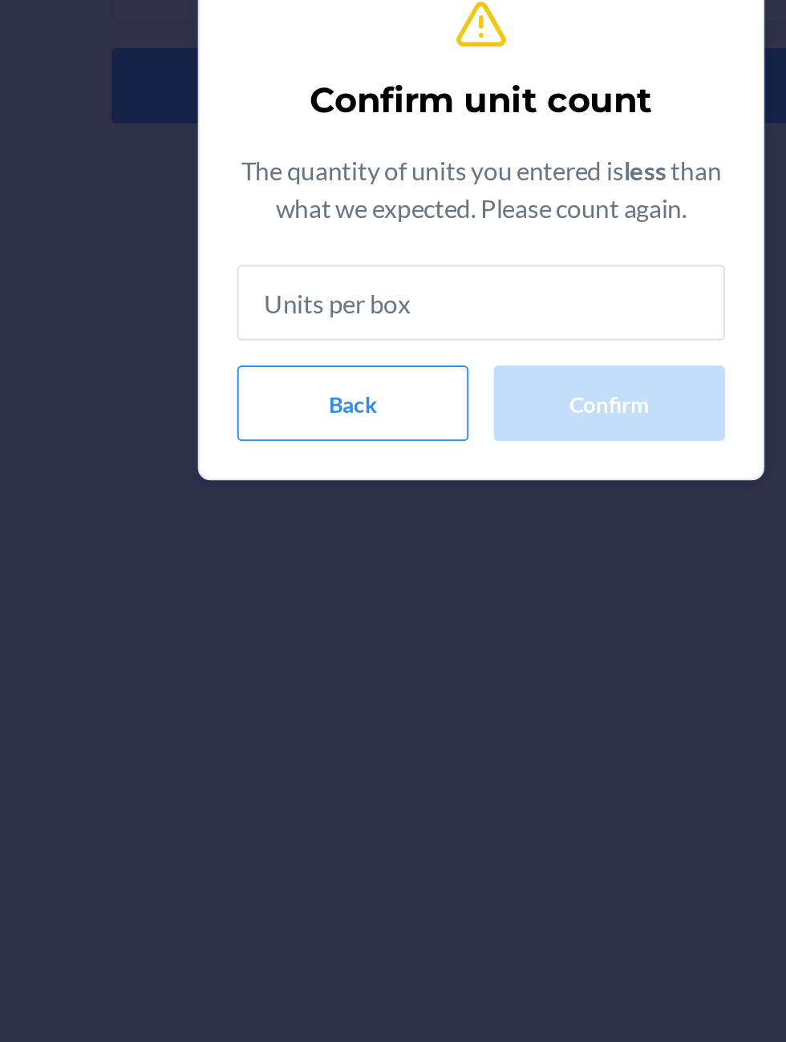
type input "5"
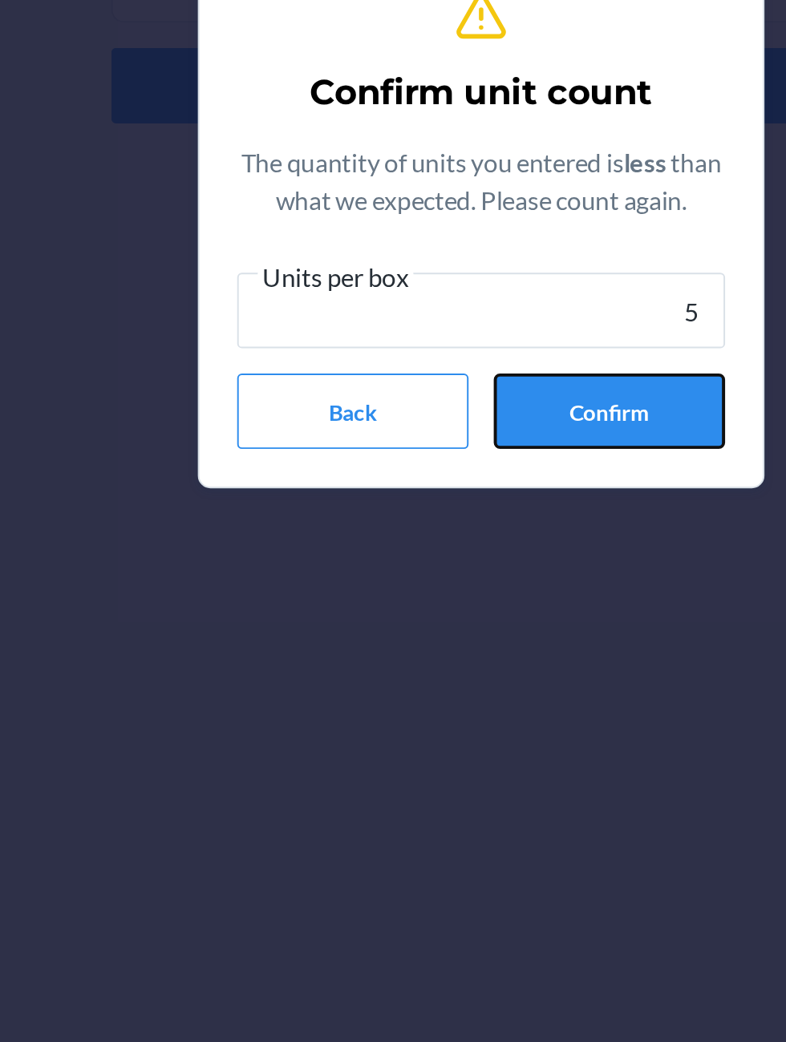
click at [474, 621] on button "Confirm" at bounding box center [458, 619] width 118 height 38
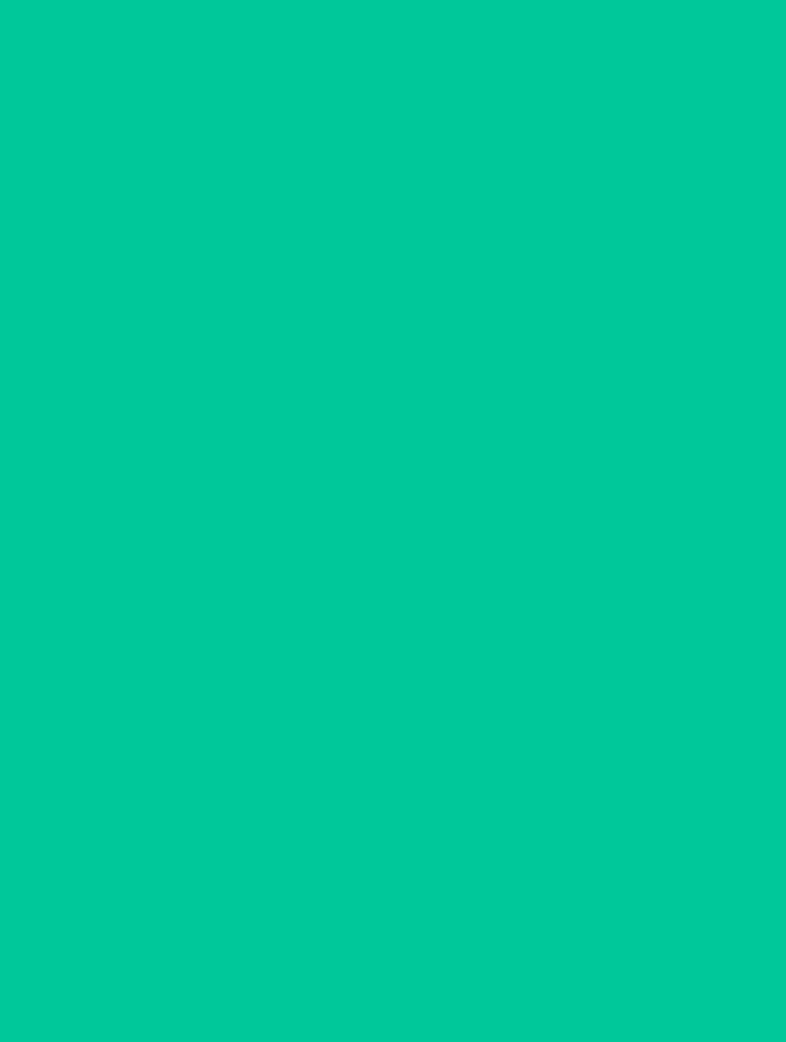
scroll to position [1, 0]
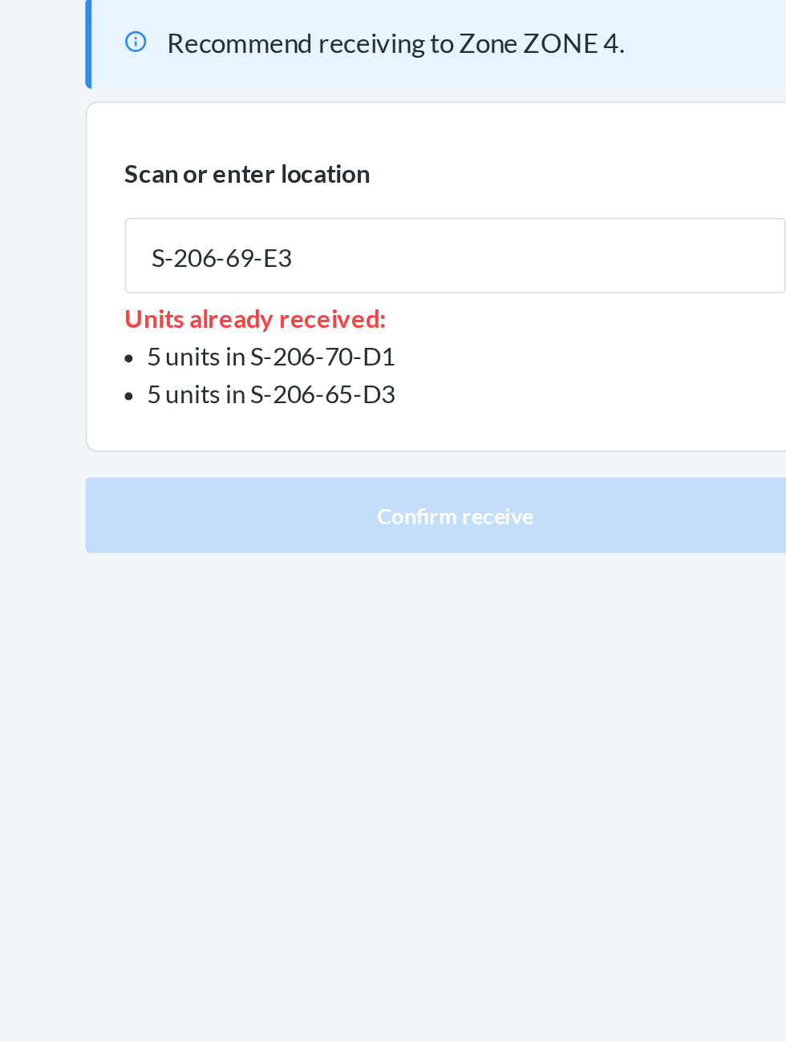
type input "S-206-69-E3"
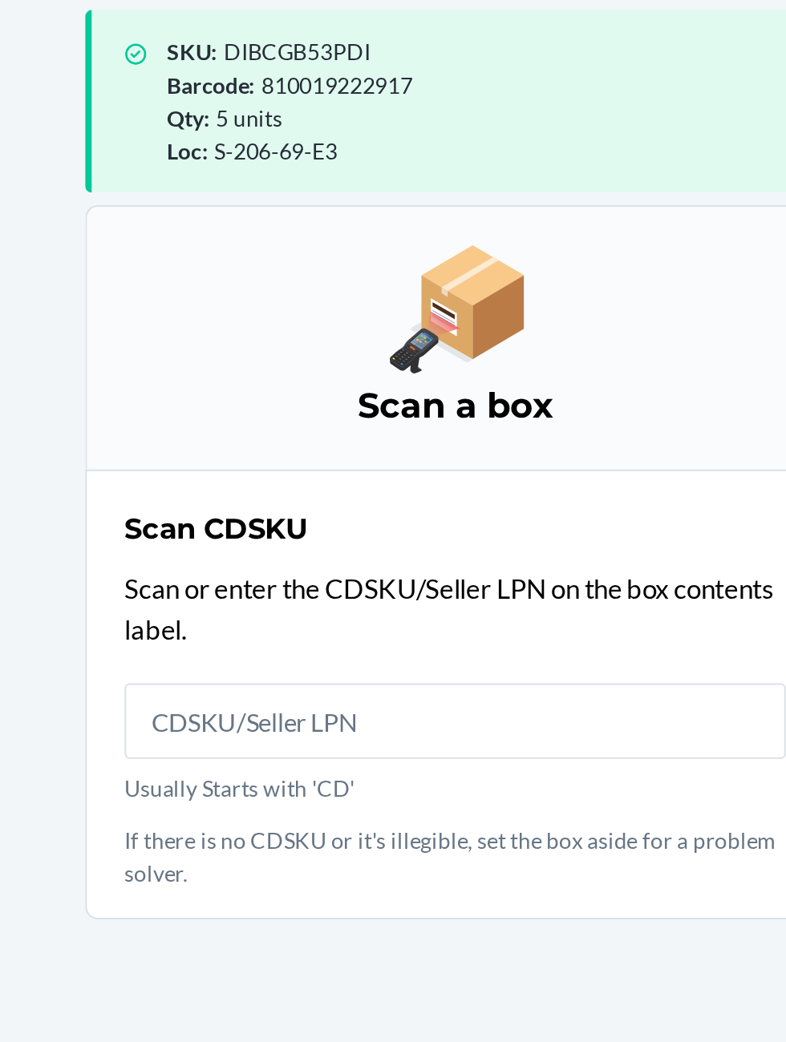
scroll to position [107, 0]
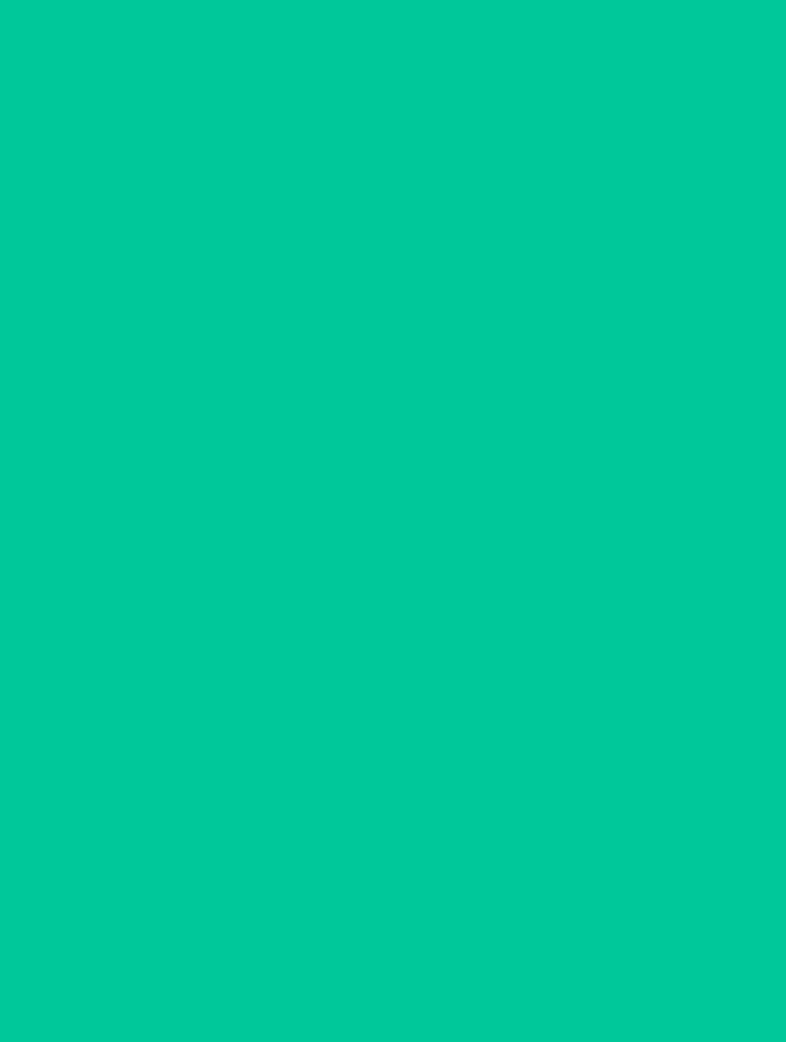
scroll to position [2, 0]
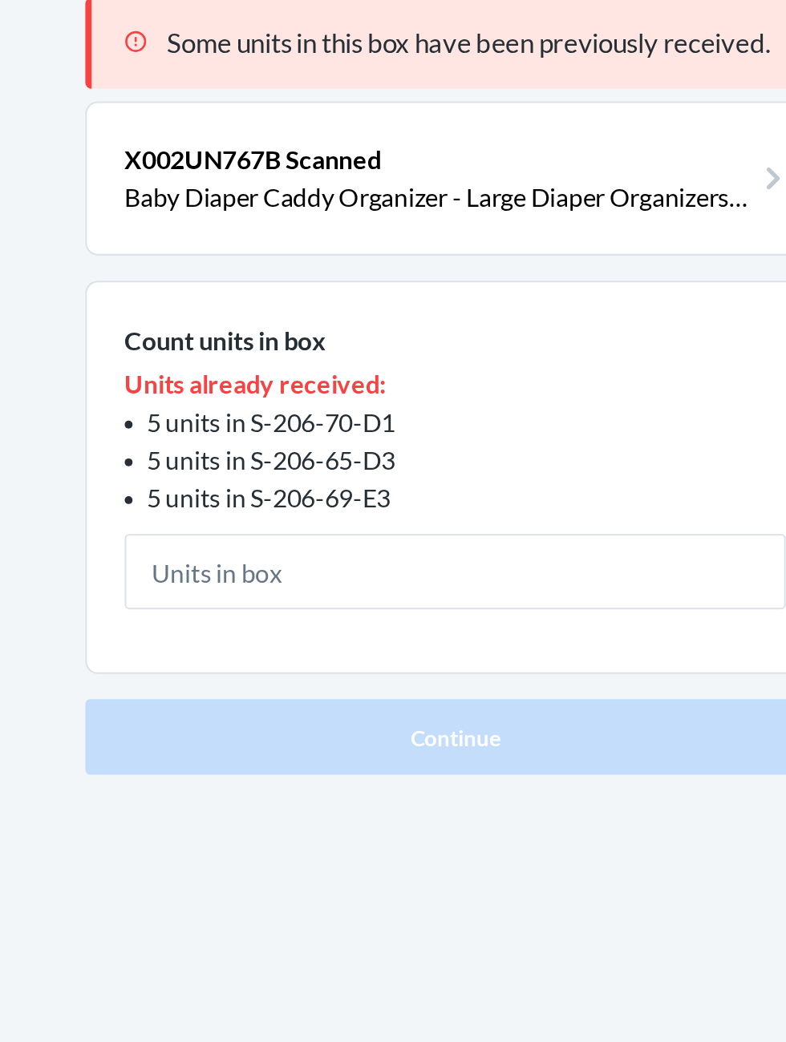
scroll to position [2, 0]
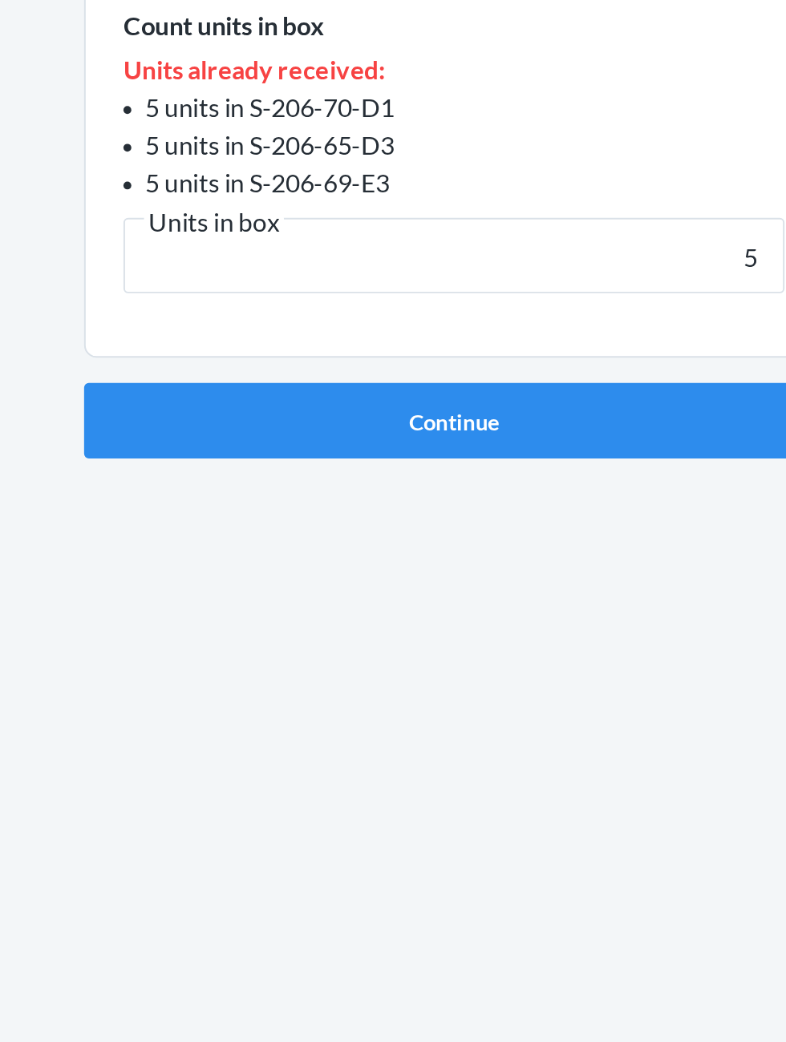
type input "5"
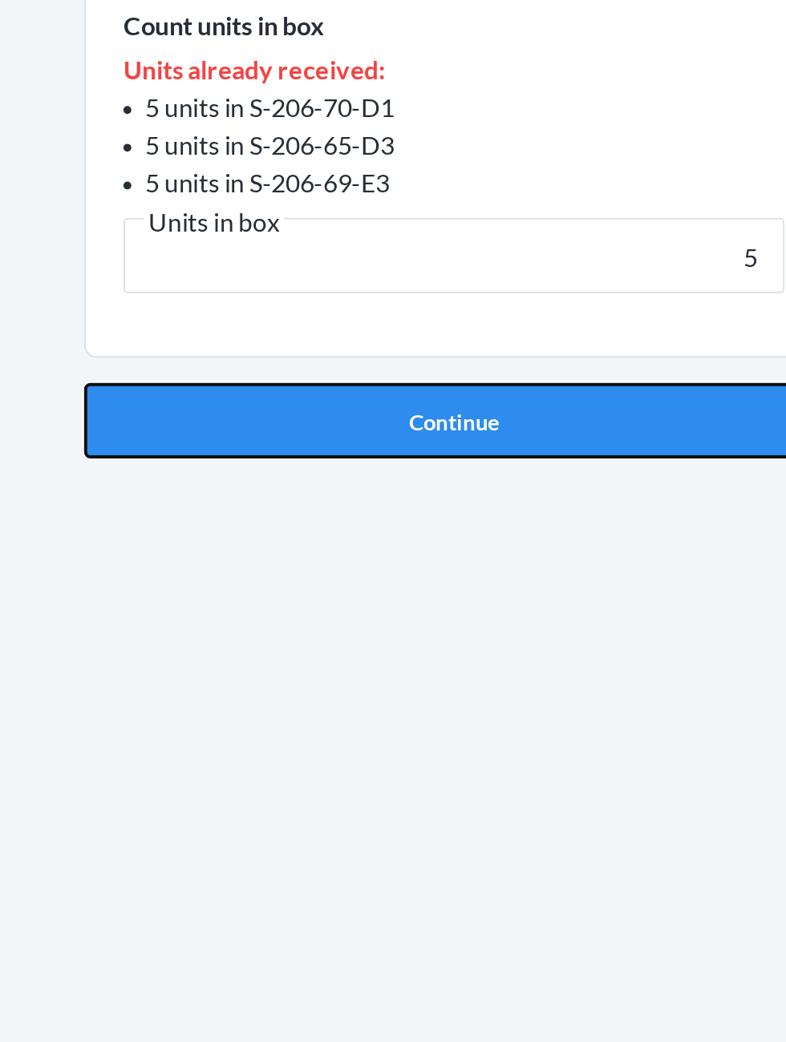
click at [496, 463] on button "Continue" at bounding box center [392, 472] width 377 height 38
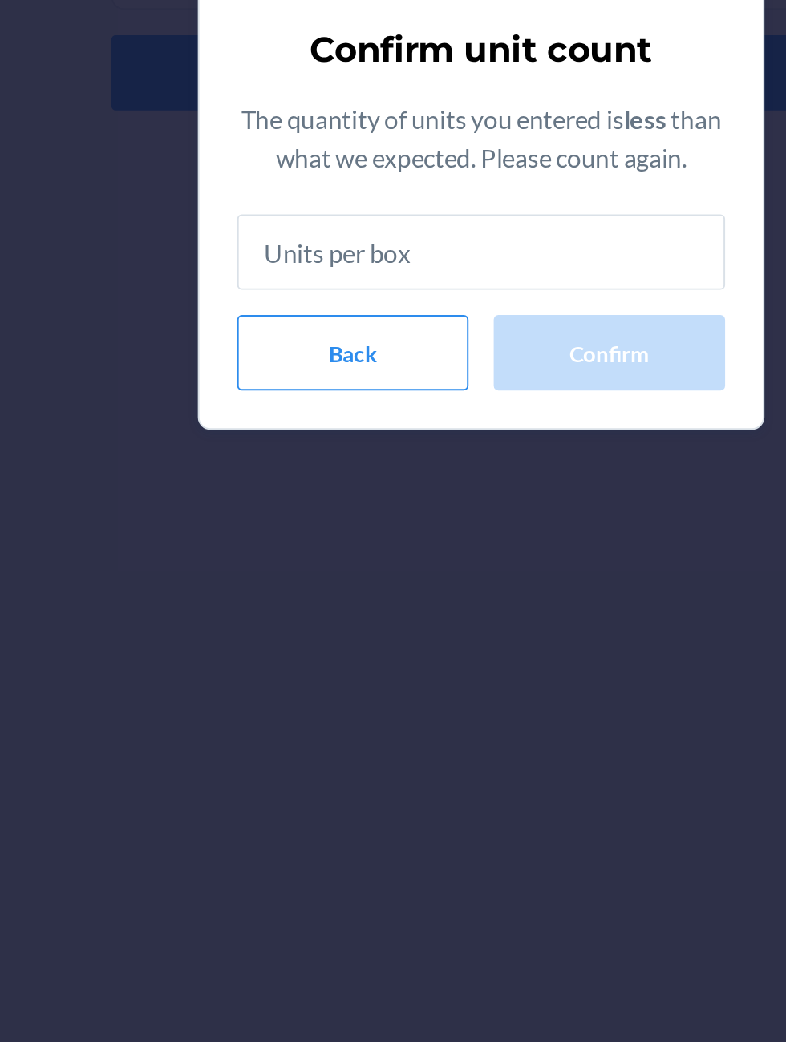
type input "5"
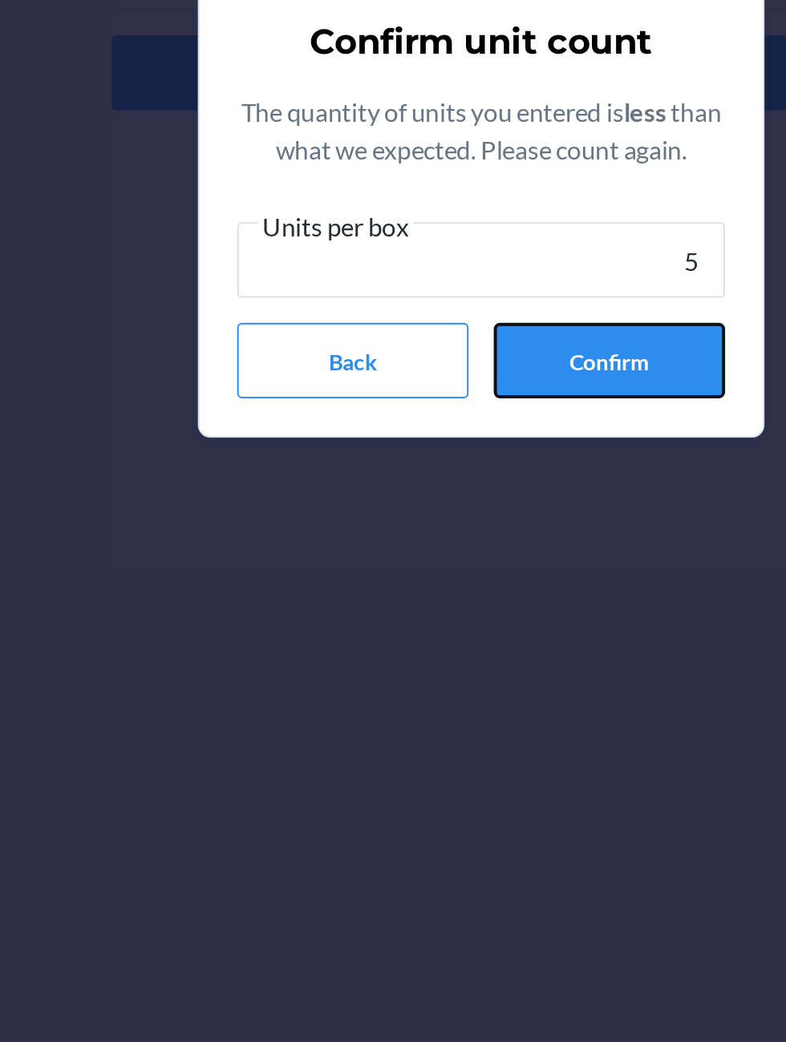
click at [479, 622] on button "Confirm" at bounding box center [458, 619] width 118 height 38
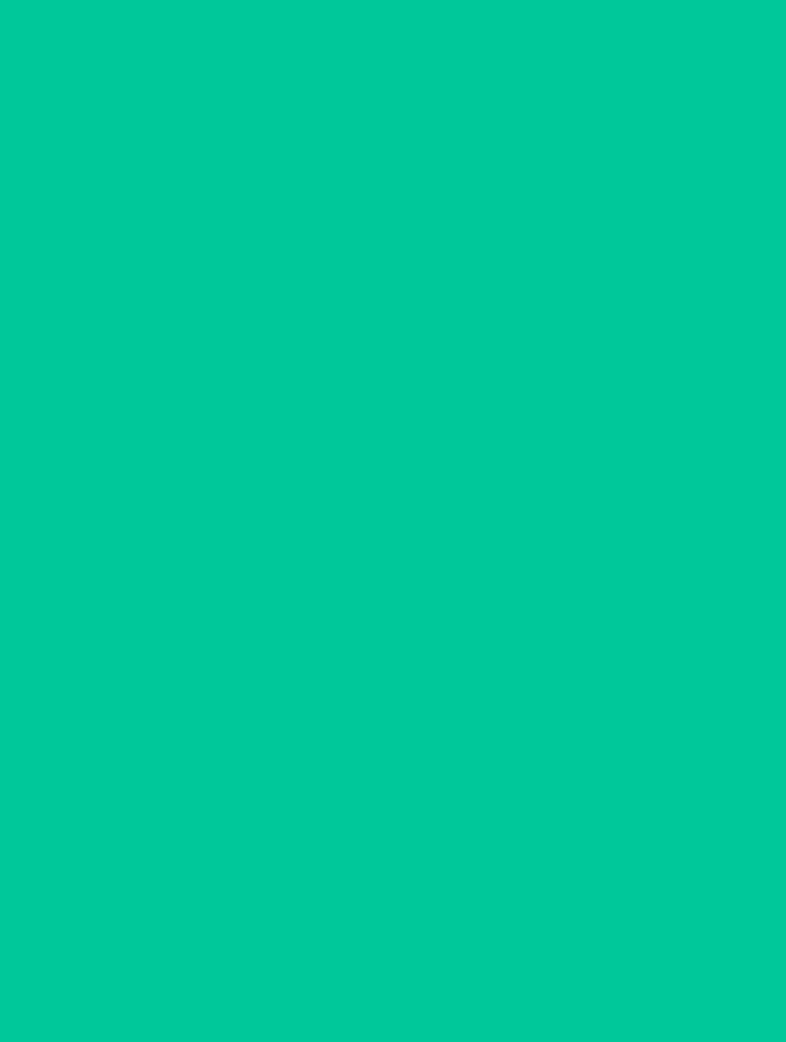
scroll to position [2, 0]
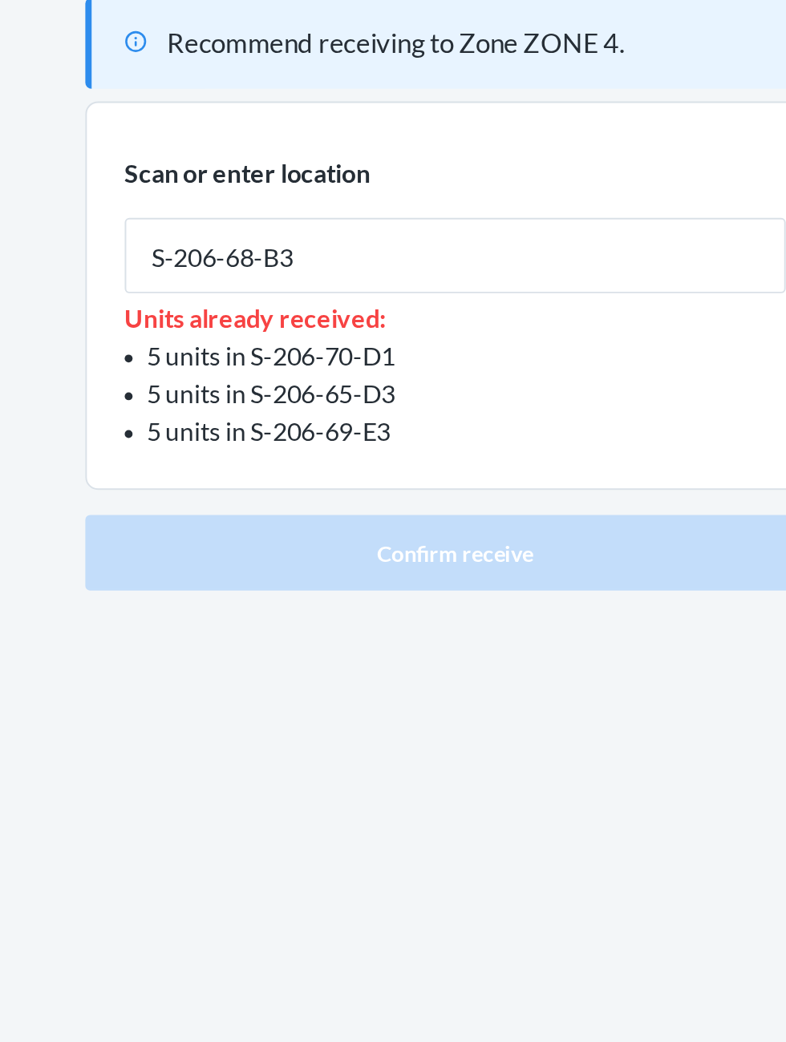
type input "S-206-68-B3"
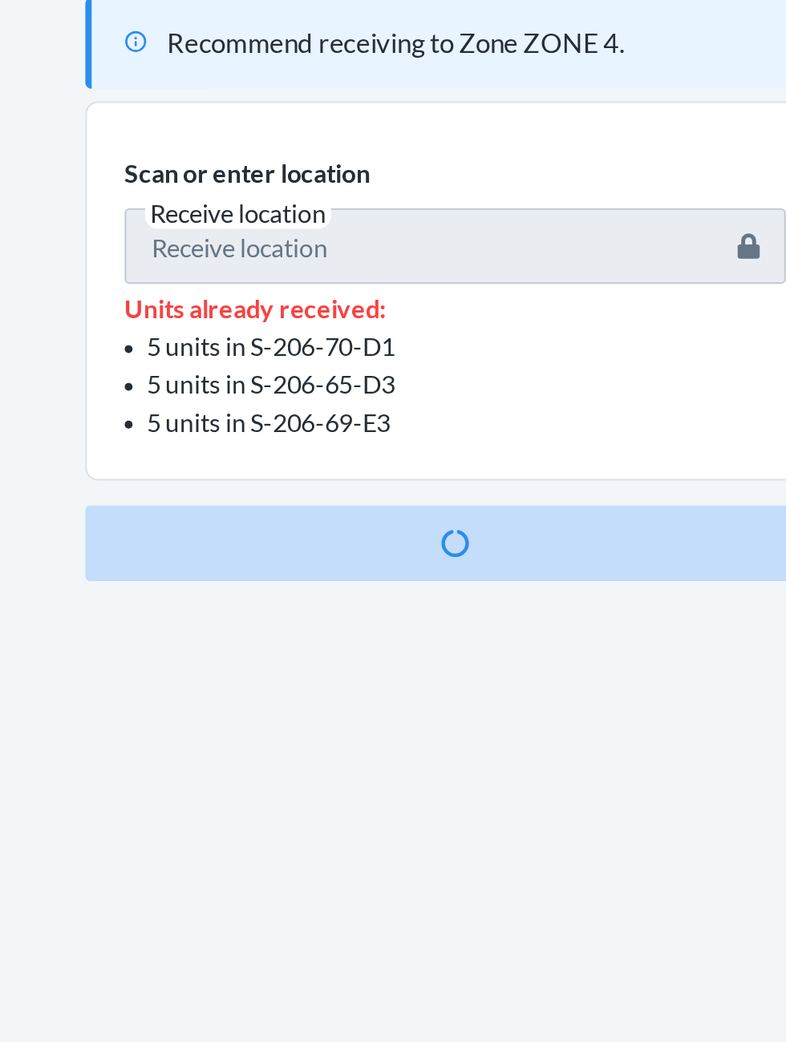
scroll to position [107, 0]
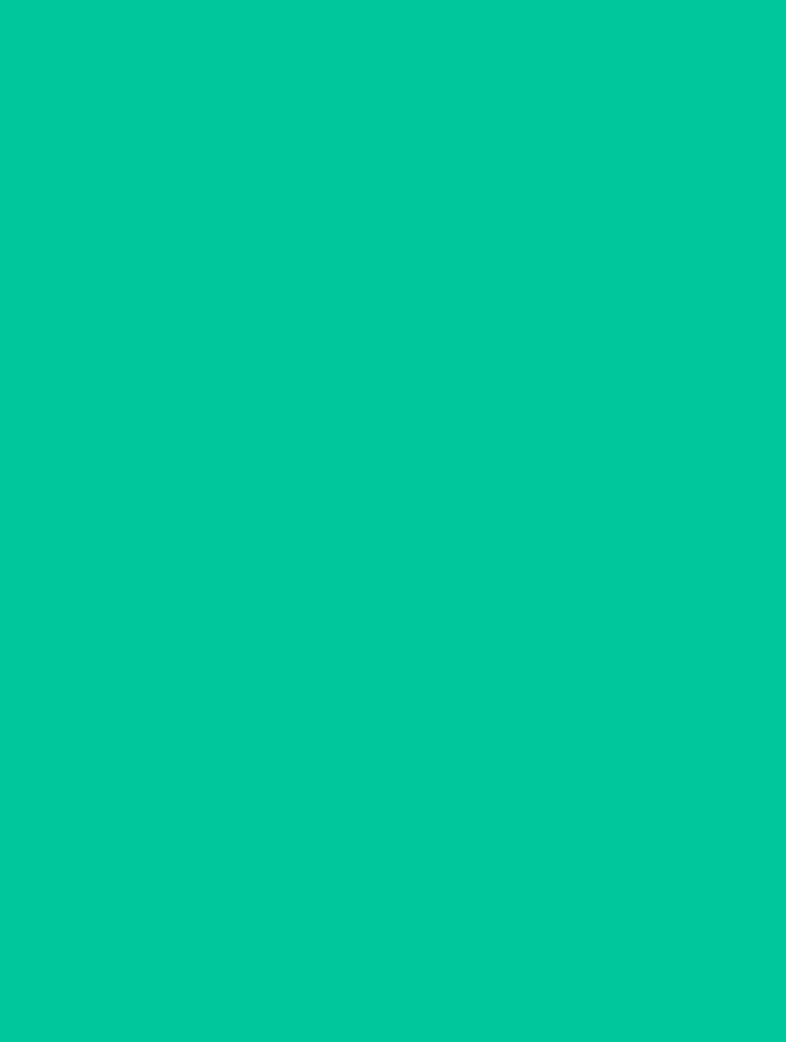
scroll to position [2, 0]
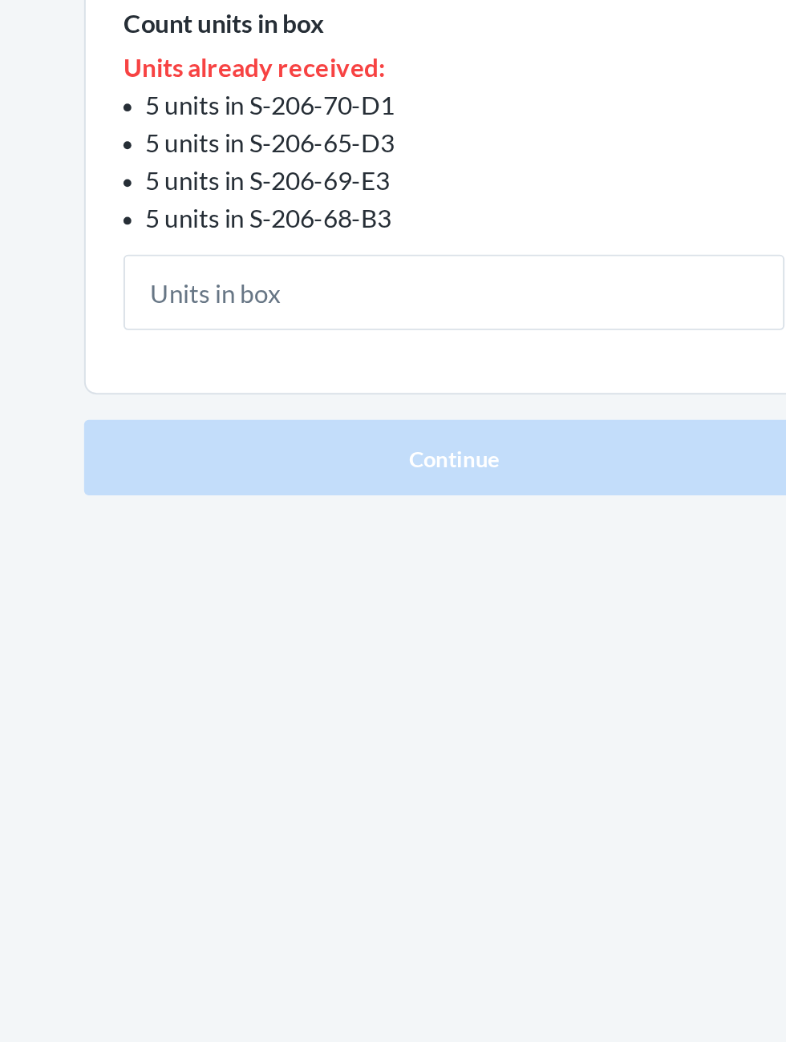
scroll to position [2, 0]
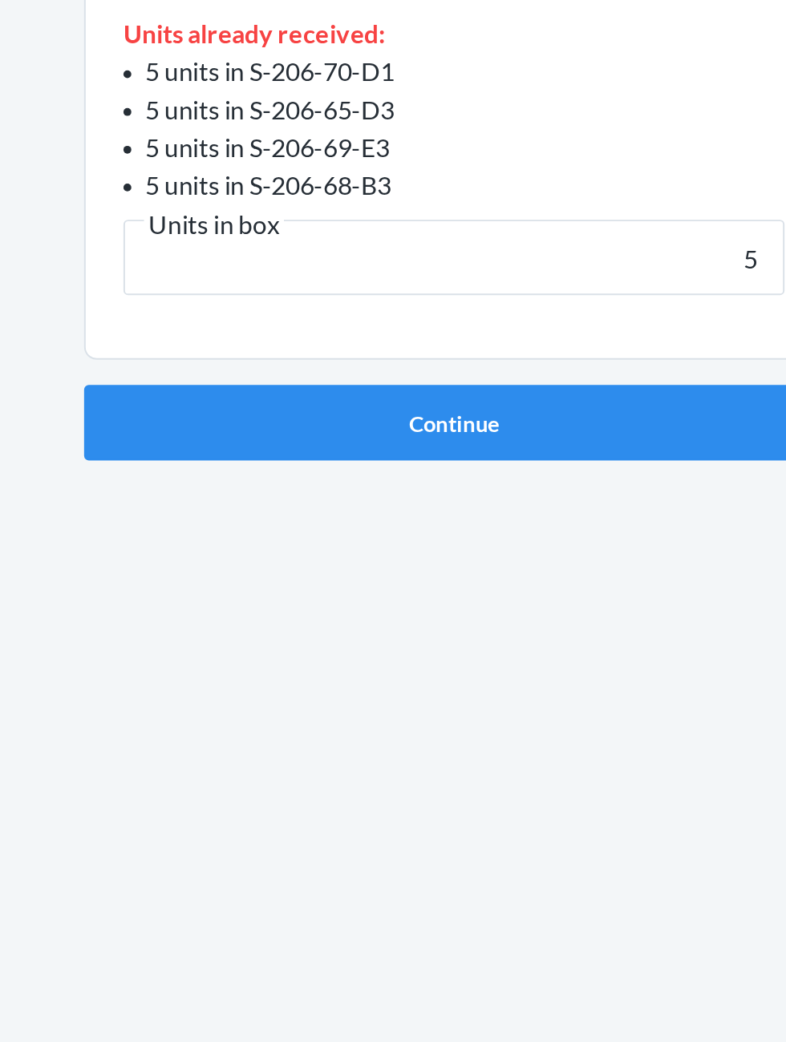
type input "5"
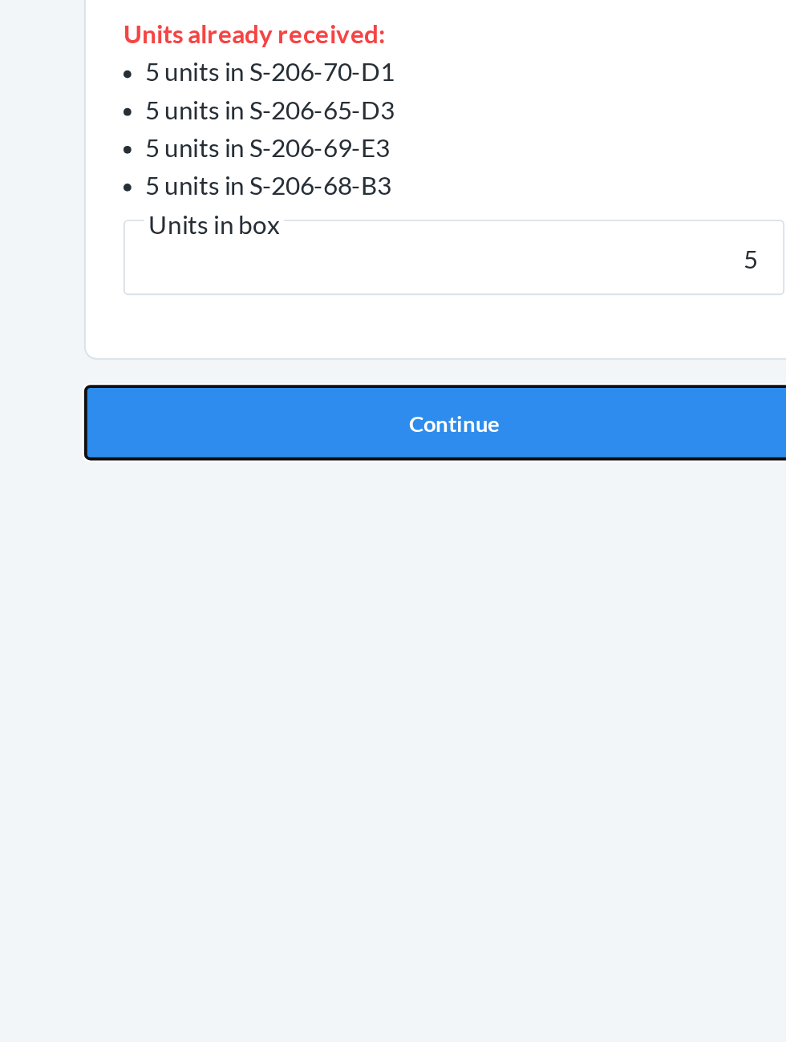
click at [485, 494] on button "Continue" at bounding box center [392, 491] width 377 height 38
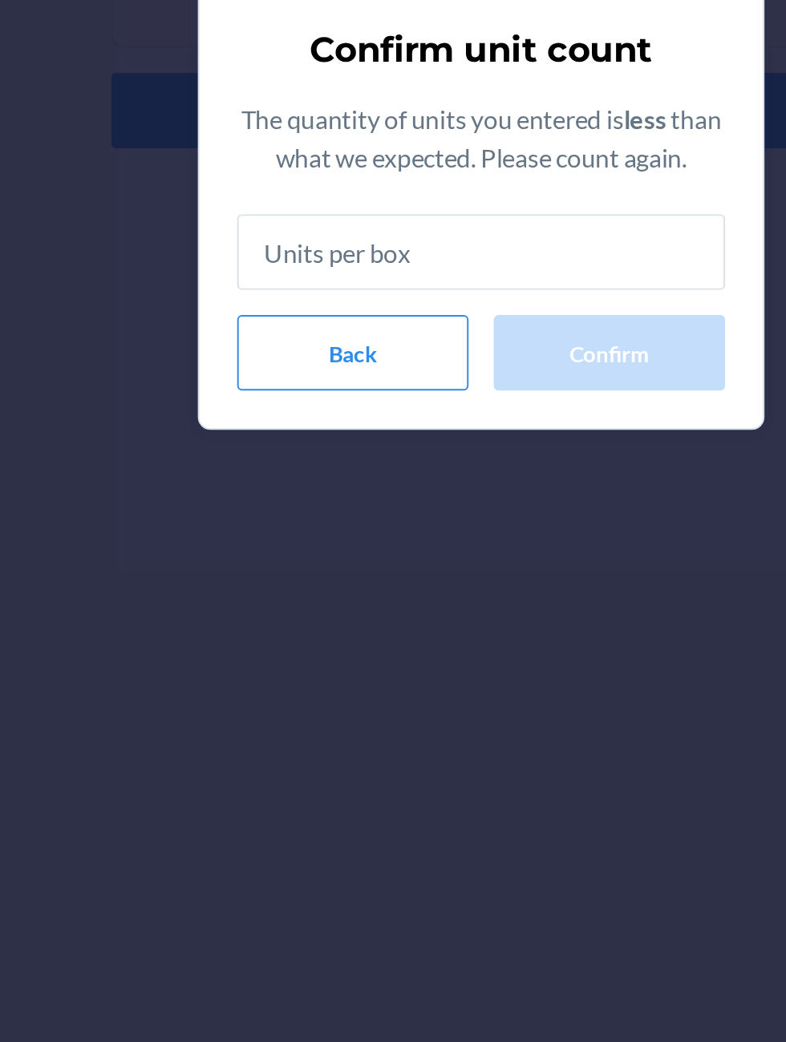
type input "5"
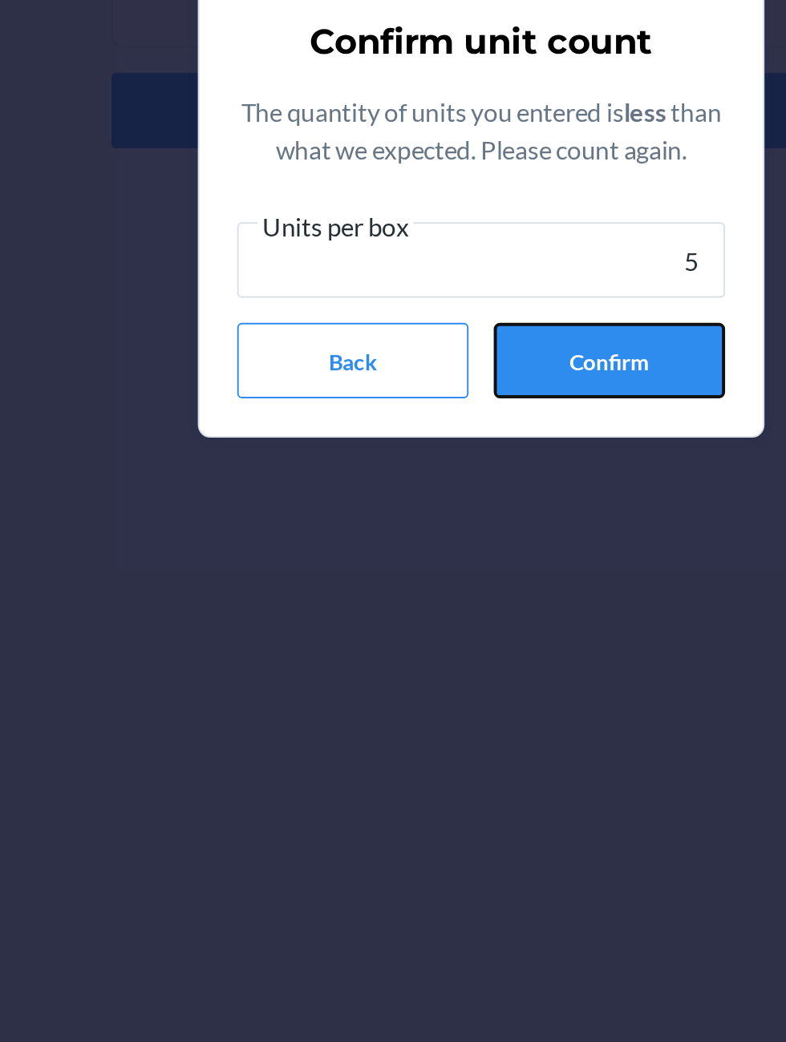
click at [479, 623] on button "Confirm" at bounding box center [458, 619] width 118 height 38
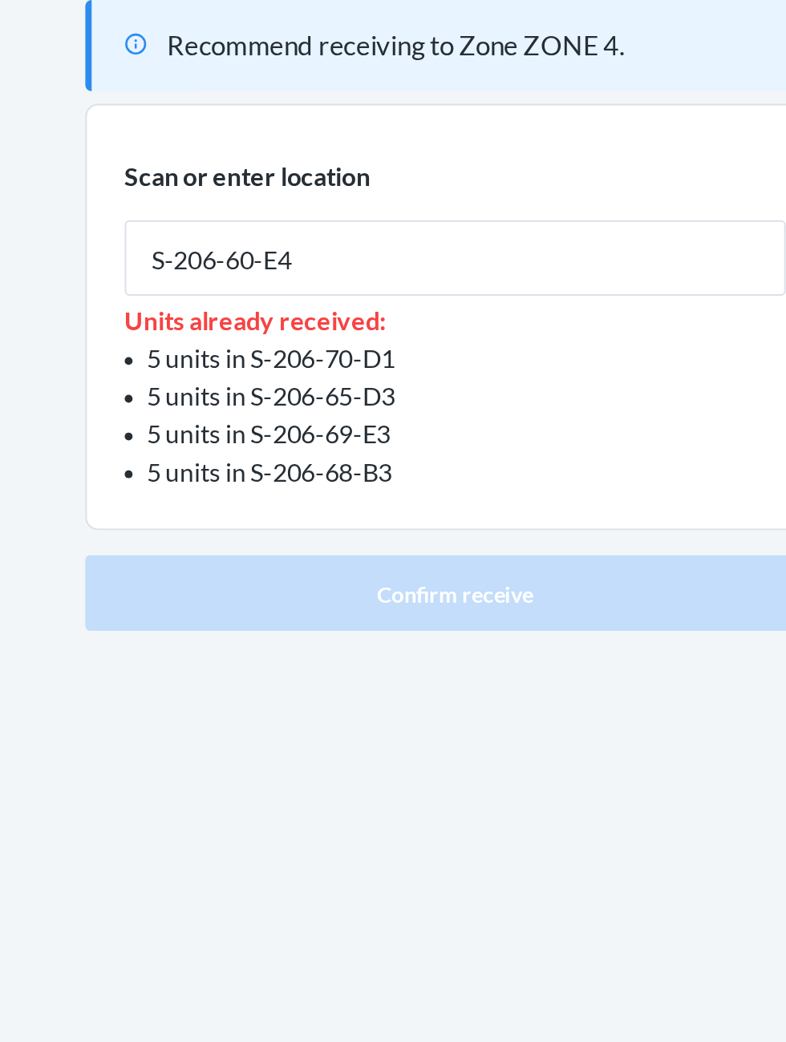
type input "S-206-60-E4"
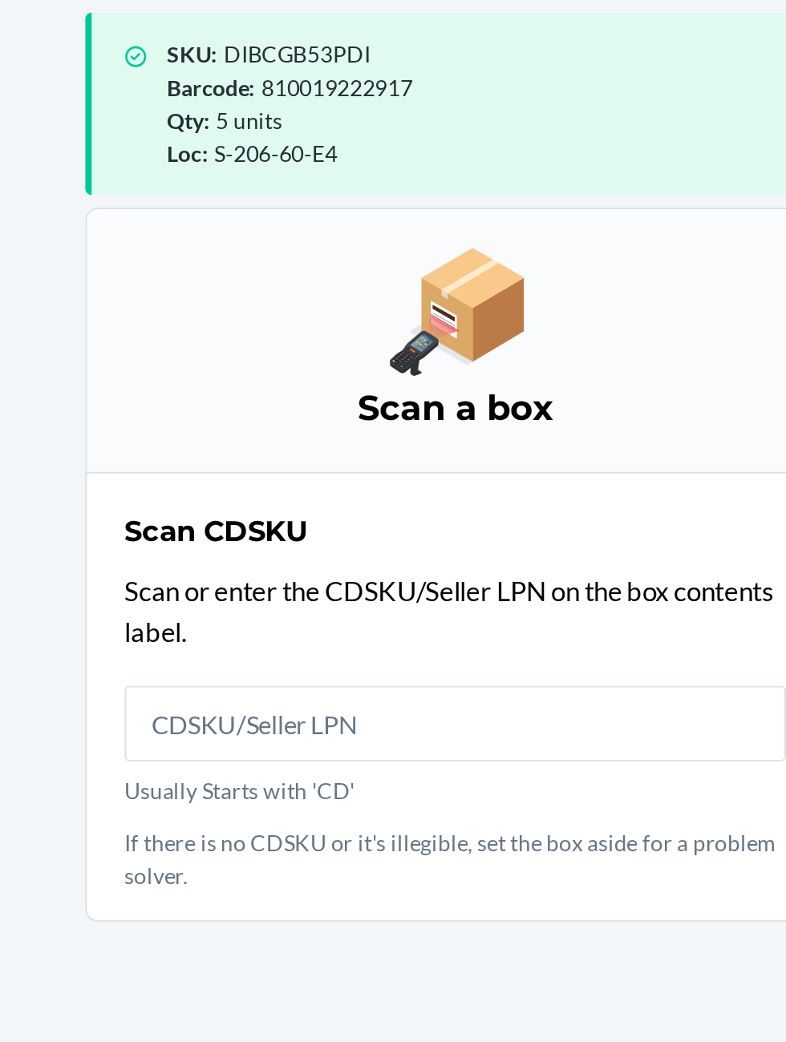
scroll to position [108, 0]
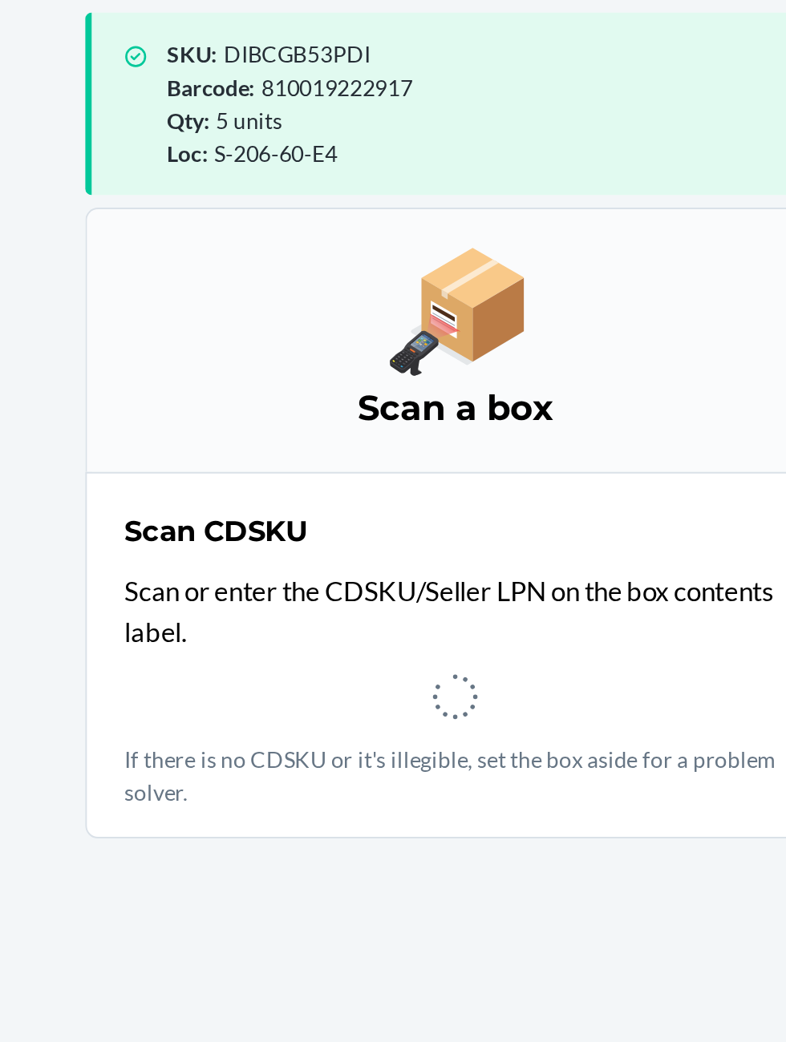
scroll to position [2, 0]
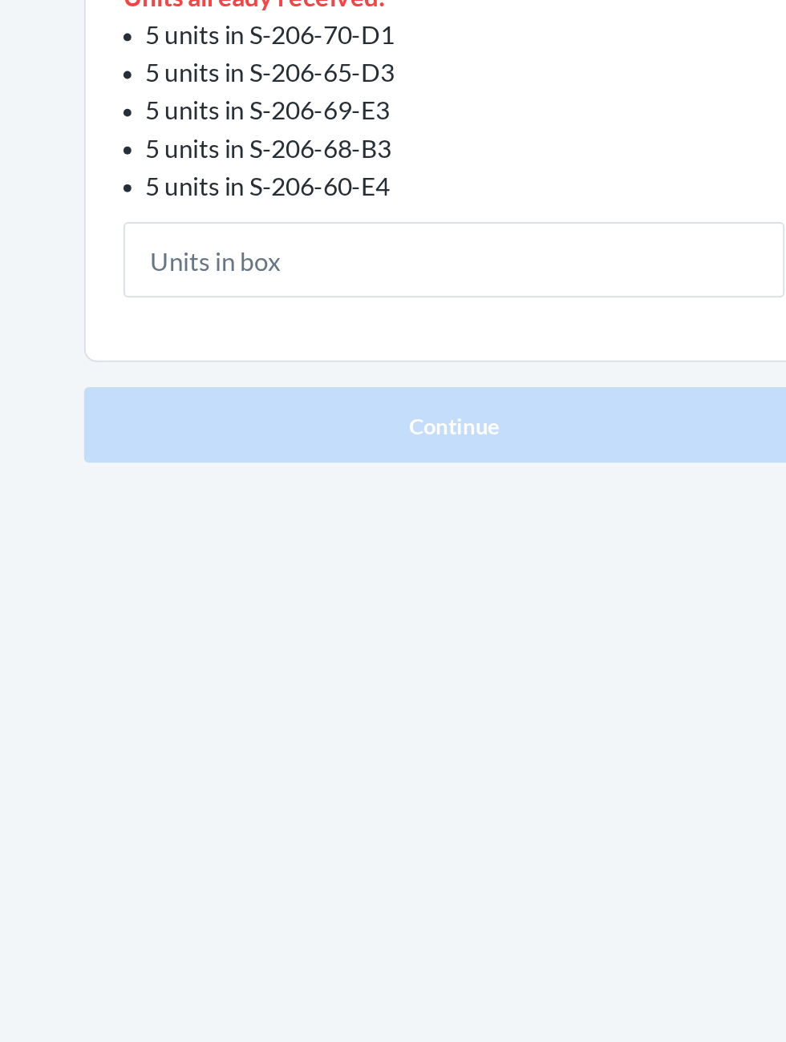
type input "5"
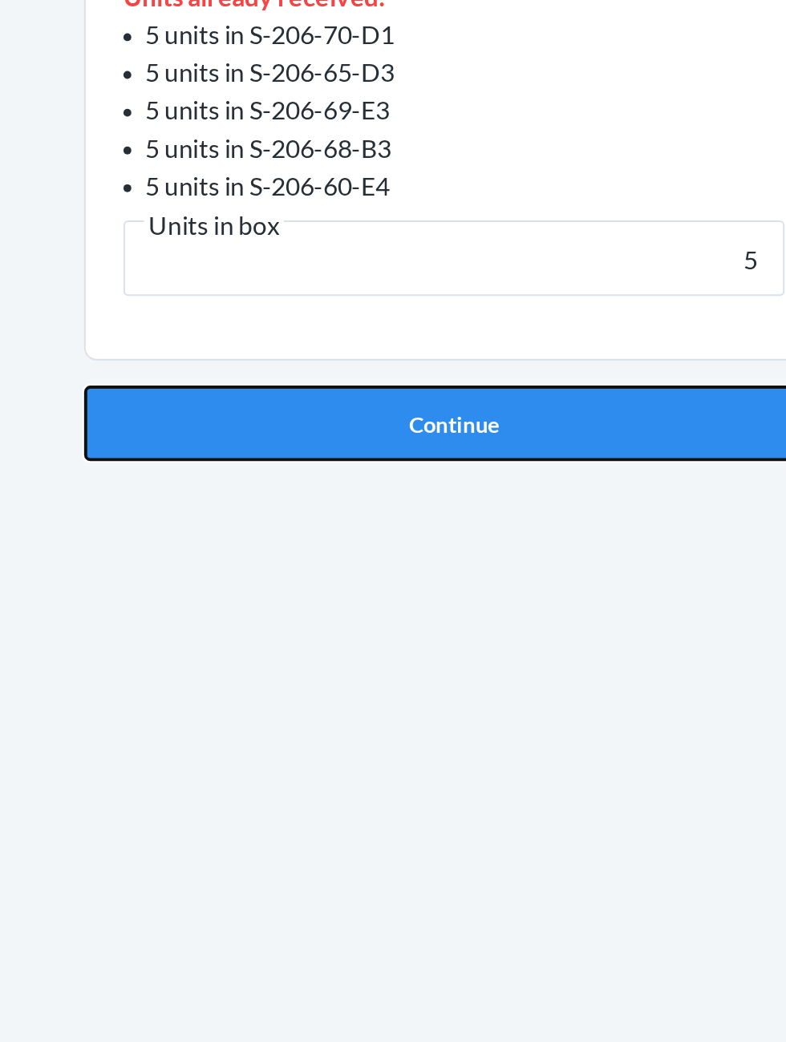
click at [483, 510] on button "Continue" at bounding box center [392, 510] width 377 height 38
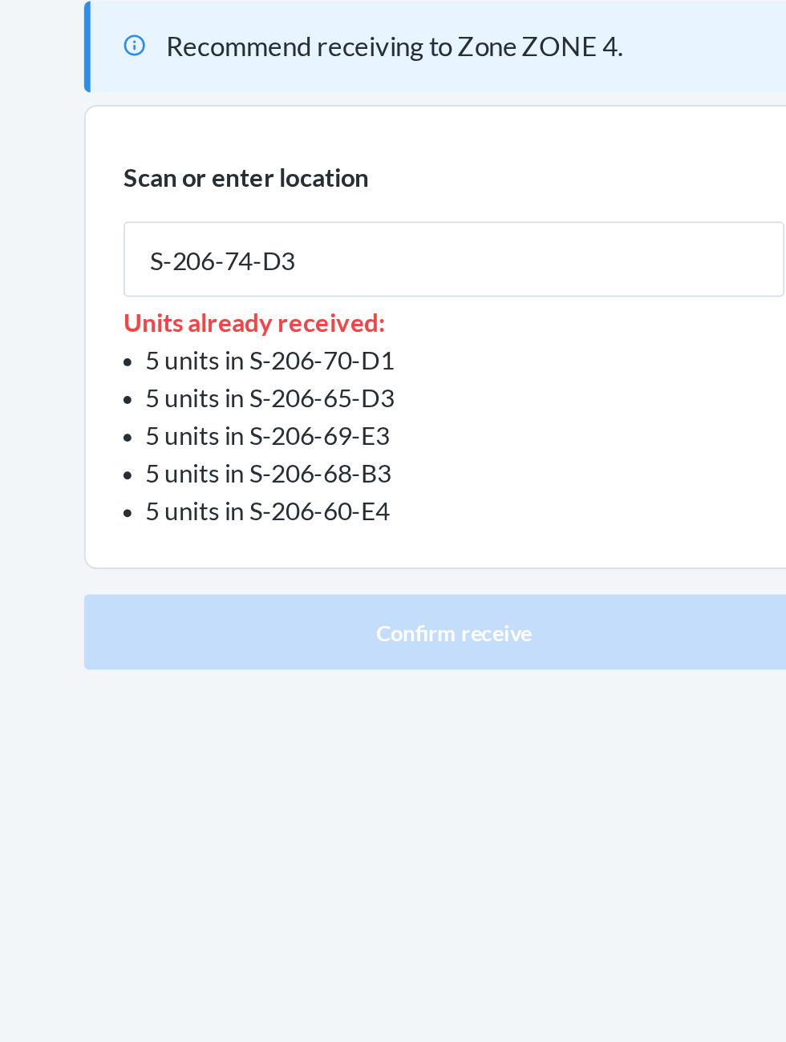
type input "S-206-74-D3"
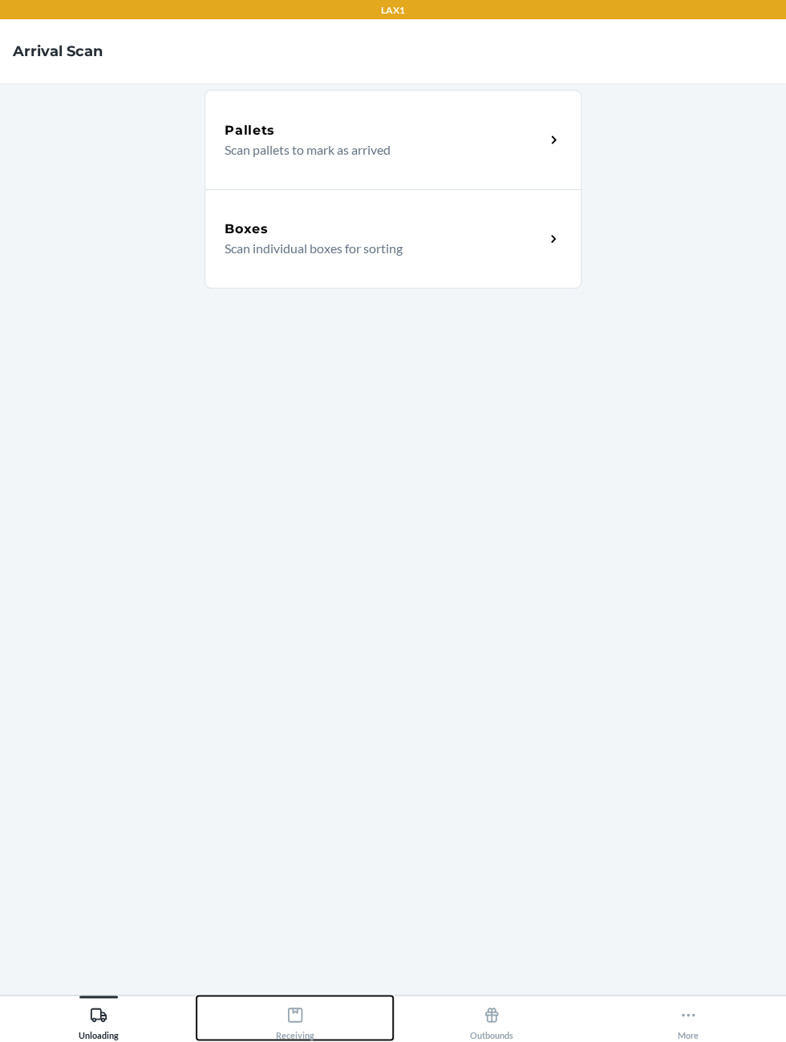
click at [294, 1024] on icon at bounding box center [295, 1015] width 18 height 18
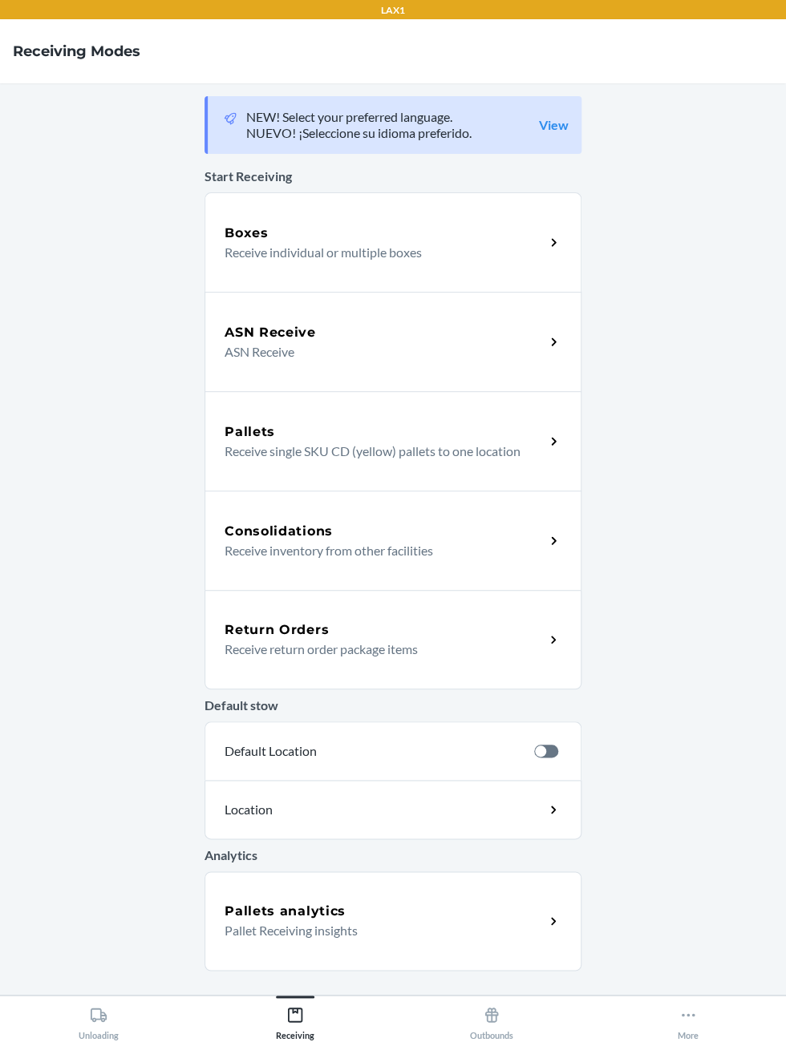
click at [84, 668] on main "NEW! Select your preferred language. NUEVO! ¡Seleccione su idioma preferido. Vi…" at bounding box center [393, 539] width 786 height 912
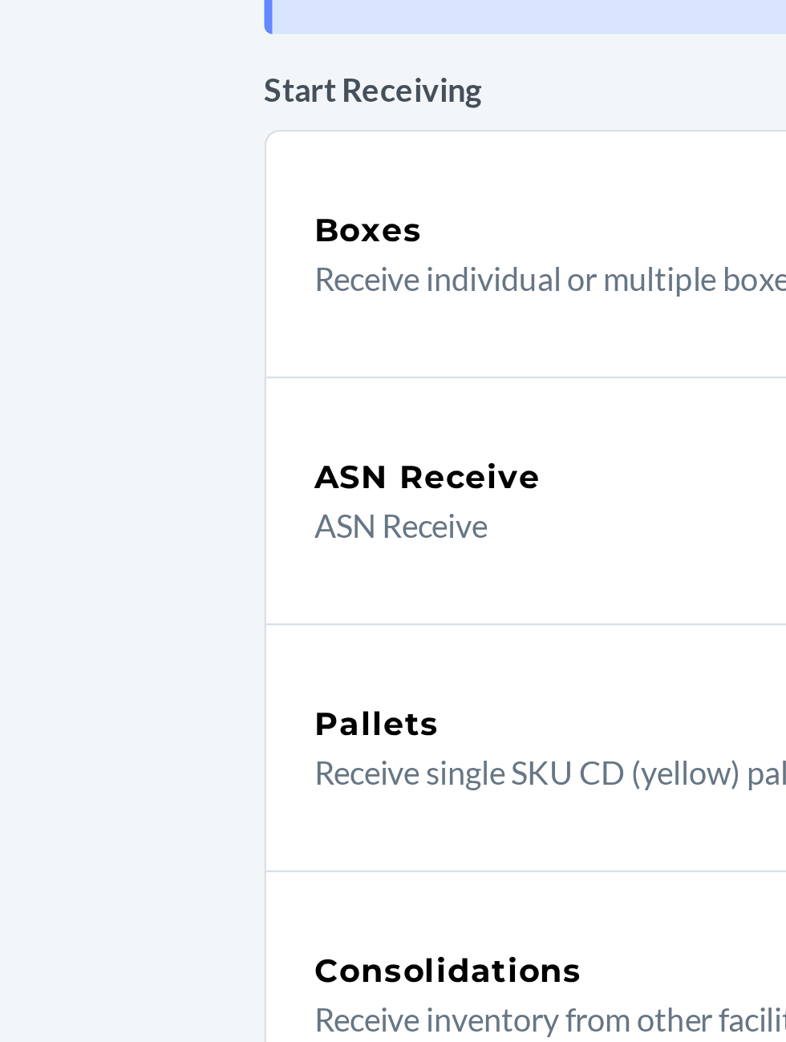
click at [237, 236] on h5 "Boxes" at bounding box center [247, 233] width 44 height 19
click at [264, 336] on h5 "ASN Receive" at bounding box center [270, 332] width 91 height 19
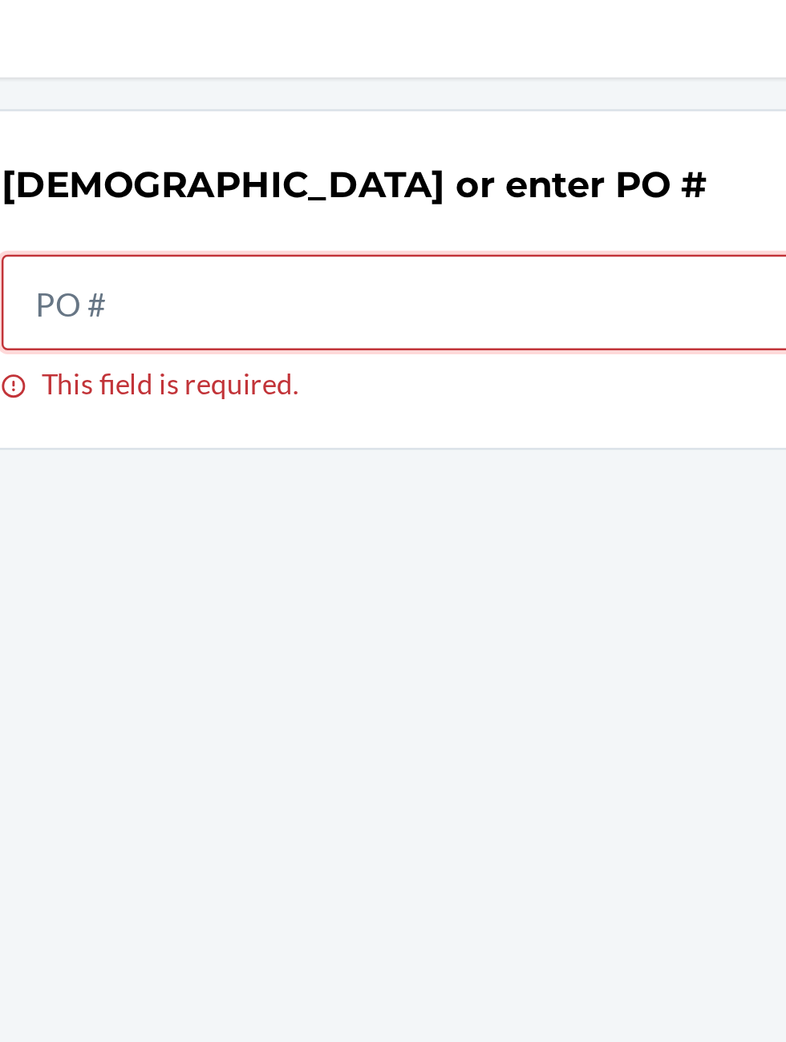
click at [285, 177] on input "This field is required." at bounding box center [393, 174] width 337 height 38
click at [332, 168] on input "This field is required." at bounding box center [393, 174] width 337 height 38
click at [411, 180] on input "This field is required." at bounding box center [393, 174] width 337 height 38
click at [421, 180] on input "This field is required." at bounding box center [393, 174] width 337 height 38
click at [269, 168] on input "This field is required." at bounding box center [393, 174] width 337 height 38
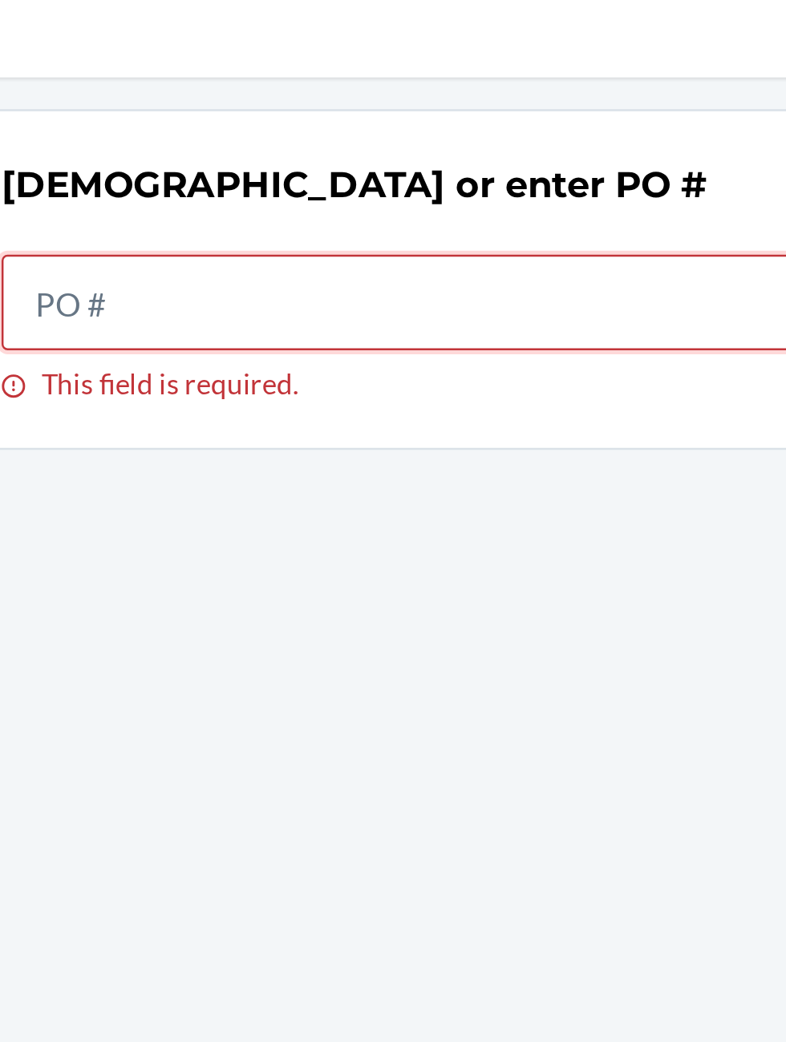
click at [257, 171] on input "This field is required." at bounding box center [393, 174] width 337 height 38
click at [268, 174] on input "This field is required." at bounding box center [393, 174] width 337 height 38
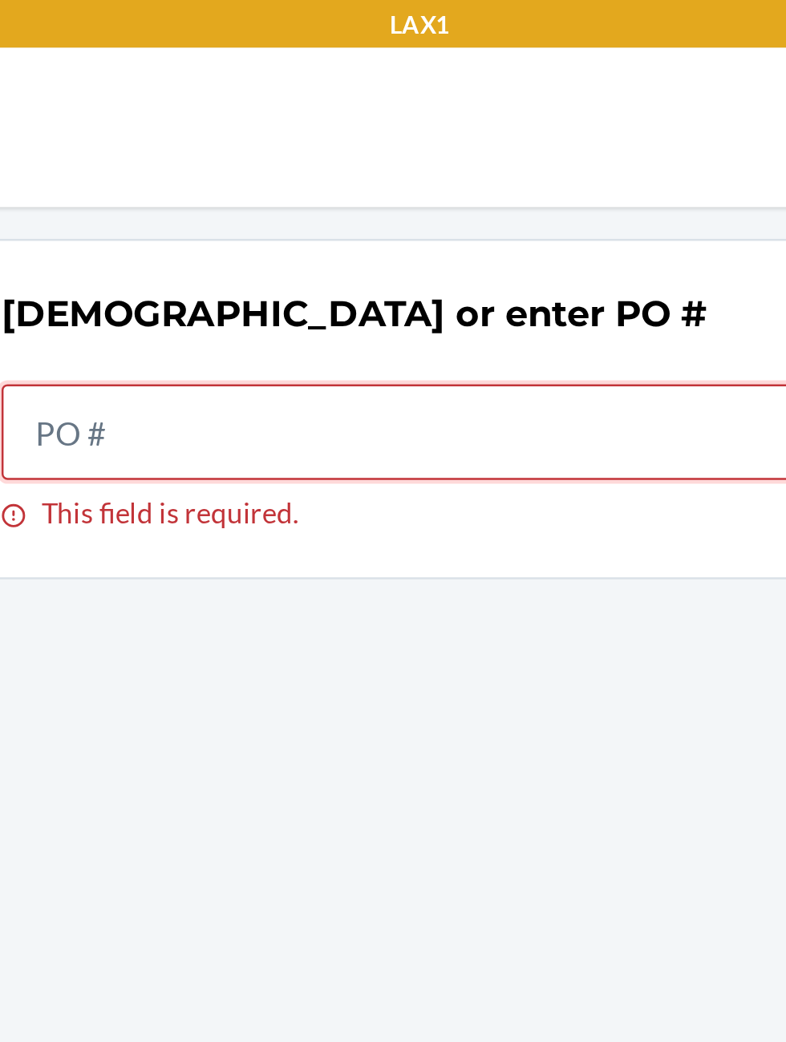
type input "1"
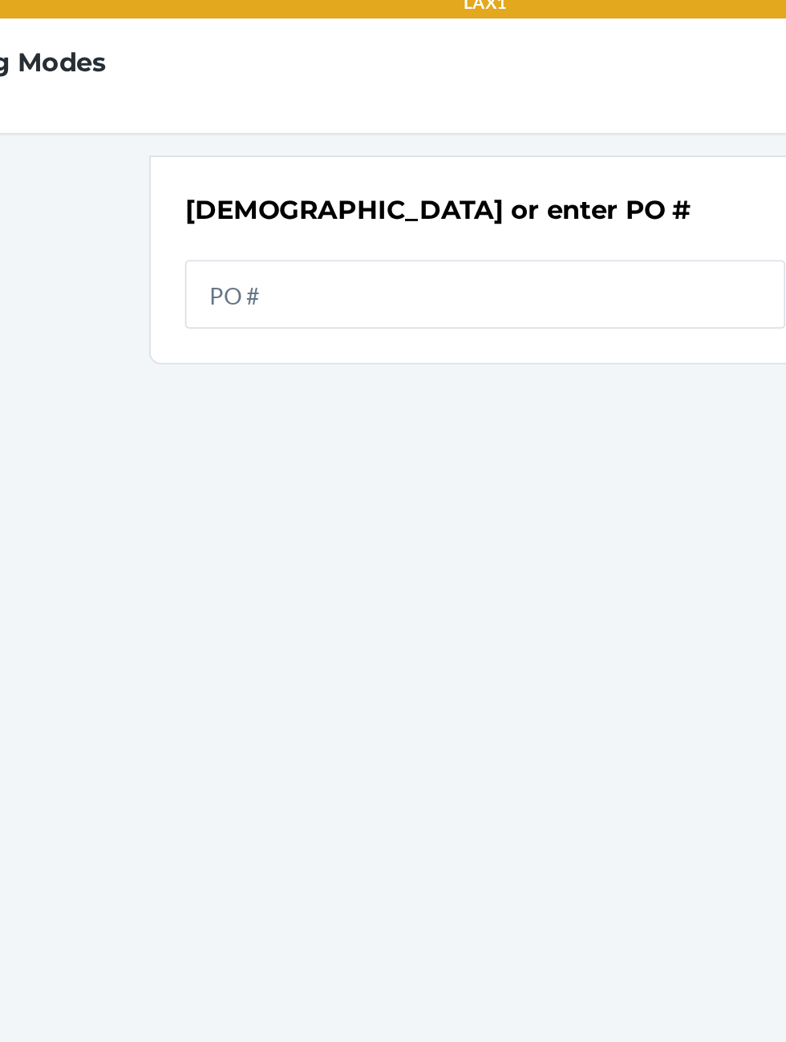
click at [362, 175] on input "text" at bounding box center [393, 174] width 337 height 38
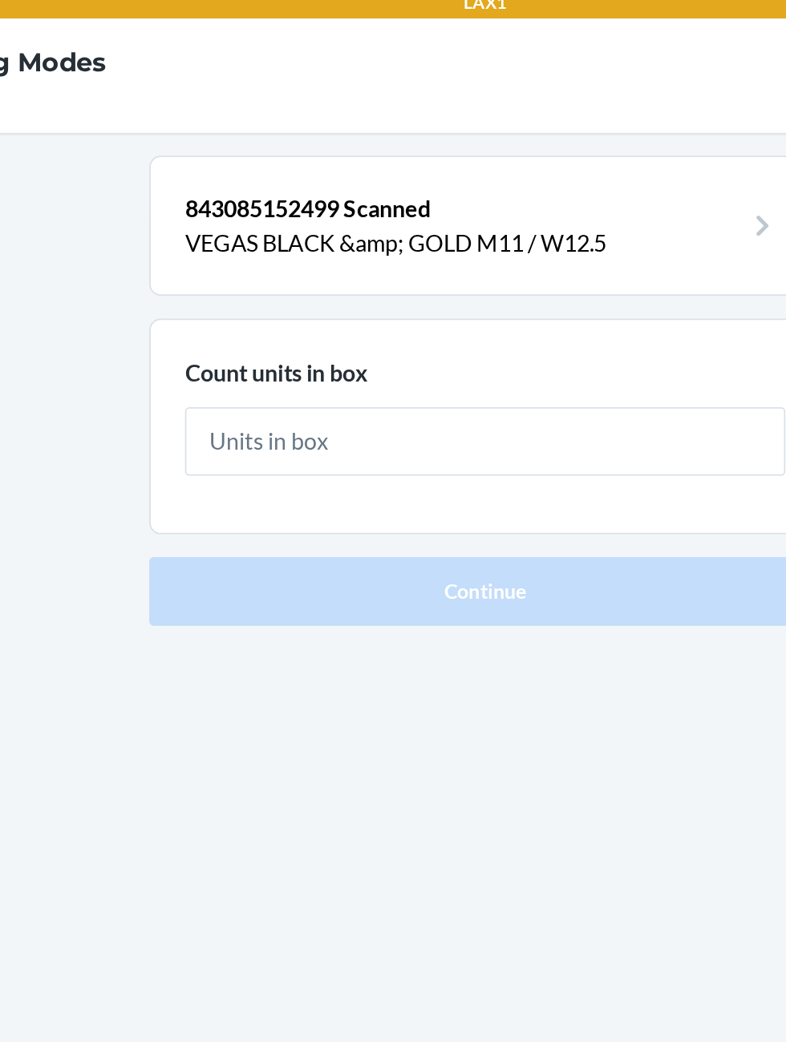
type input "2"
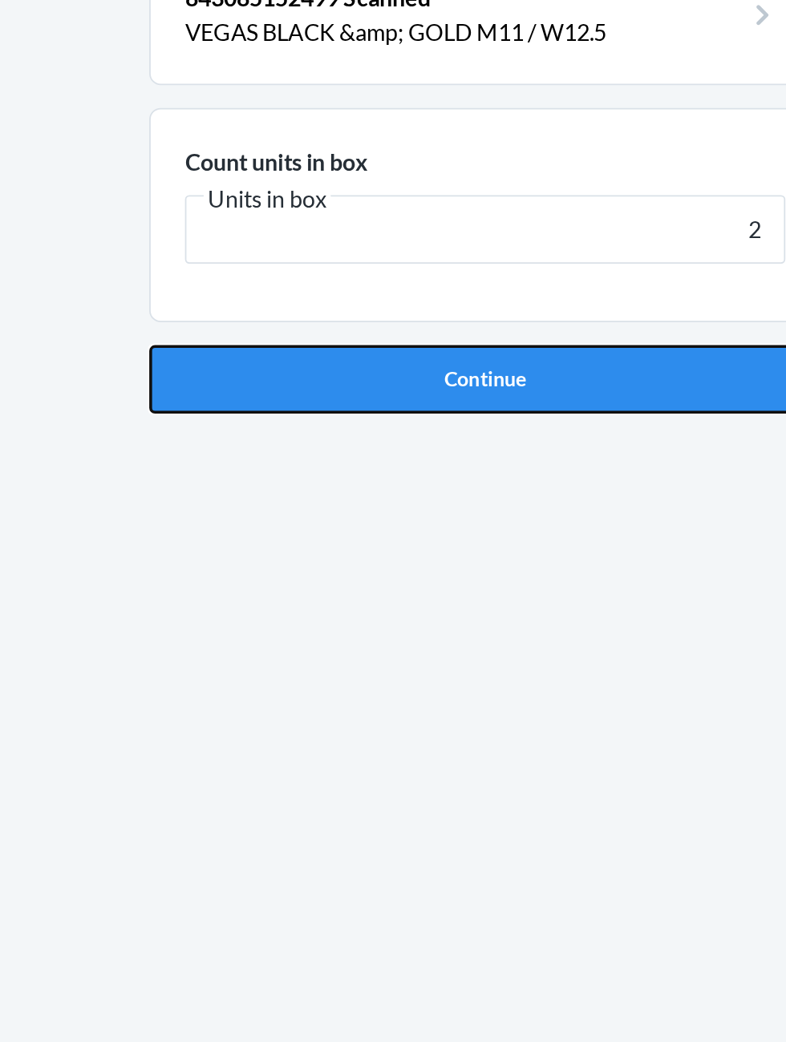
click at [447, 338] on button "Continue" at bounding box center [392, 340] width 377 height 38
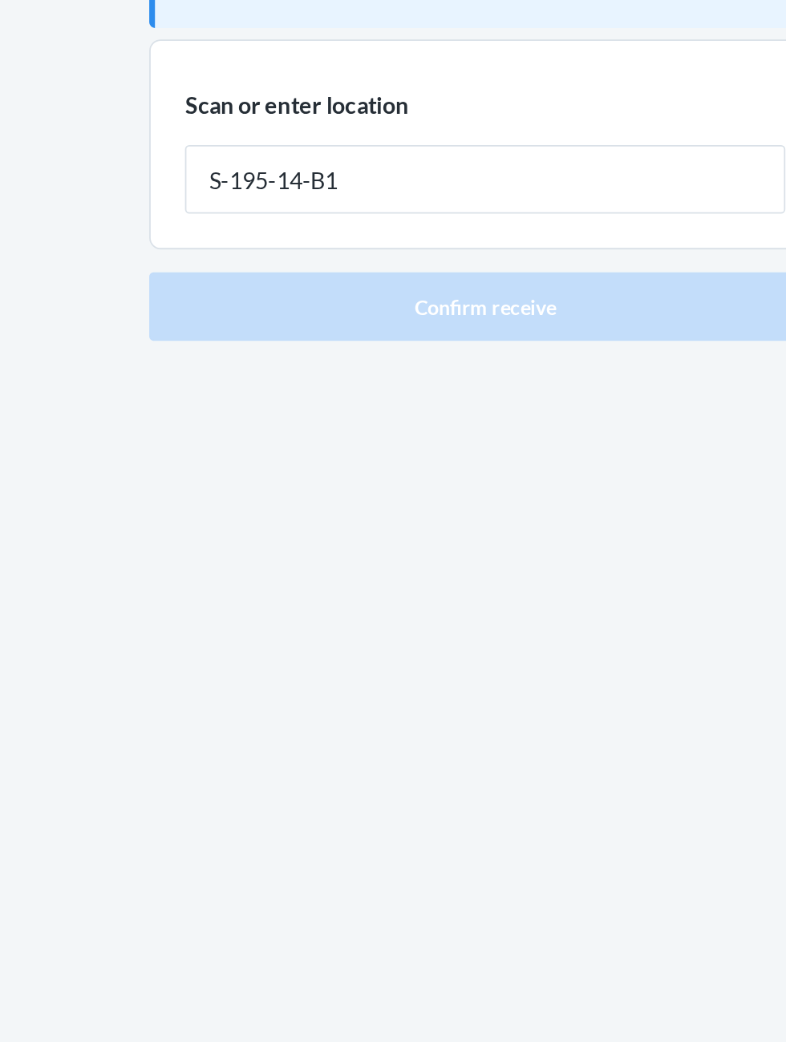
type input "S-195-14-B1"
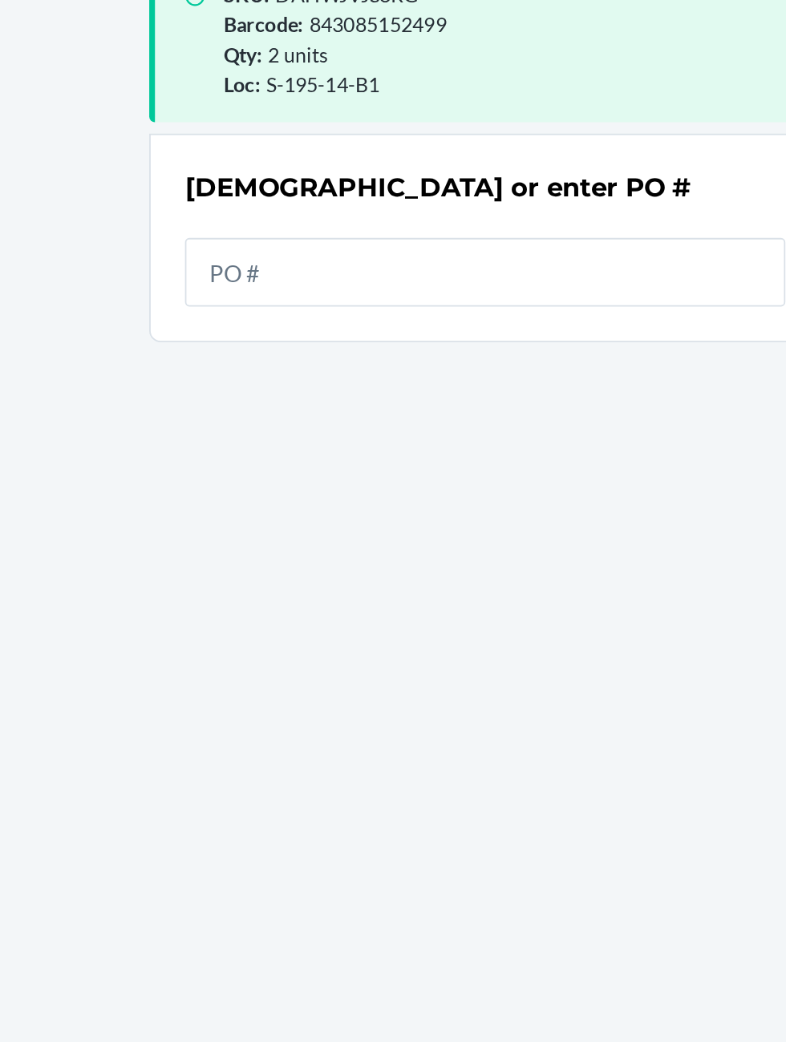
scroll to position [106, 0]
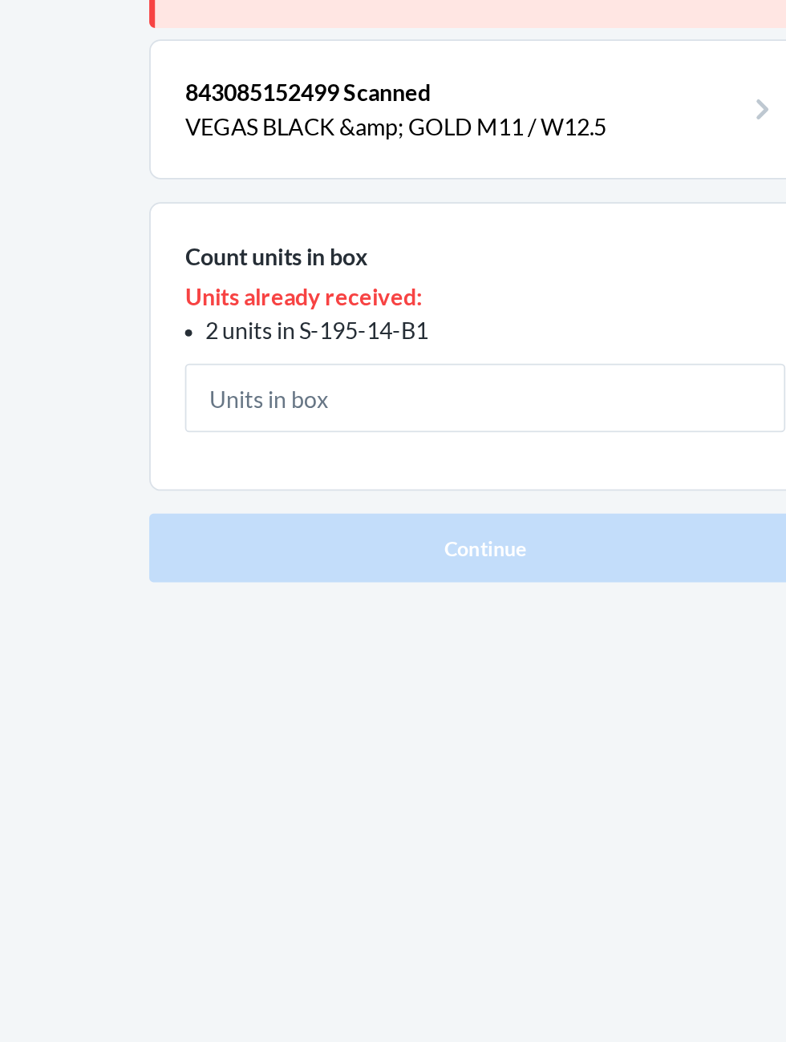
type input "2"
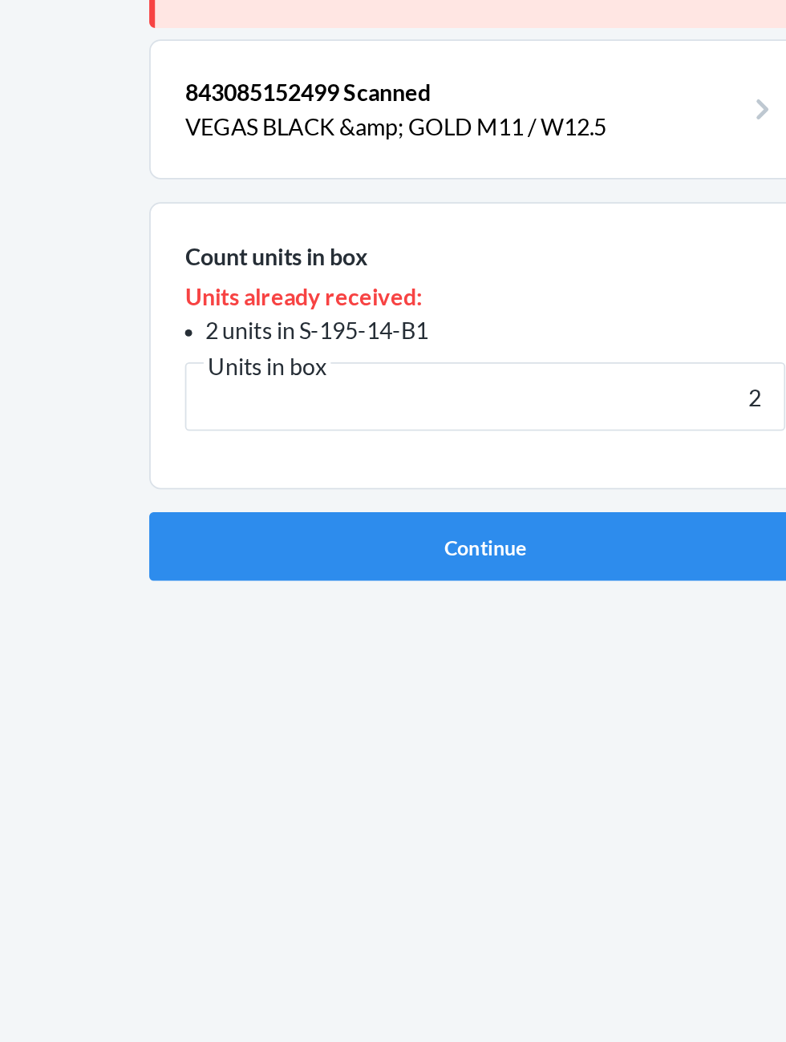
click button "Continue" at bounding box center [392, 434] width 377 height 38
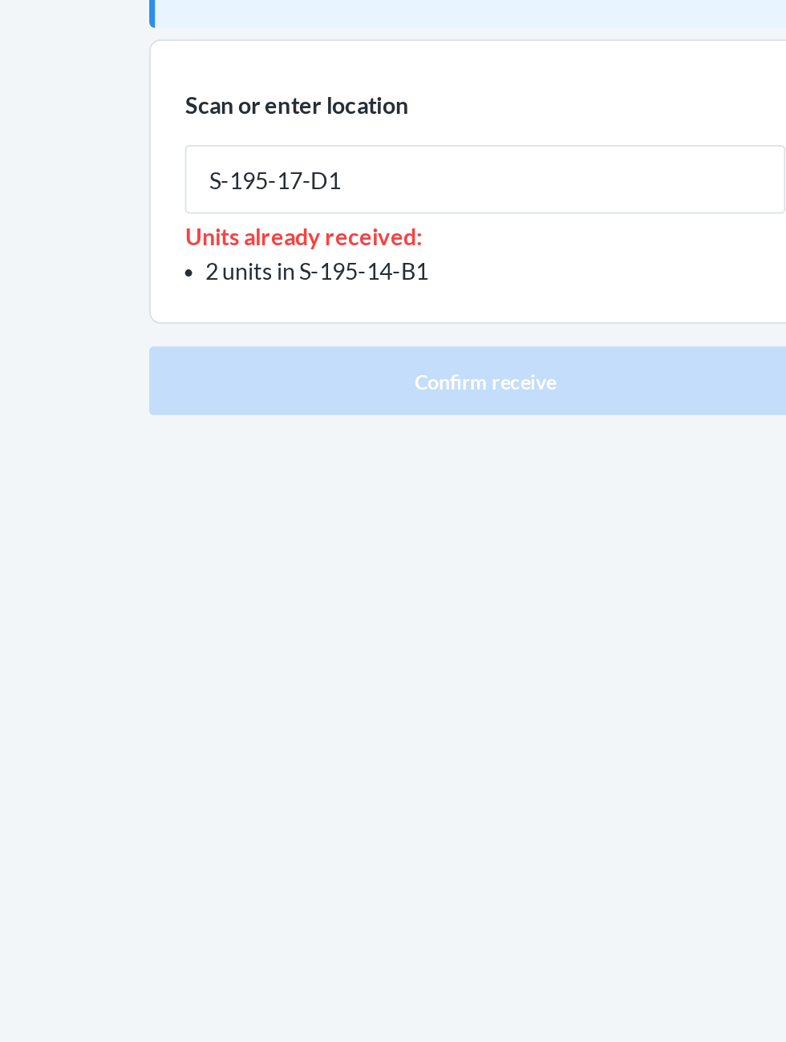
type input "S-195-17-D1"
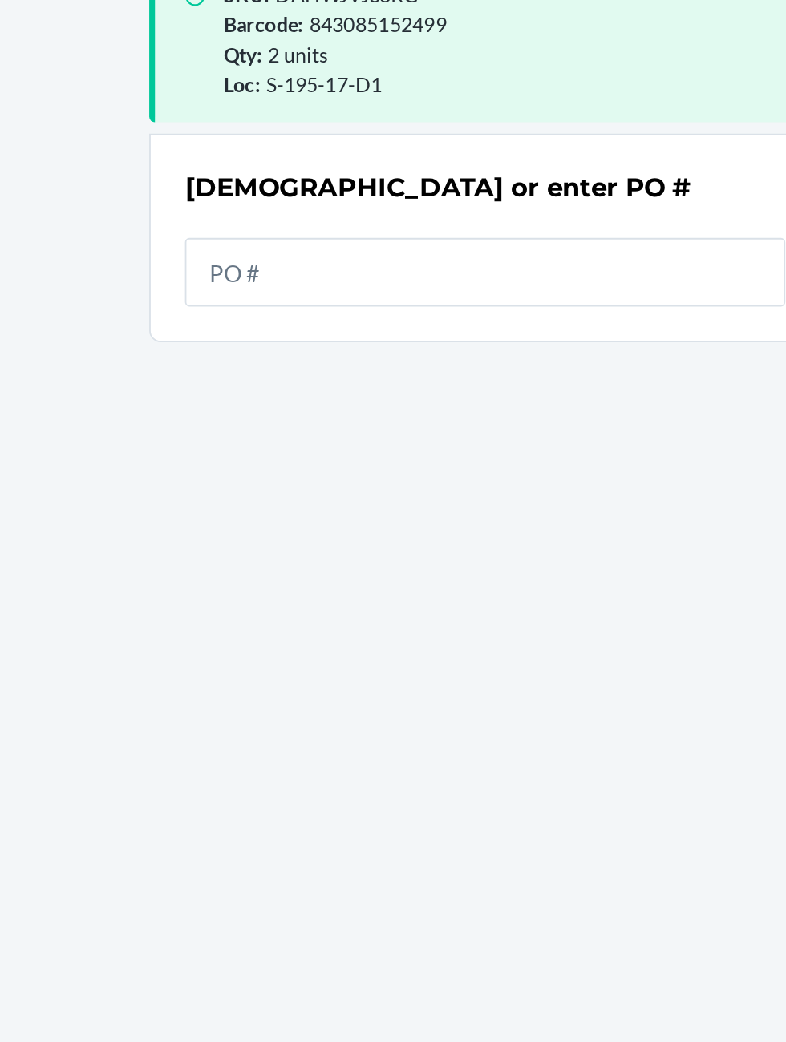
scroll to position [107, 0]
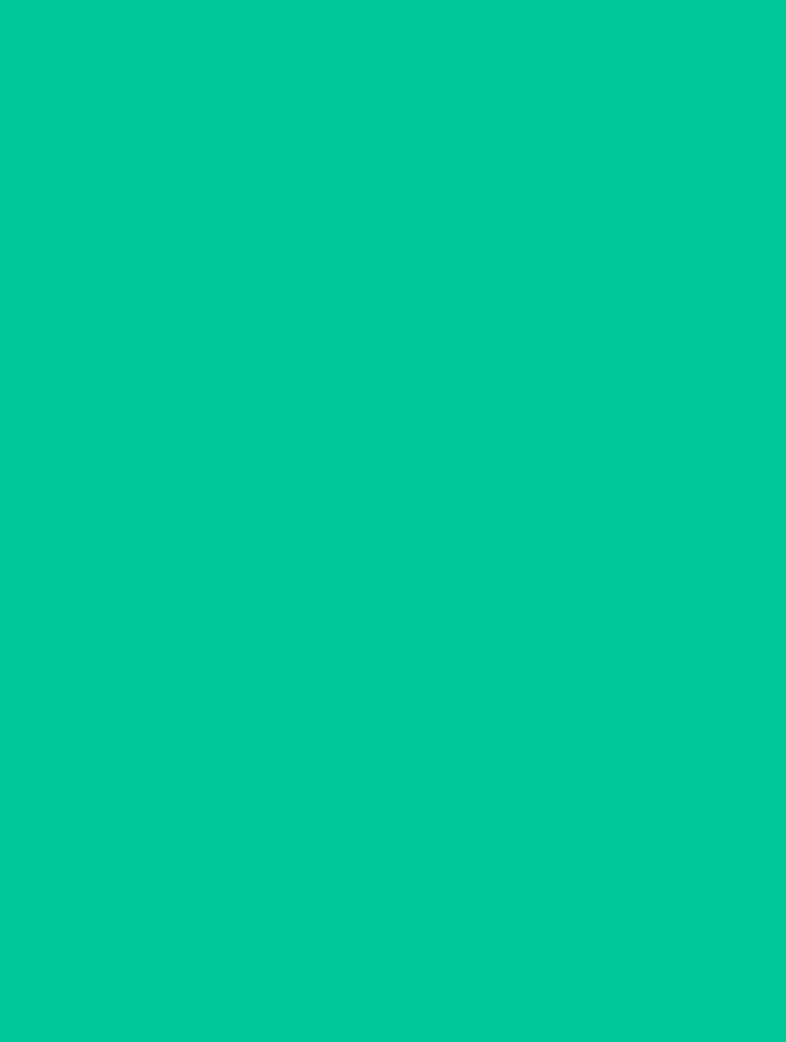
scroll to position [1, 0]
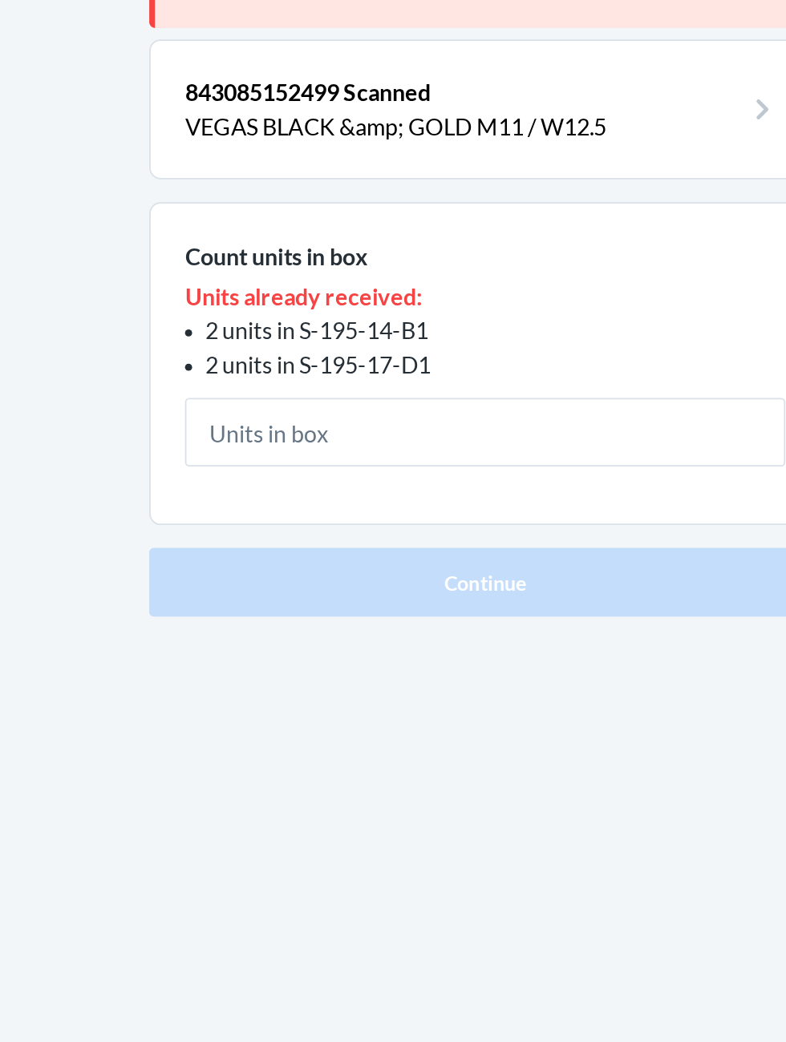
type input "1"
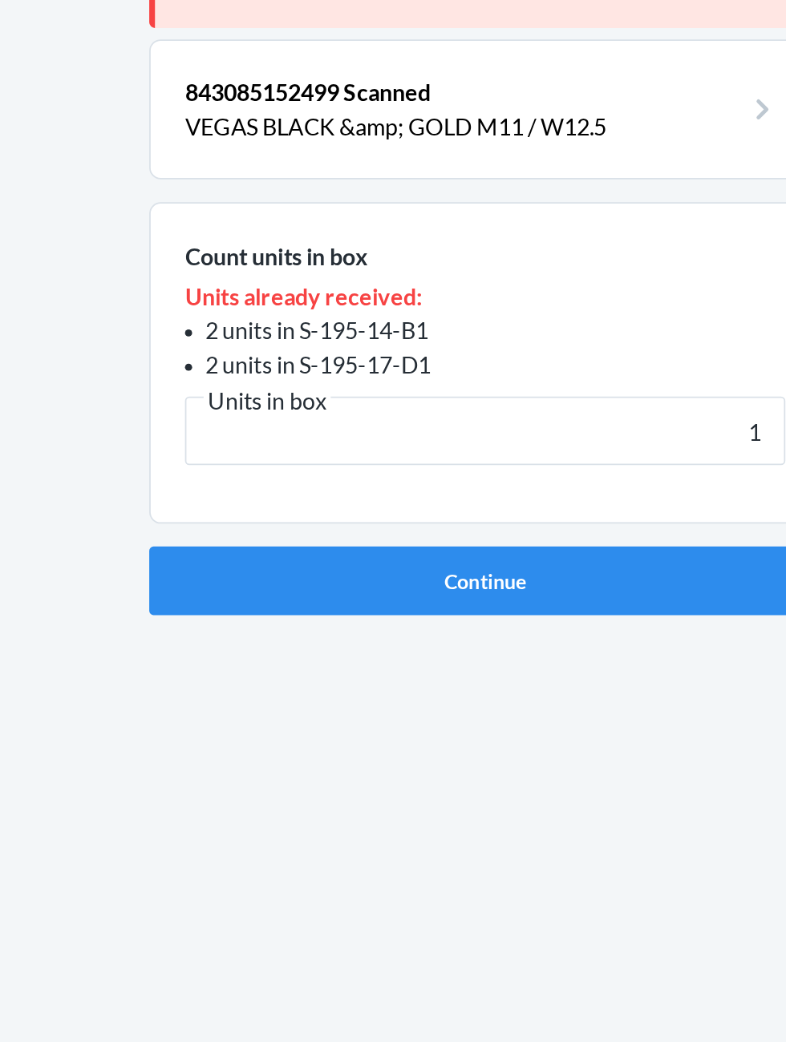
click button "Continue" at bounding box center [392, 453] width 377 height 38
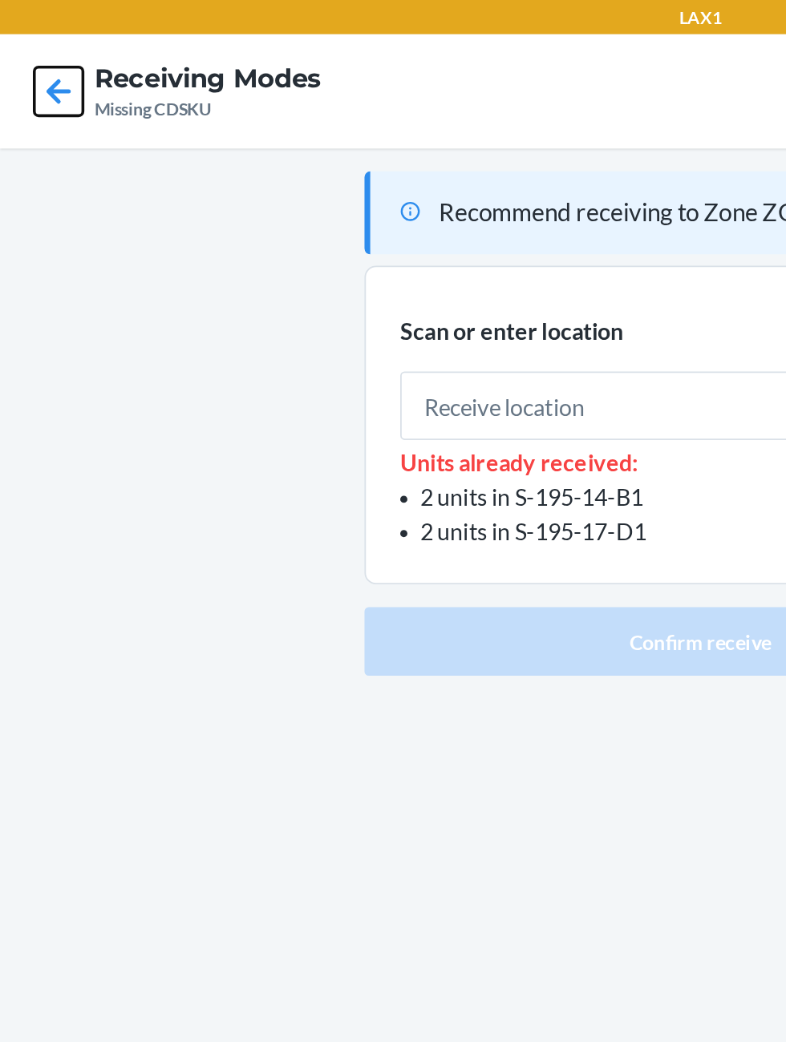
click at [34, 48] on icon at bounding box center [32, 51] width 27 height 27
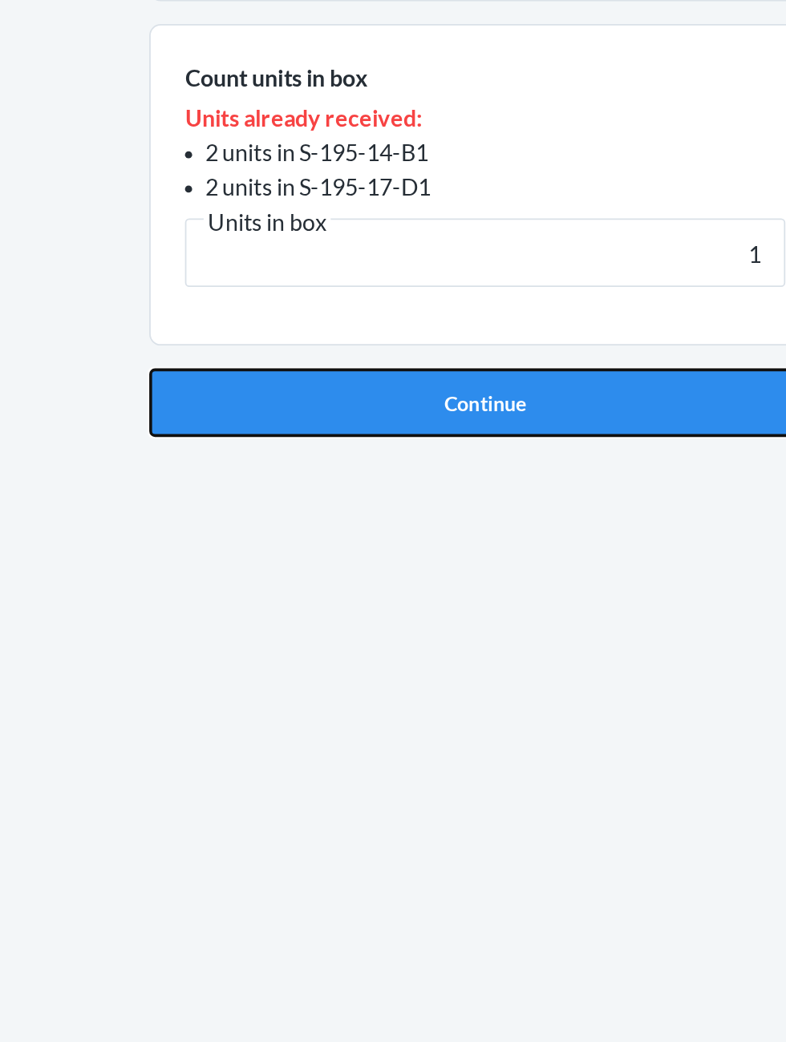
click at [287, 466] on button "Continue" at bounding box center [392, 453] width 377 height 38
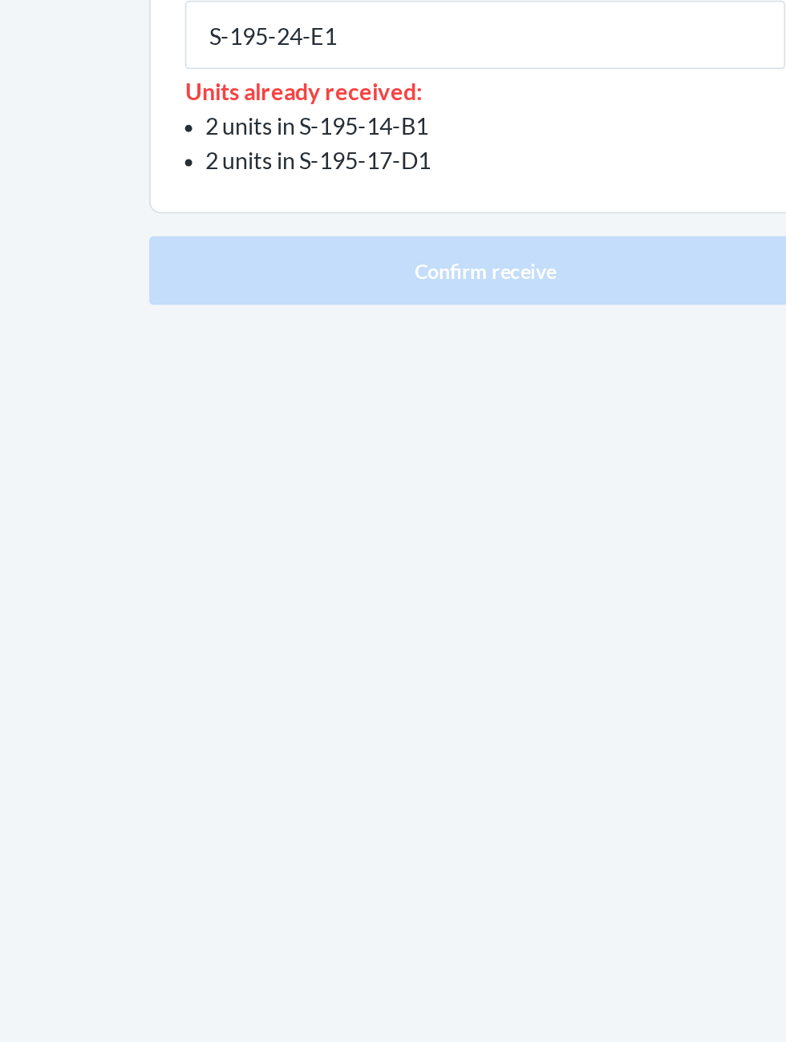
type input "S-195-24-E1"
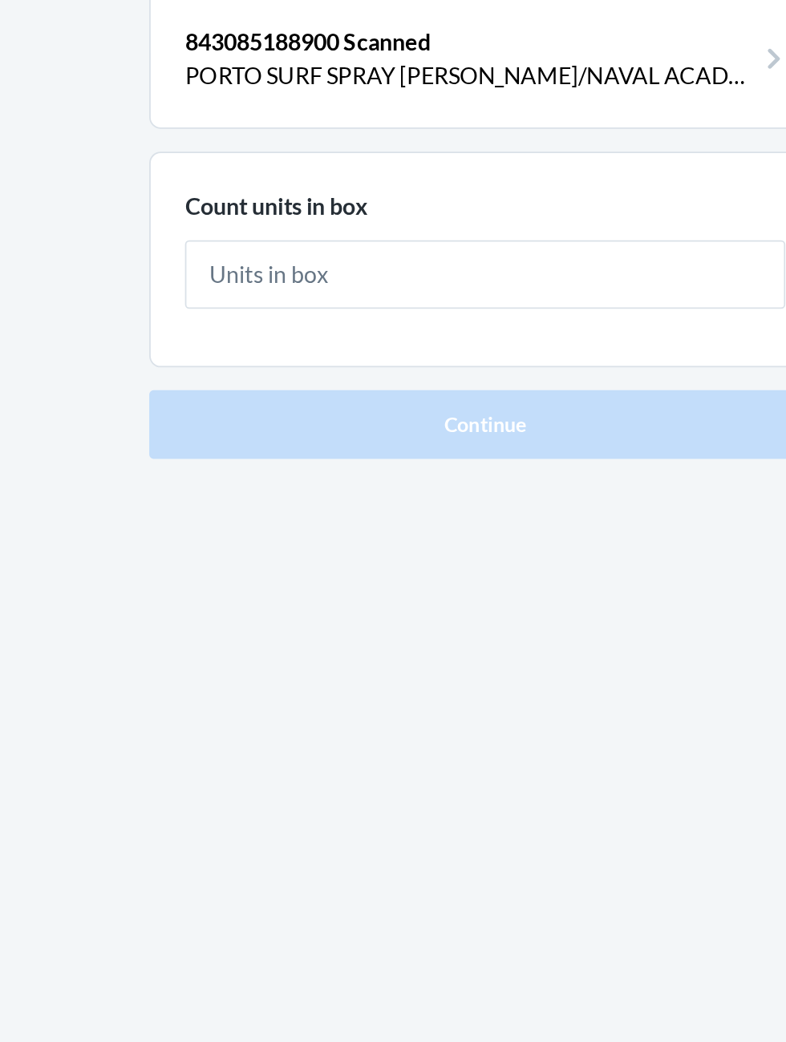
type input "4"
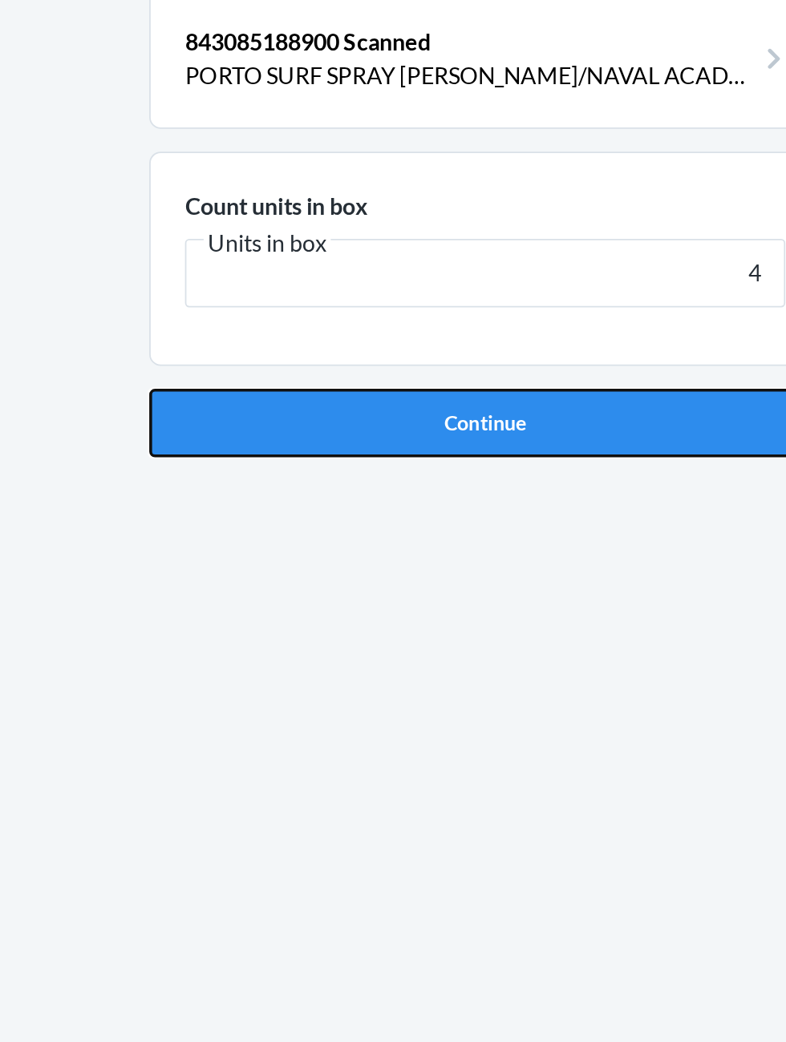
click at [498, 326] on button "Continue" at bounding box center [392, 340] width 377 height 38
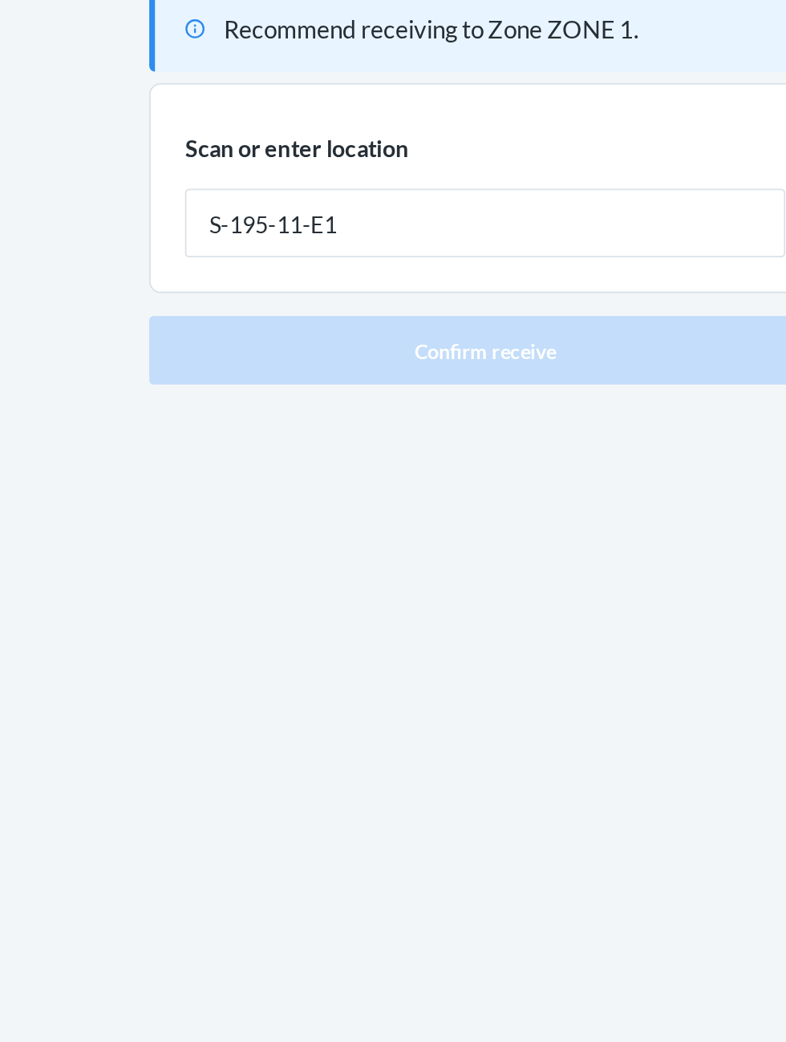
type input "S-195-11-E1"
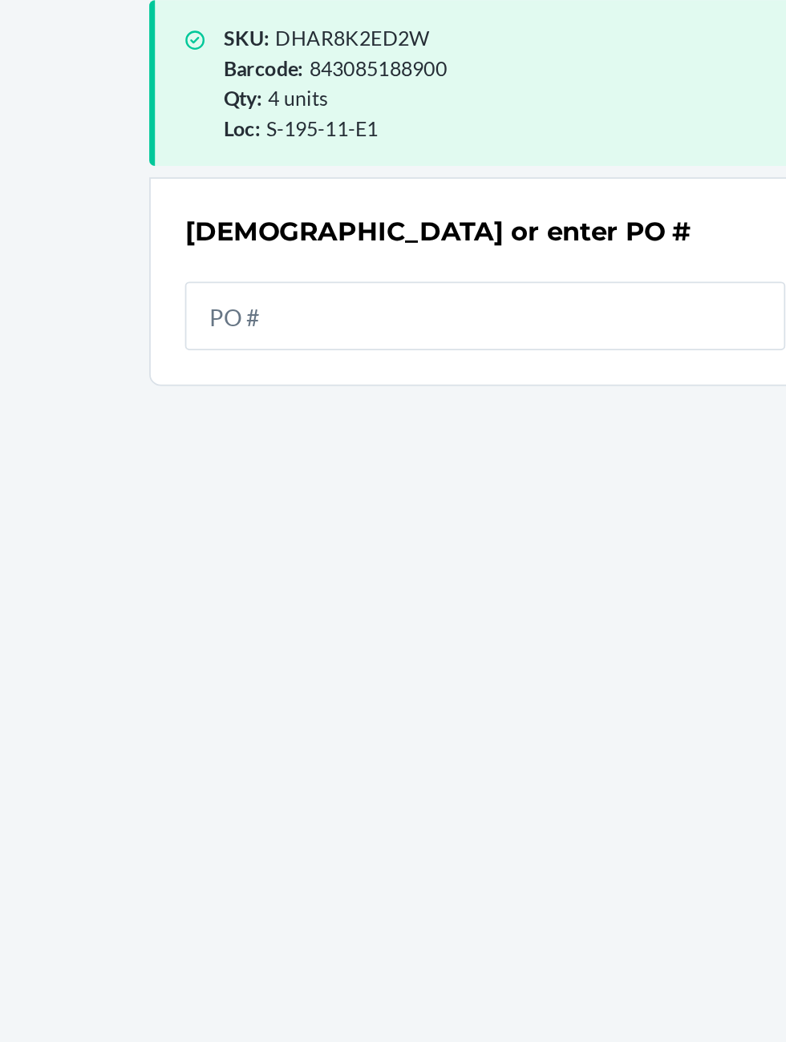
scroll to position [106, 0]
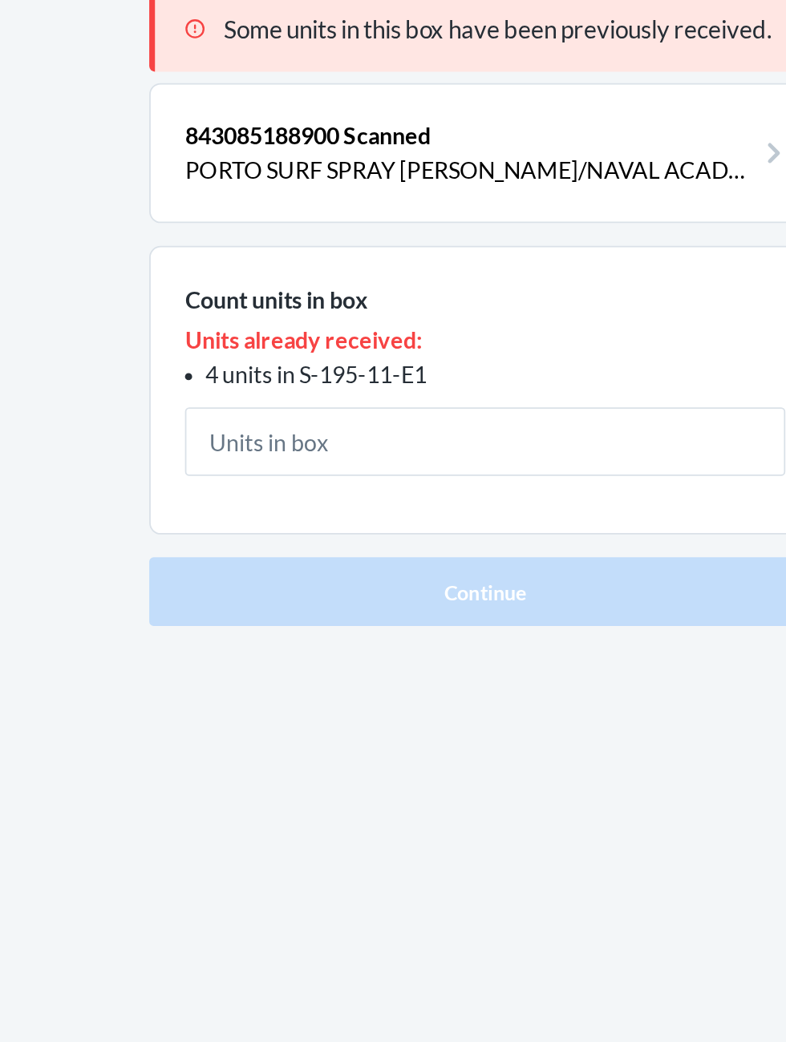
type input "1"
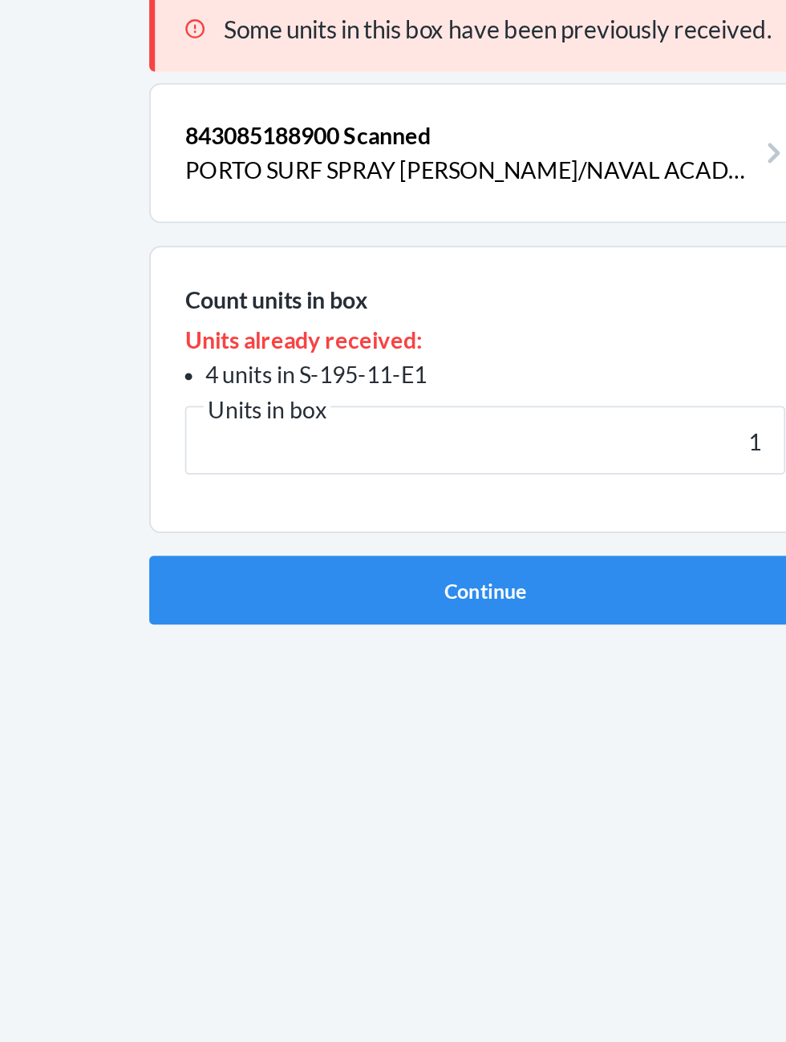
click button "Continue" at bounding box center [392, 434] width 377 height 38
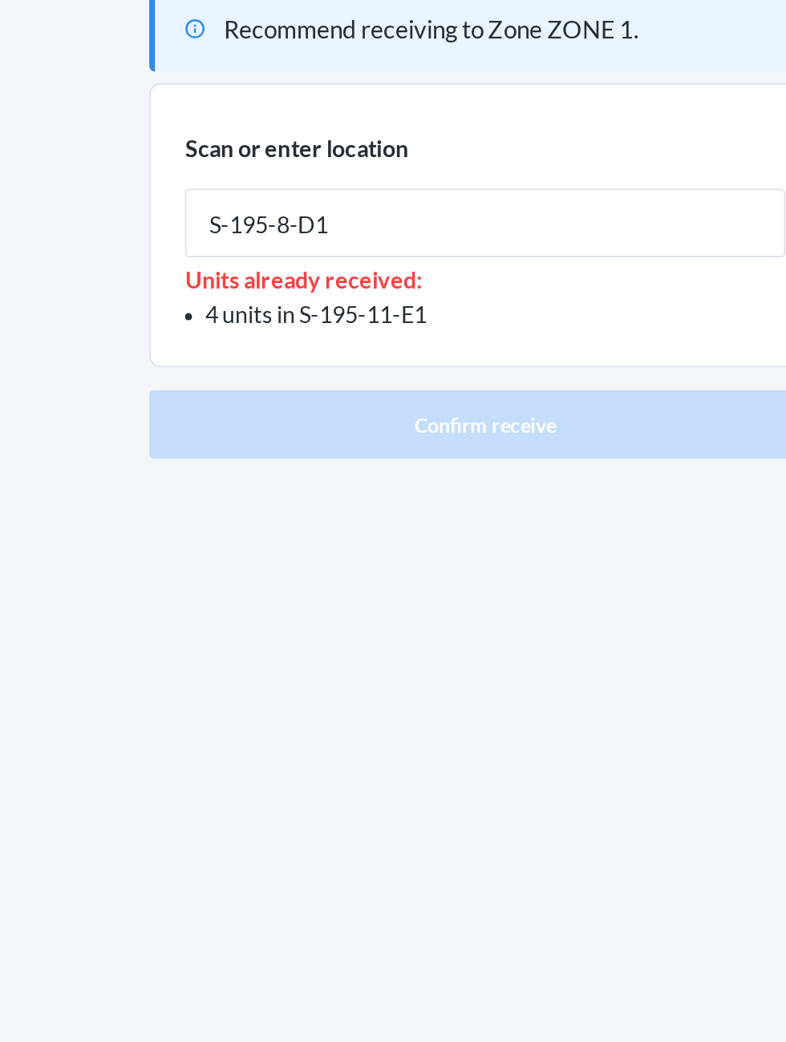
type input "S-195-8-D1"
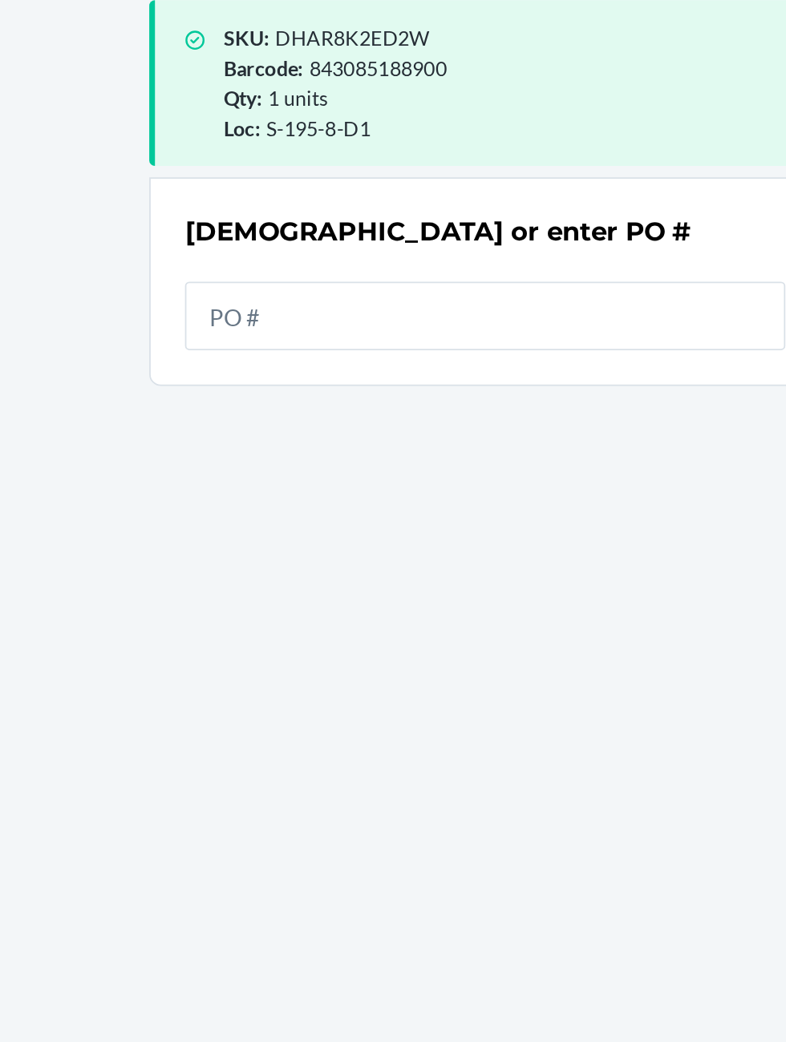
scroll to position [107, 0]
